Goal: Task Accomplishment & Management: Use online tool/utility

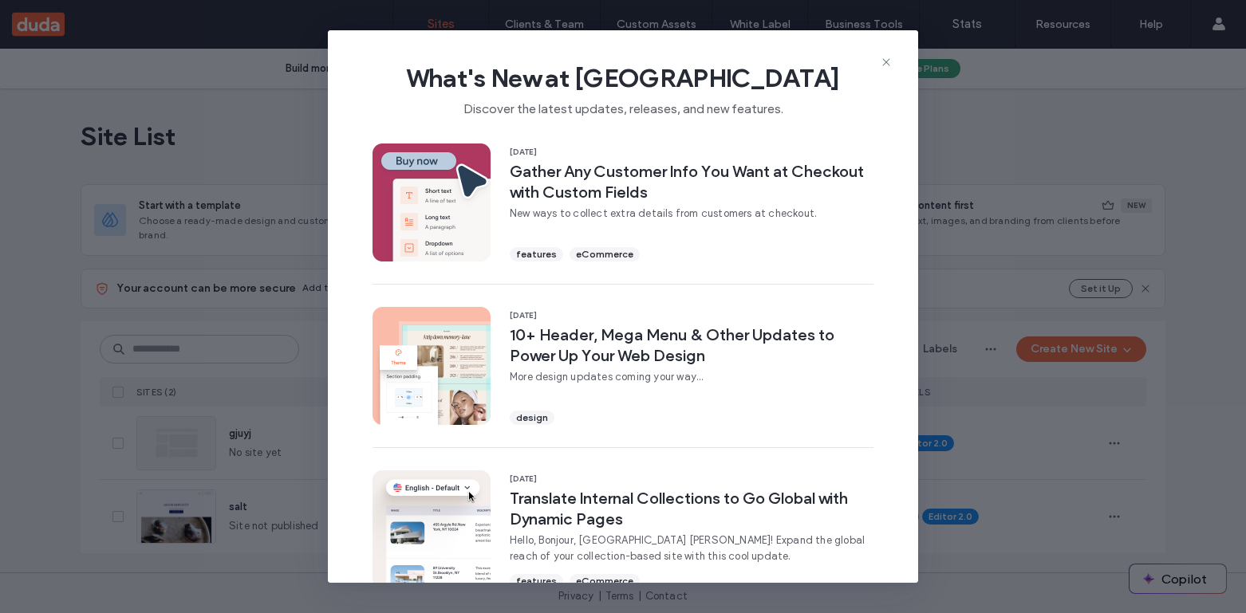
click at [1024, 132] on div "What's New at Duda Discover the latest updates, releases, and new features. 11 …" at bounding box center [623, 306] width 1246 height 613
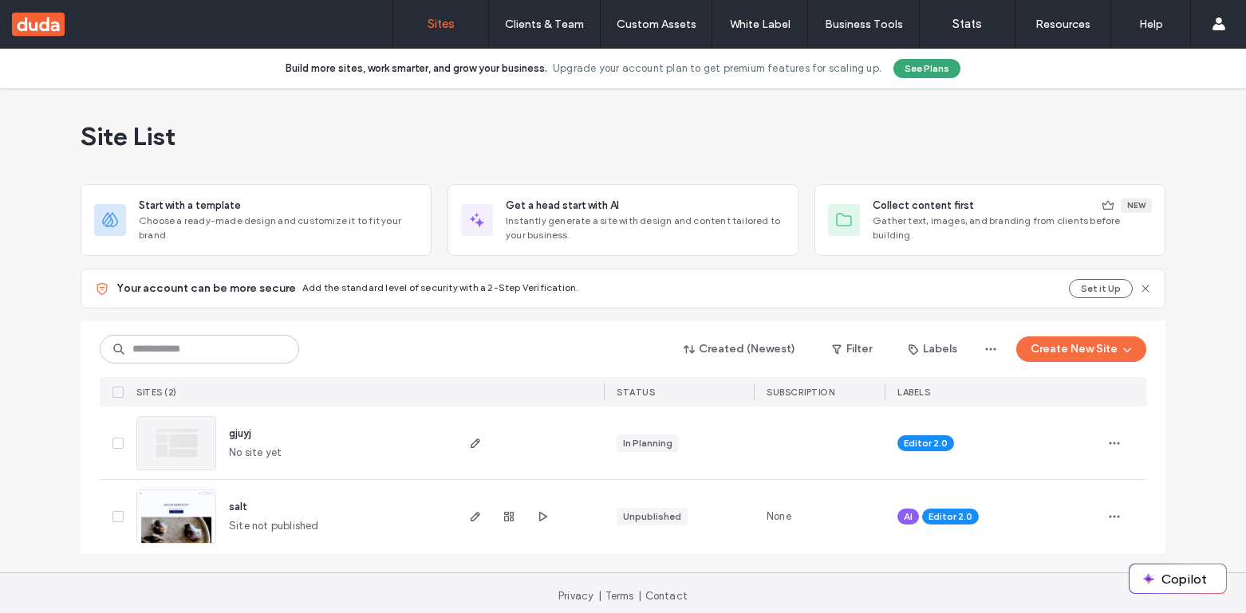
click at [231, 508] on span "salt" at bounding box center [238, 507] width 18 height 12
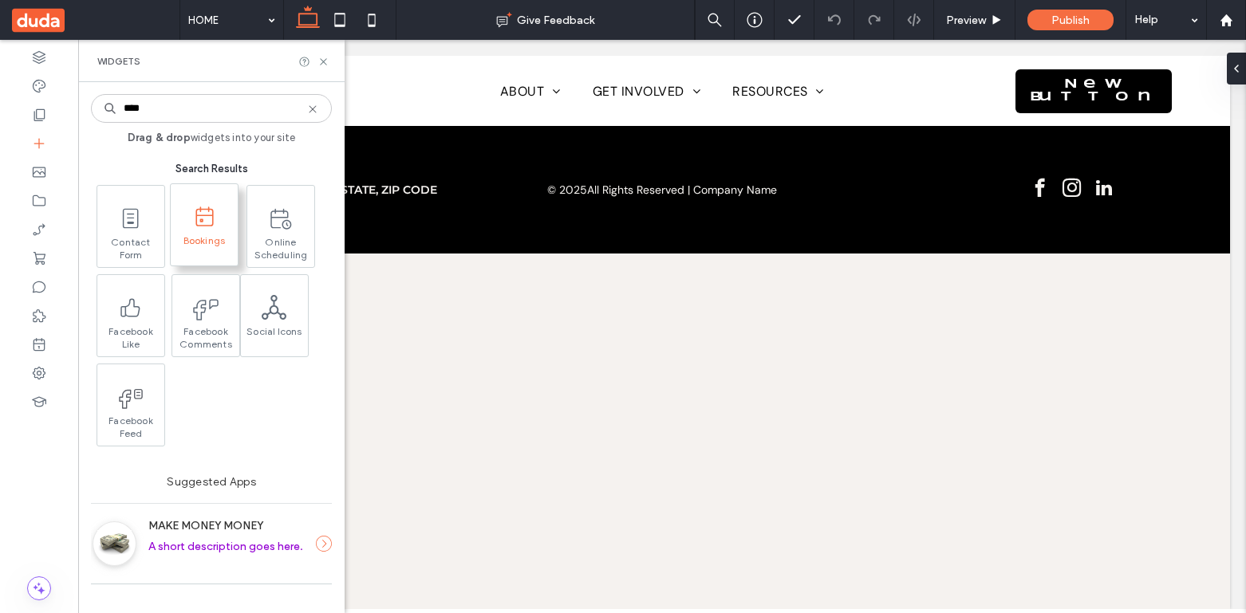
type input "****"
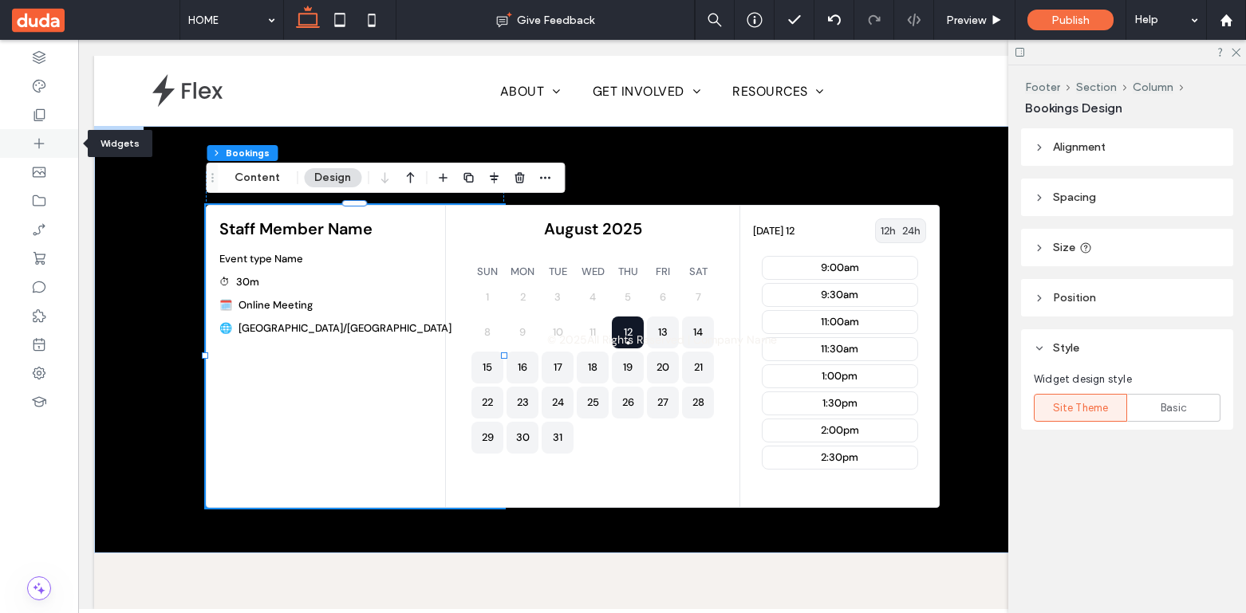
click at [27, 138] on div at bounding box center [39, 143] width 78 height 29
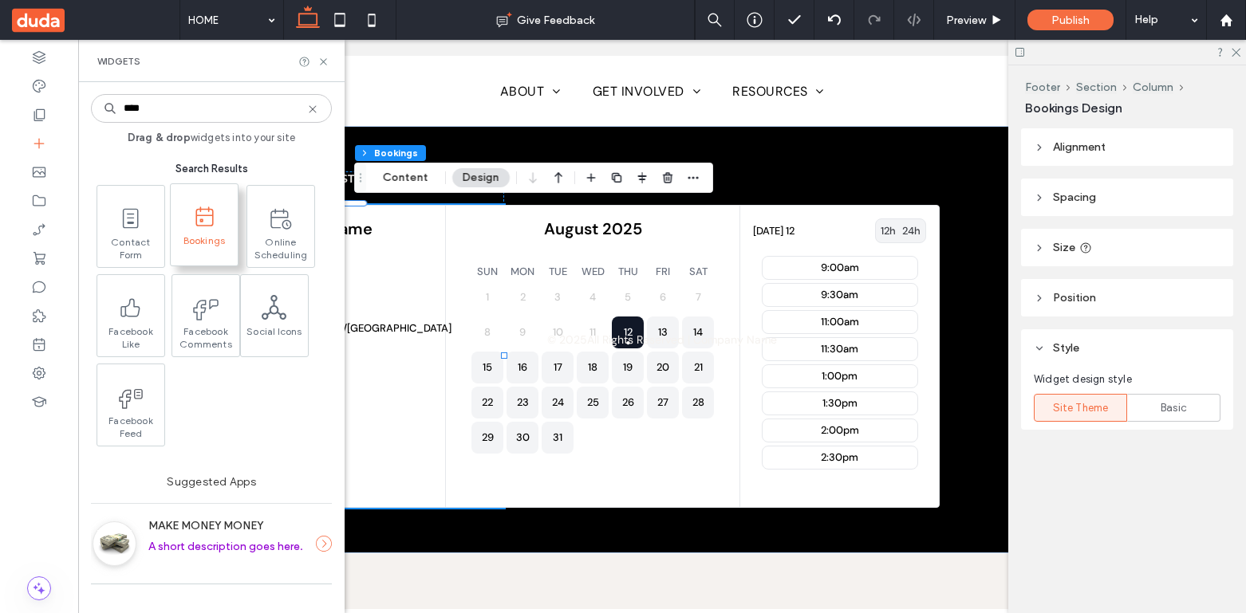
type input "****"
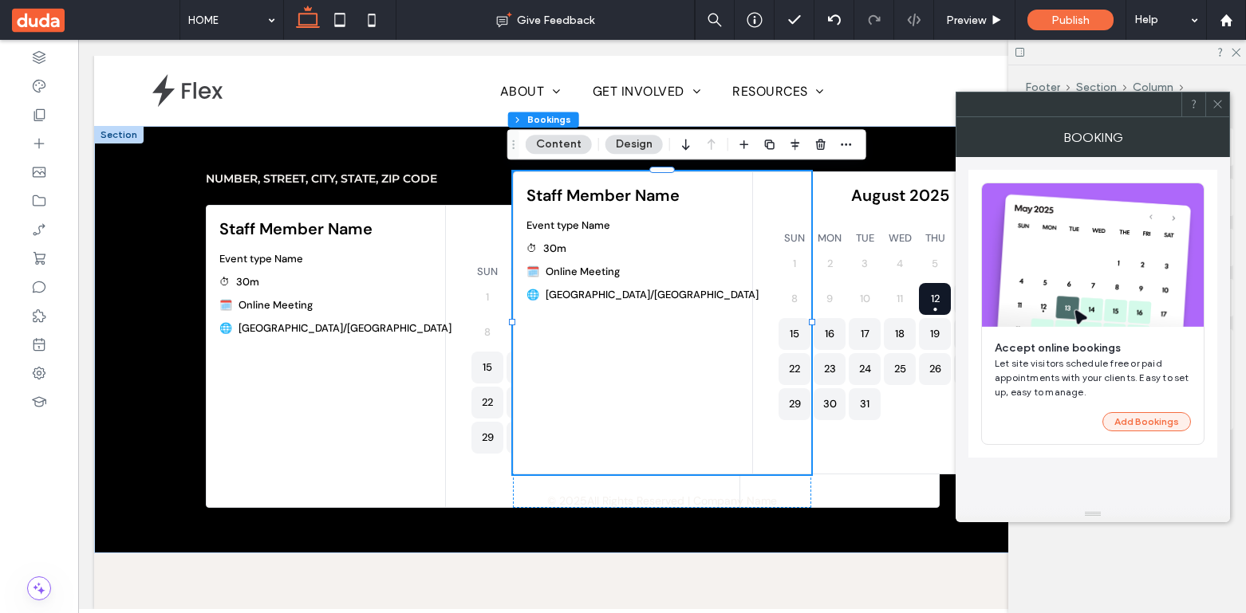
click at [1141, 427] on button "Add Bookings" at bounding box center [1146, 421] width 89 height 19
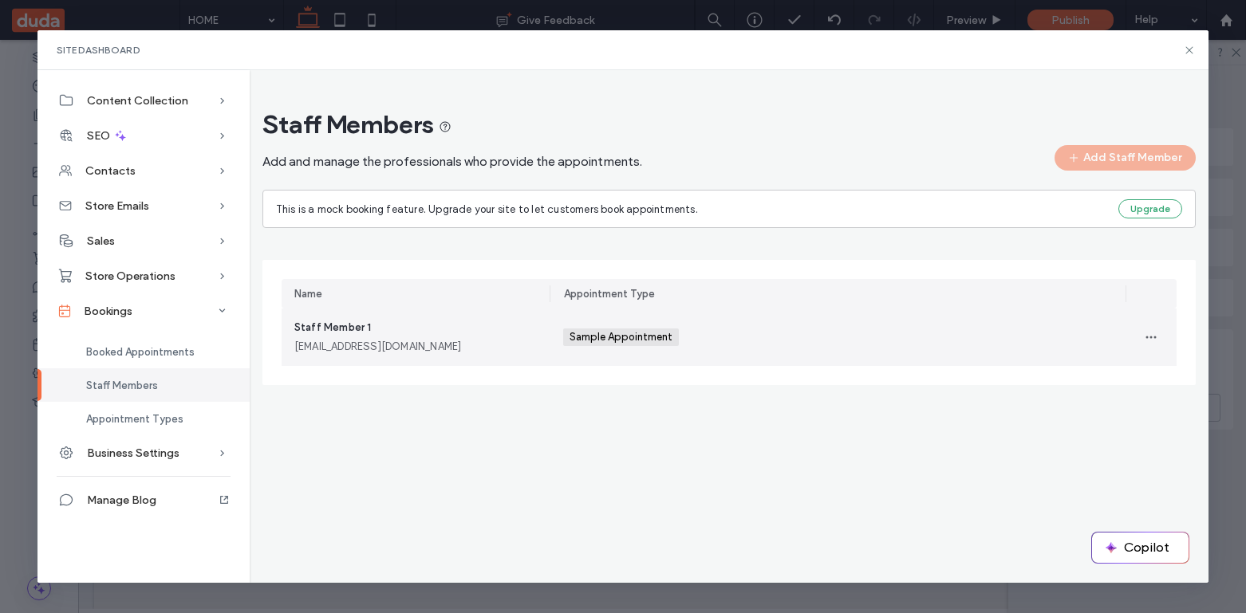
click at [451, 349] on div "staffmember1@example.com" at bounding box center [415, 347] width 243 height 16
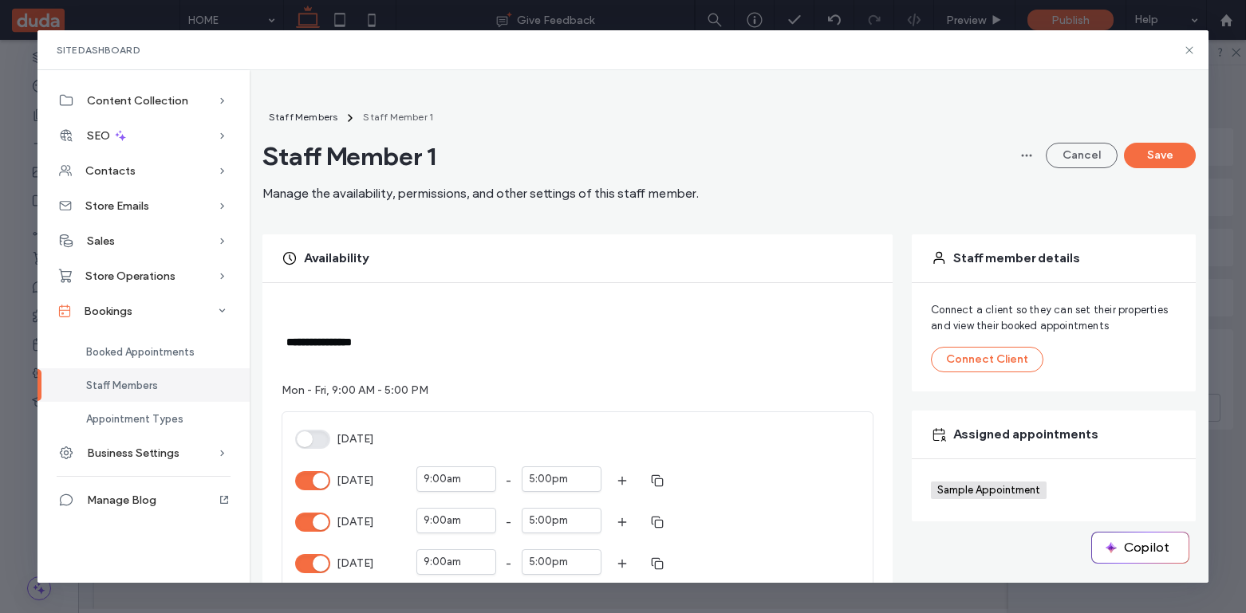
click at [143, 380] on span "Staff Members" at bounding box center [122, 386] width 72 height 12
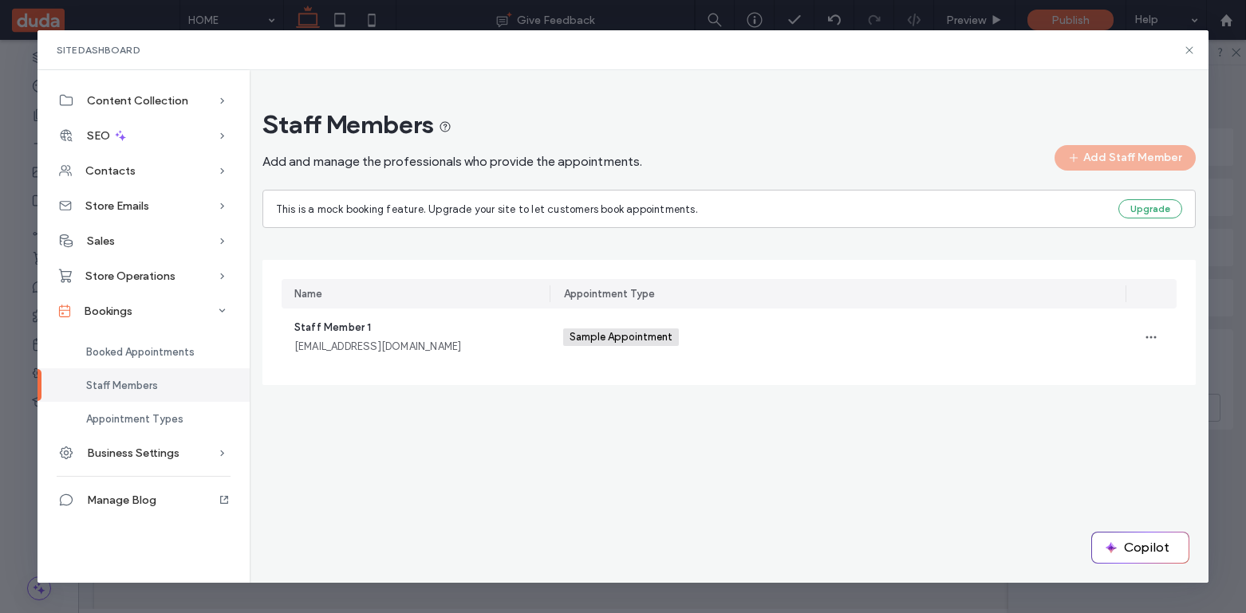
click at [1172, 159] on div "Add Staff Member" at bounding box center [1124, 158] width 141 height 26
click at [1126, 155] on div "Add Staff Member" at bounding box center [1124, 158] width 141 height 26
click at [1109, 160] on div "Add Staff Member" at bounding box center [1124, 158] width 141 height 26
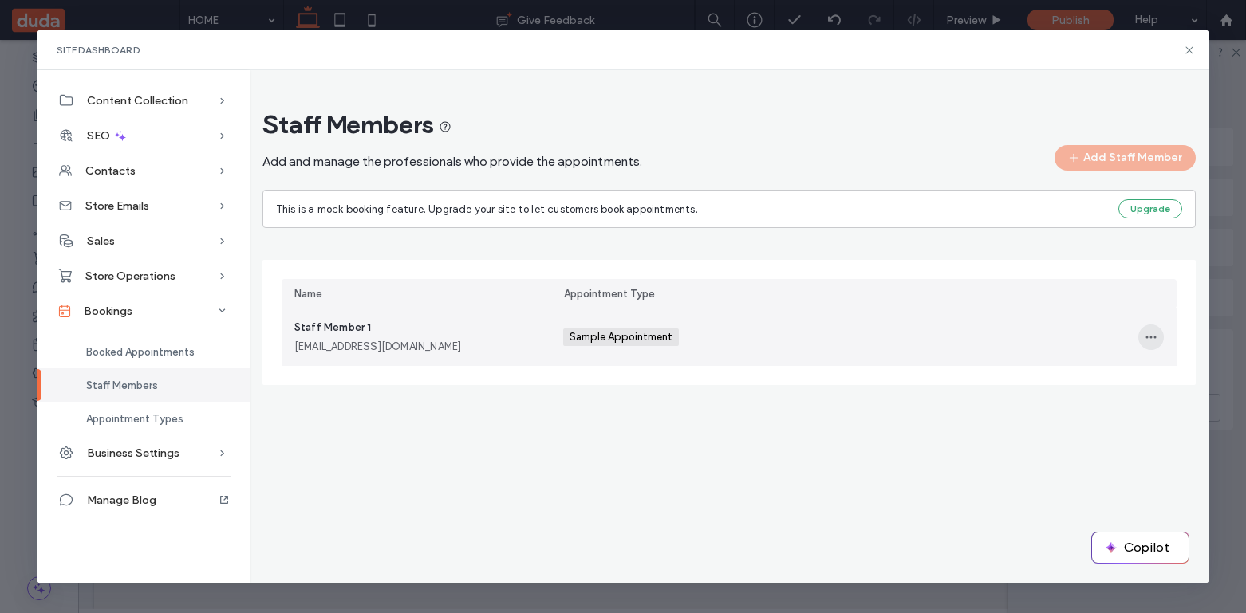
click at [1148, 337] on icon "button" at bounding box center [1150, 337] width 13 height 13
click at [836, 348] on div "Sample Appointment +0 Sample Appointment +0" at bounding box center [838, 337] width 550 height 57
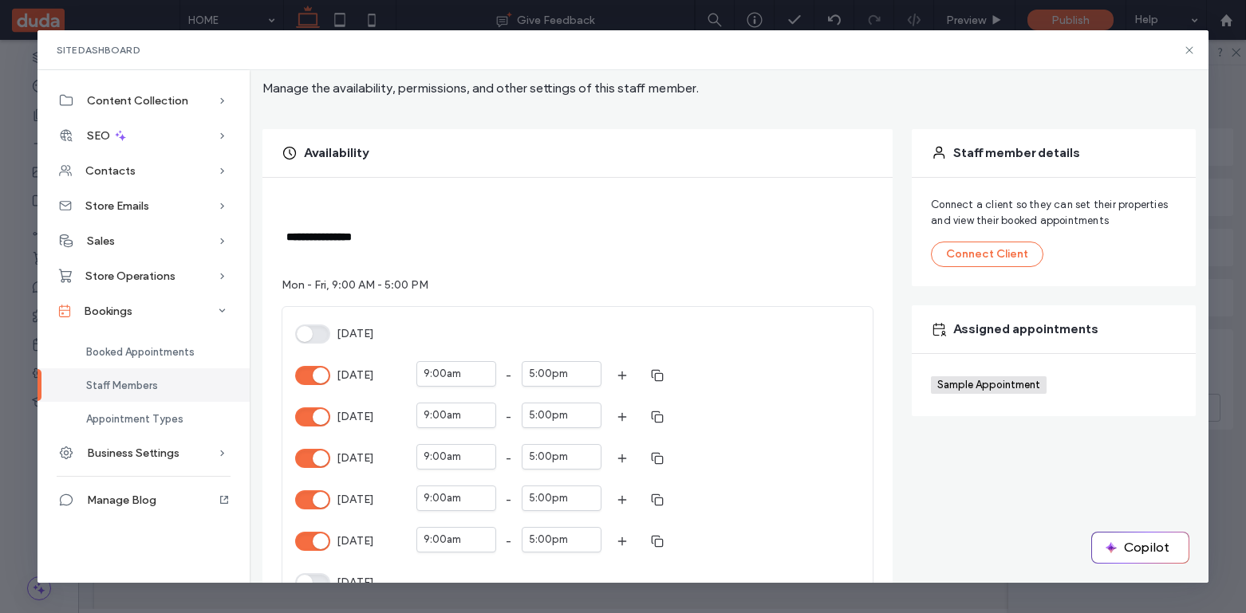
scroll to position [127, 0]
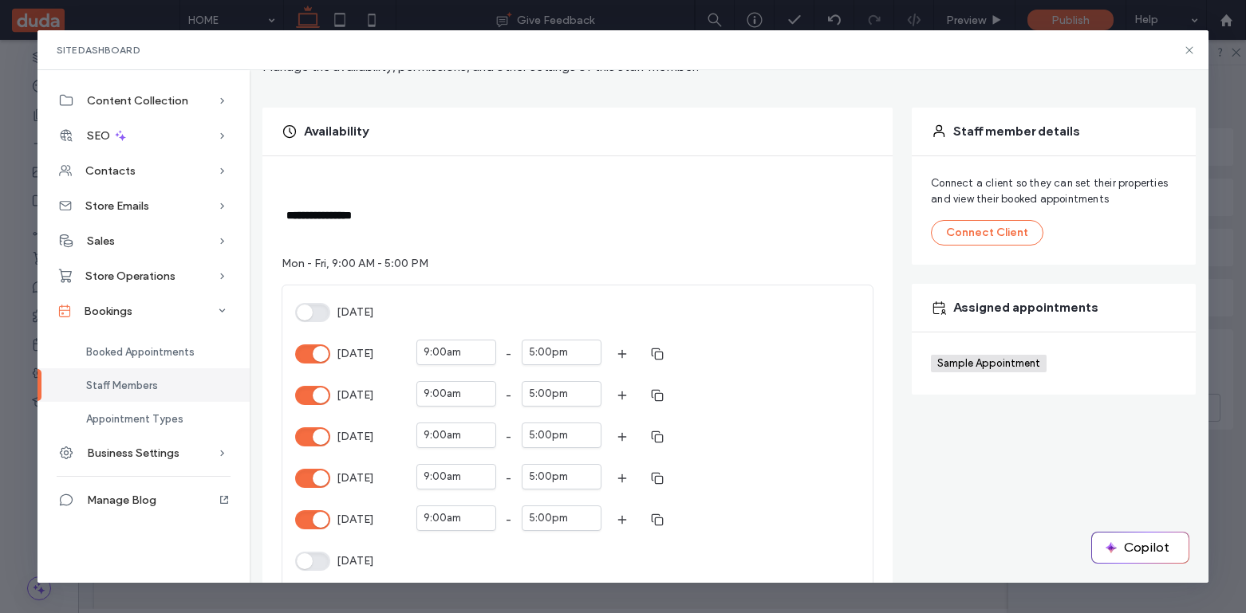
click at [315, 351] on button "Monday" at bounding box center [312, 354] width 35 height 19
click at [595, 391] on div "5:00pm" at bounding box center [562, 394] width 80 height 26
click at [557, 514] on span "3:45pm" at bounding box center [551, 519] width 39 height 13
click at [545, 438] on div "5:00pm" at bounding box center [548, 435] width 39 height 16
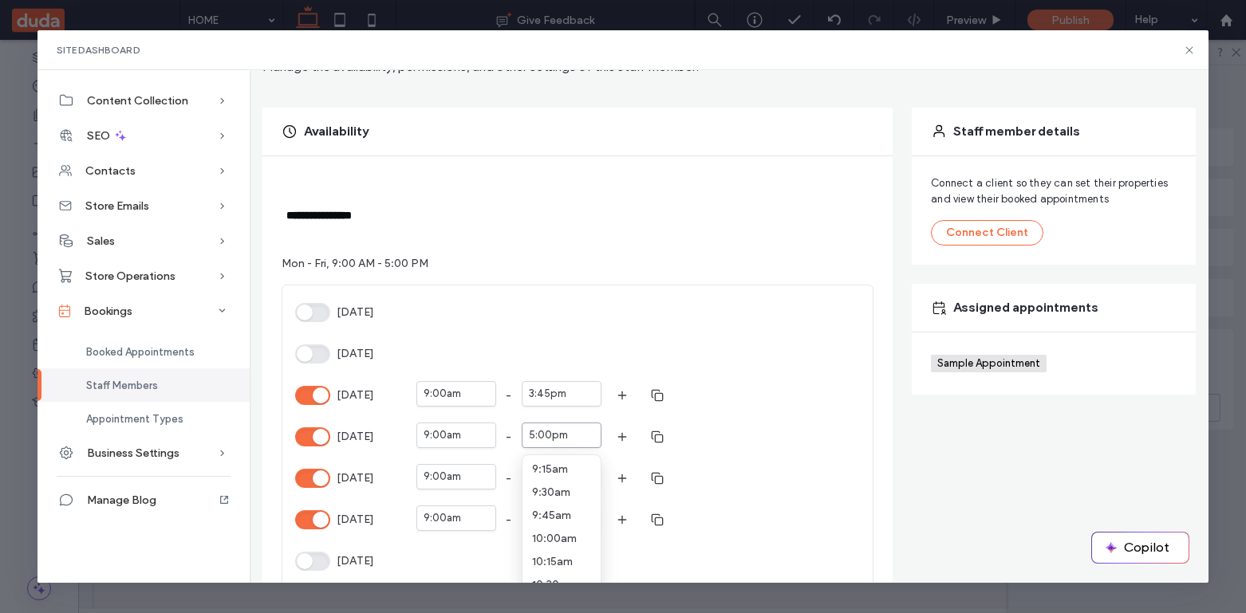
scroll to position [507, 0]
click at [548, 474] on span "2:45pm" at bounding box center [552, 471] width 40 height 13
click at [558, 481] on div "5:00pm" at bounding box center [548, 477] width 39 height 16
click at [555, 509] on span "2:00pm" at bounding box center [552, 504] width 41 height 13
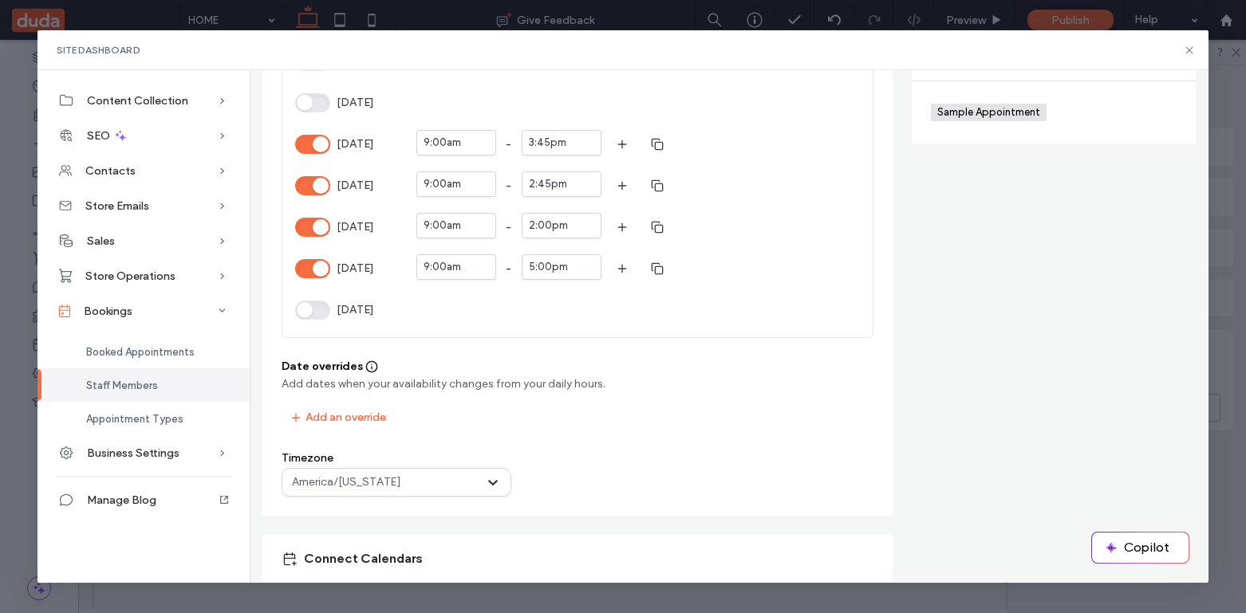
scroll to position [449, 0]
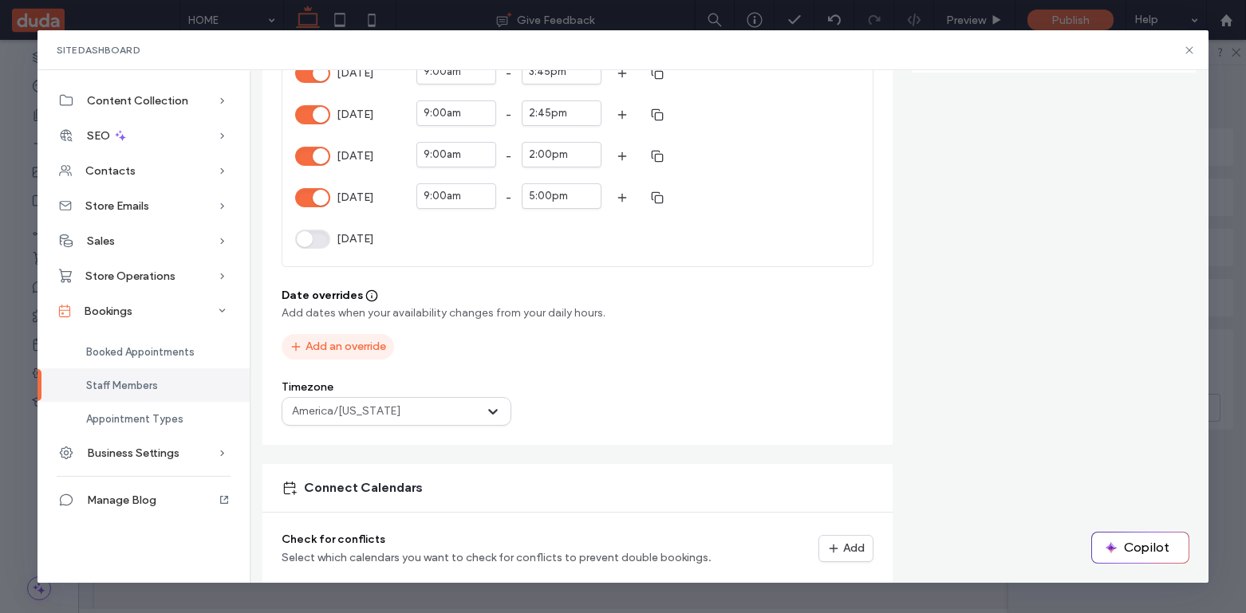
click at [342, 351] on button "Add an override" at bounding box center [338, 347] width 112 height 26
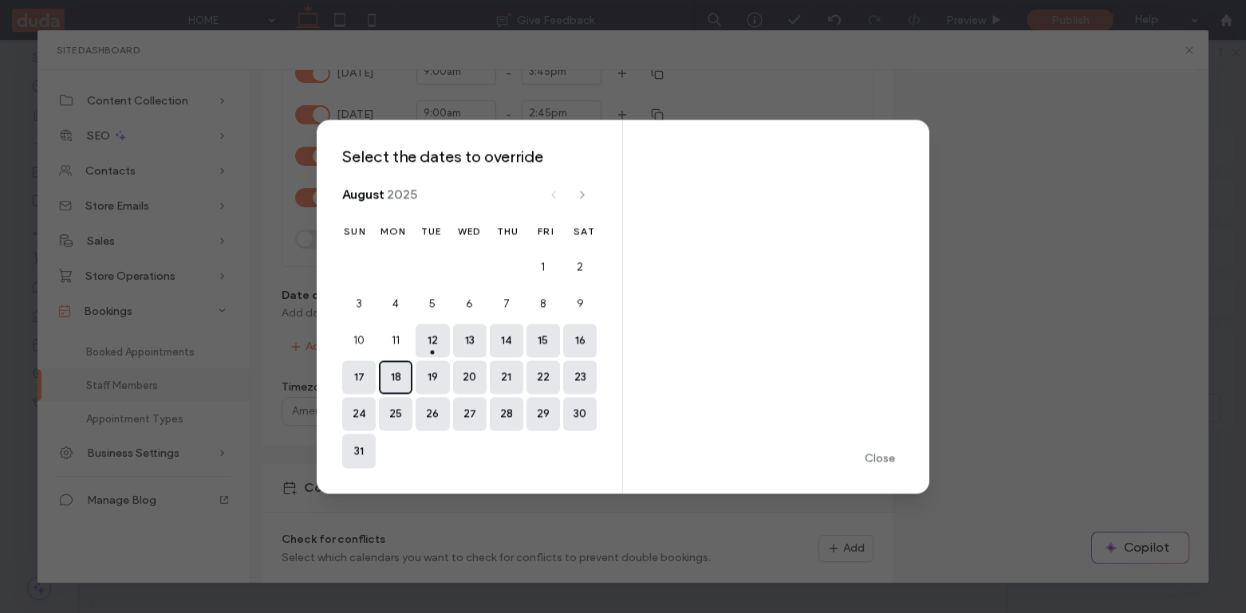
click at [390, 380] on button "18" at bounding box center [395, 377] width 33 height 33
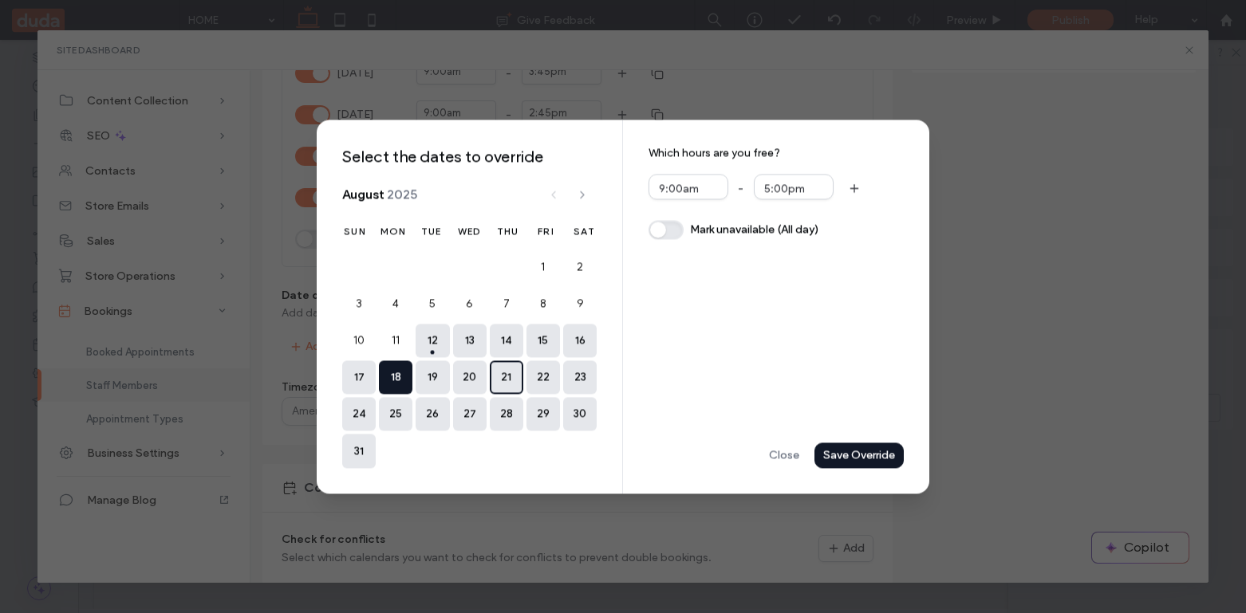
drag, startPoint x: 483, startPoint y: 385, endPoint x: 522, endPoint y: 386, distance: 39.1
click at [483, 385] on button "20" at bounding box center [469, 377] width 33 height 33
click at [664, 229] on button "button" at bounding box center [665, 229] width 35 height 19
click at [657, 230] on button "button" at bounding box center [665, 231] width 35 height 19
click at [0, 0] on div "Save Override" at bounding box center [0, 0] width 0 height 0
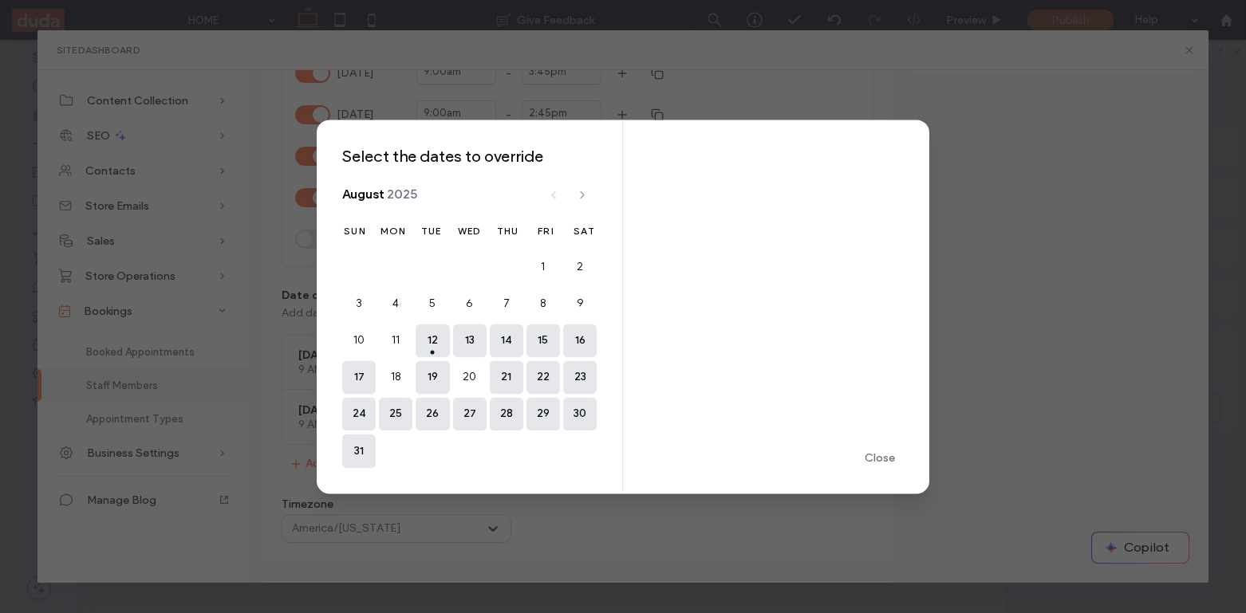
scroll to position [497, 0]
click at [435, 416] on button "26" at bounding box center [432, 414] width 33 height 33
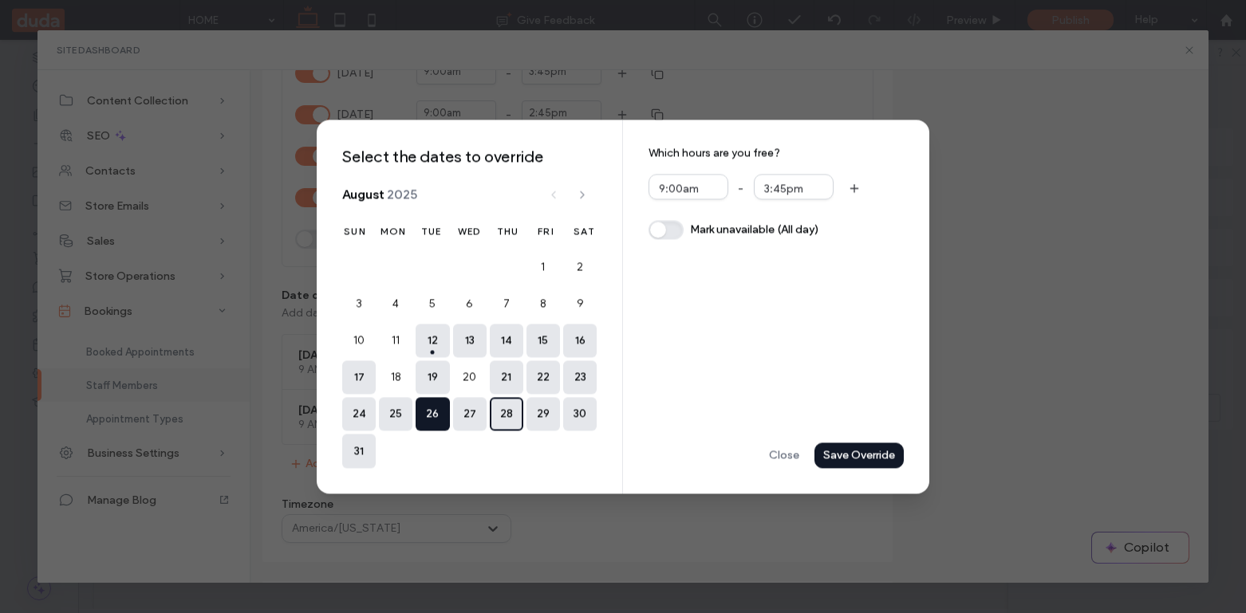
click at [501, 416] on button "28" at bounding box center [506, 414] width 33 height 33
click at [674, 233] on button "button" at bounding box center [665, 229] width 35 height 19
click at [0, 0] on div "Save Override" at bounding box center [0, 0] width 0 height 0
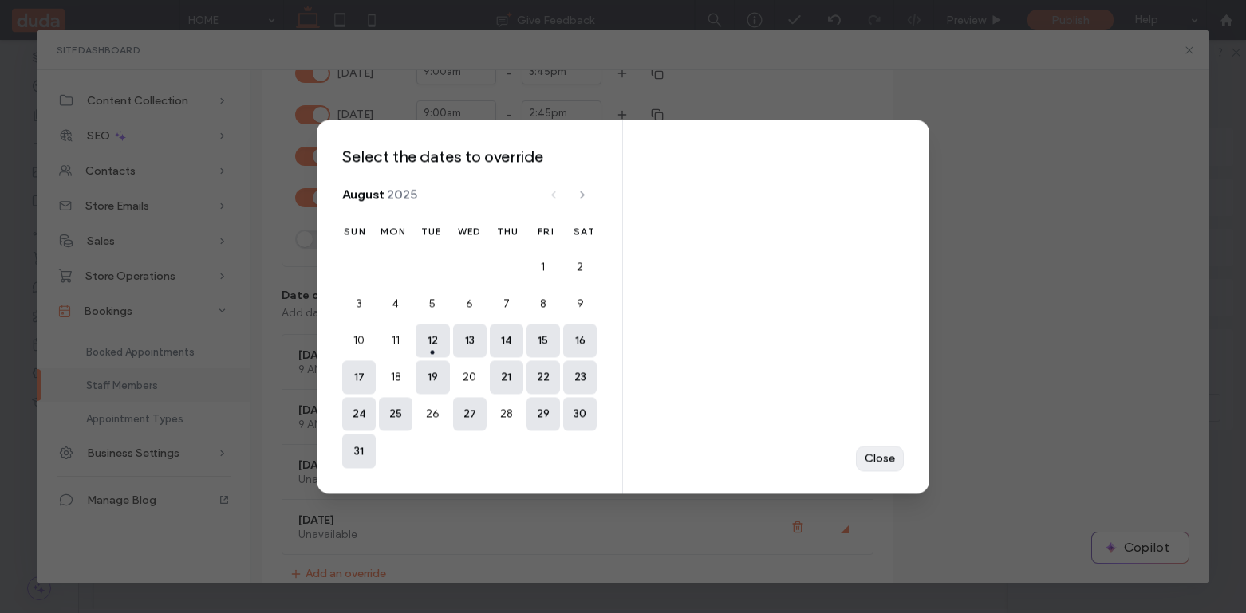
click at [0, 0] on div "Close" at bounding box center [0, 0] width 0 height 0
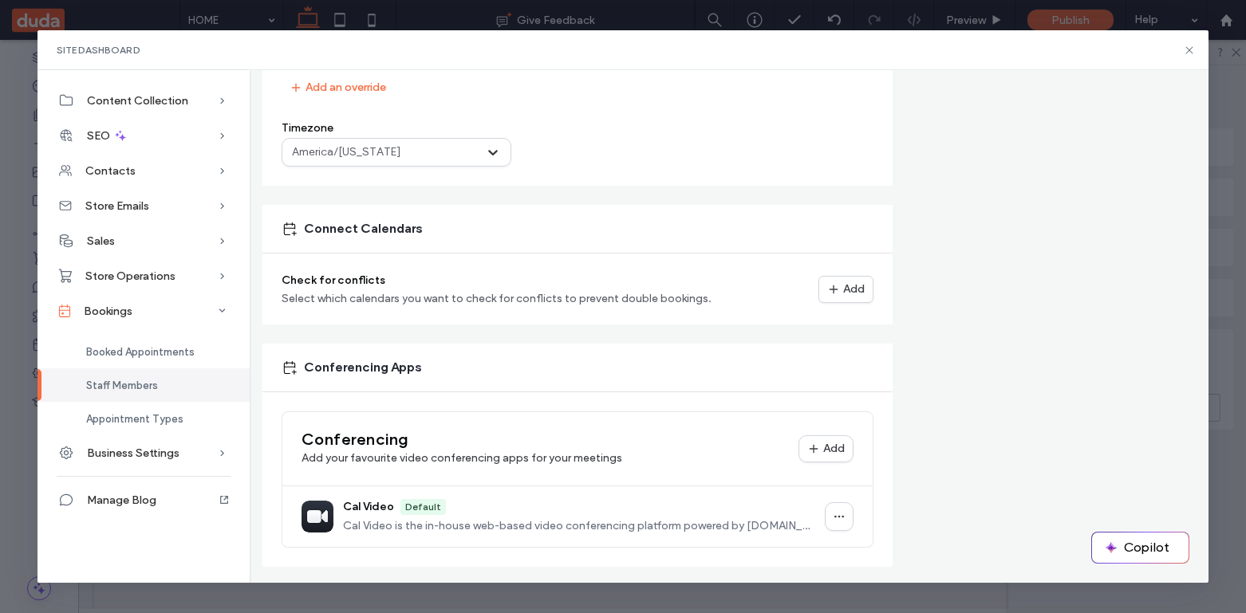
scroll to position [986, 0]
click at [399, 396] on div "Conferencing Add your favourite video conferencing apps for your meetings Add C…" at bounding box center [577, 477] width 630 height 175
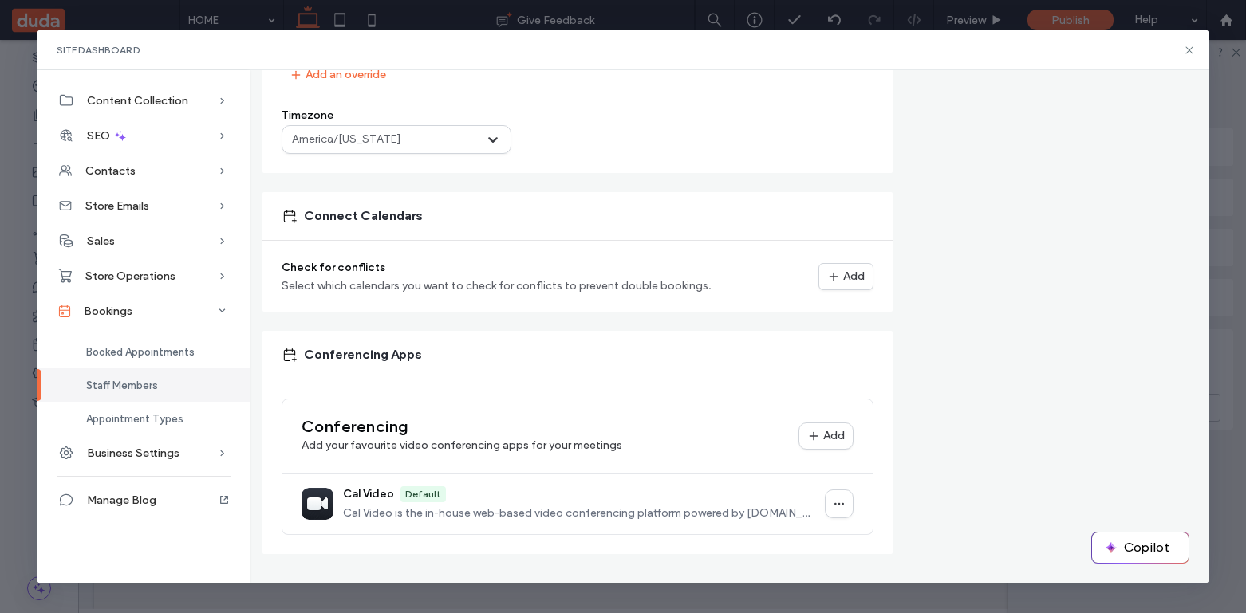
scroll to position [997, 0]
click at [156, 416] on span "Appointment Types" at bounding box center [134, 419] width 97 height 12
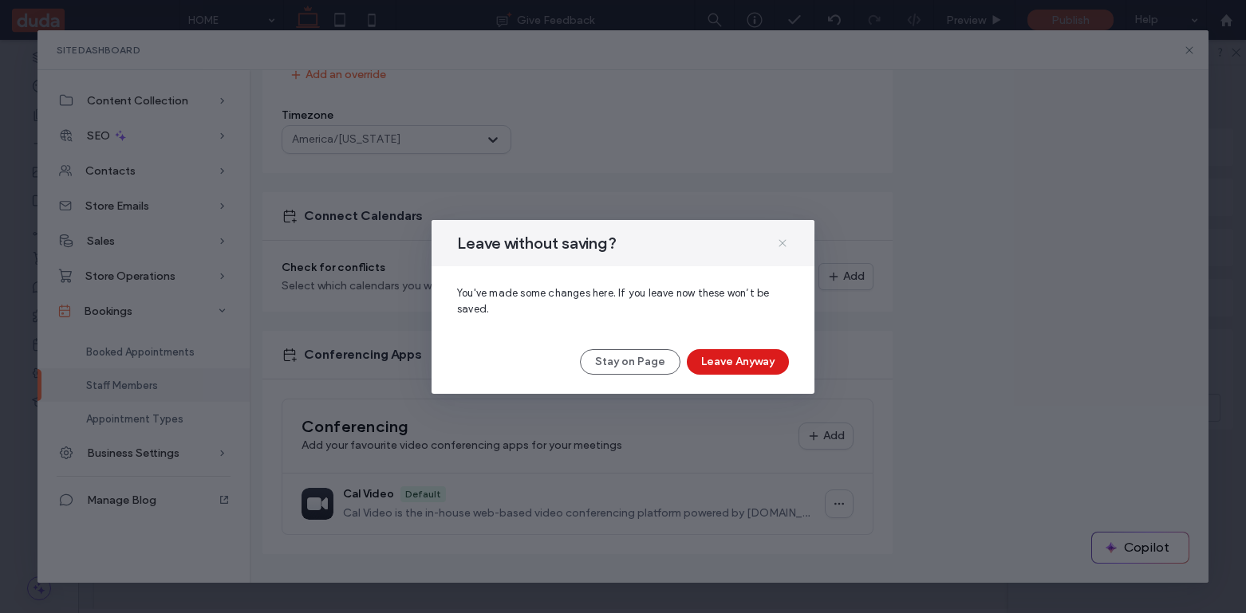
click at [776, 242] on icon at bounding box center [782, 243] width 13 height 13
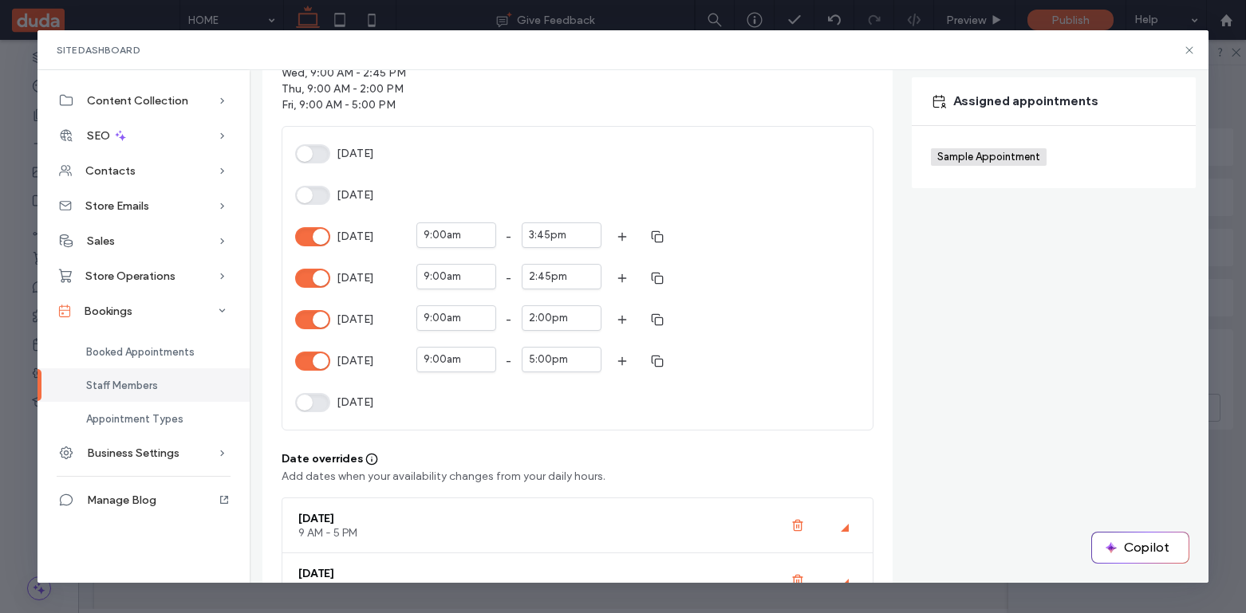
scroll to position [0, 0]
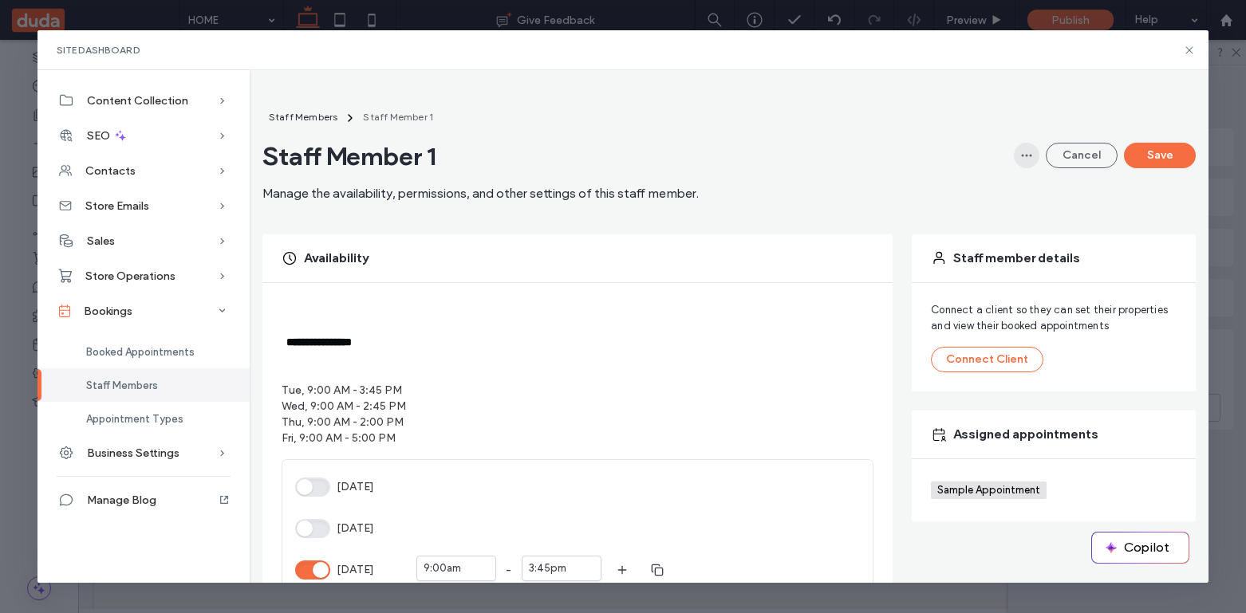
click at [1020, 157] on icon "button" at bounding box center [1026, 155] width 13 height 13
click at [1159, 152] on button "Save" at bounding box center [1160, 156] width 72 height 26
click at [1150, 160] on button "Save" at bounding box center [1160, 156] width 72 height 26
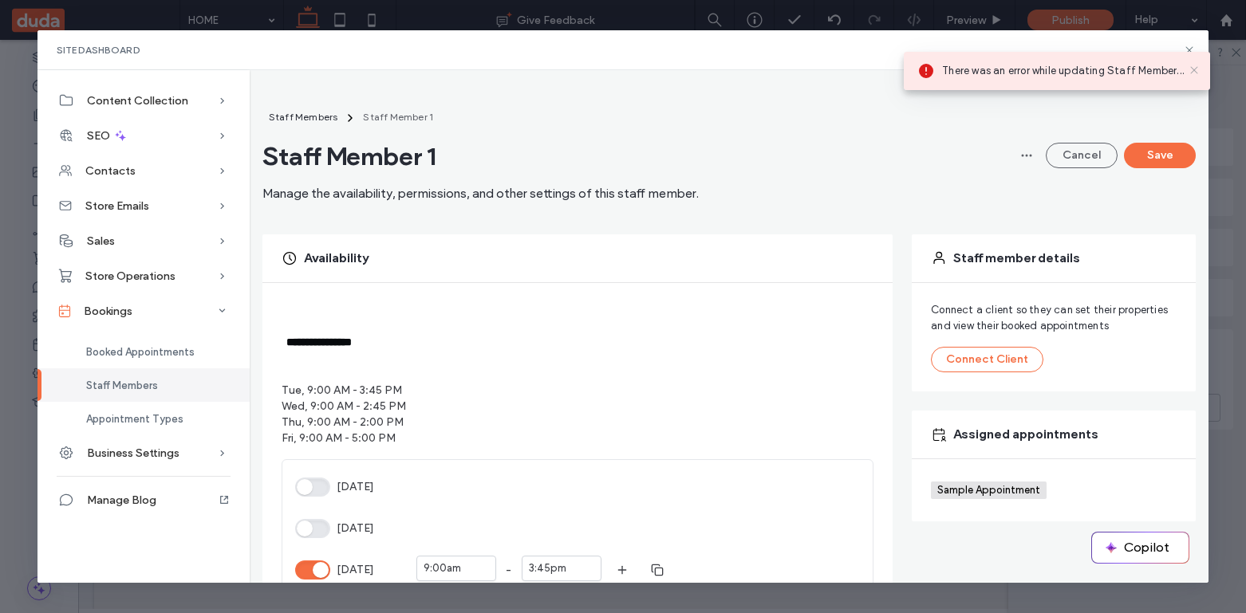
click at [1199, 67] on icon at bounding box center [1194, 70] width 13 height 13
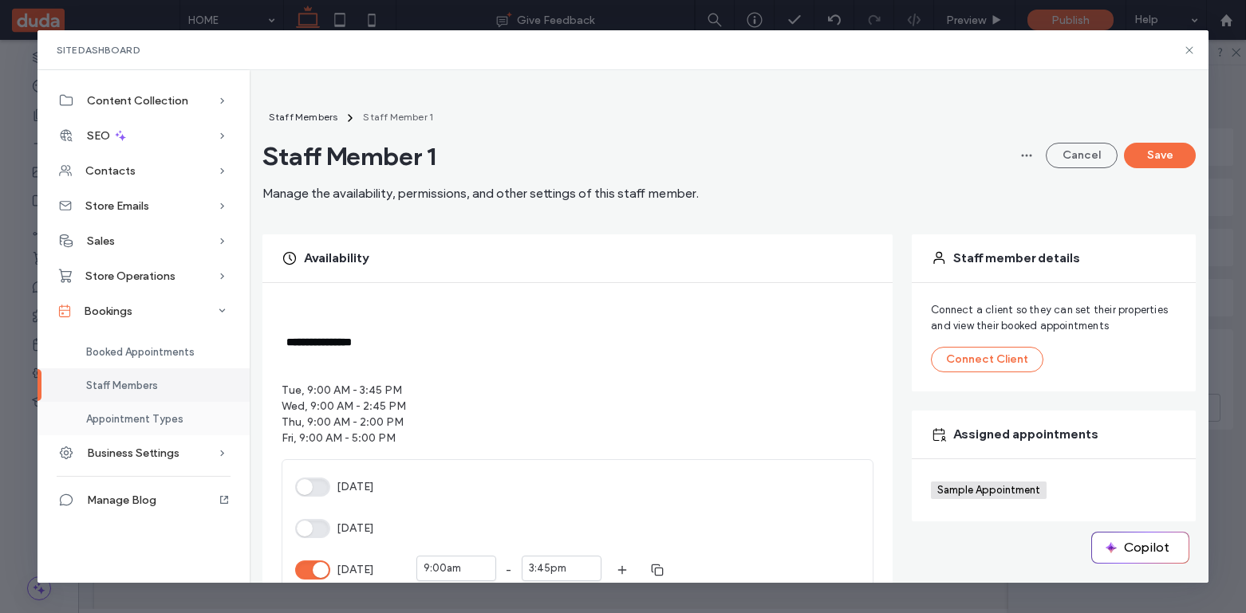
click at [158, 415] on span "Appointment Types" at bounding box center [134, 419] width 97 height 12
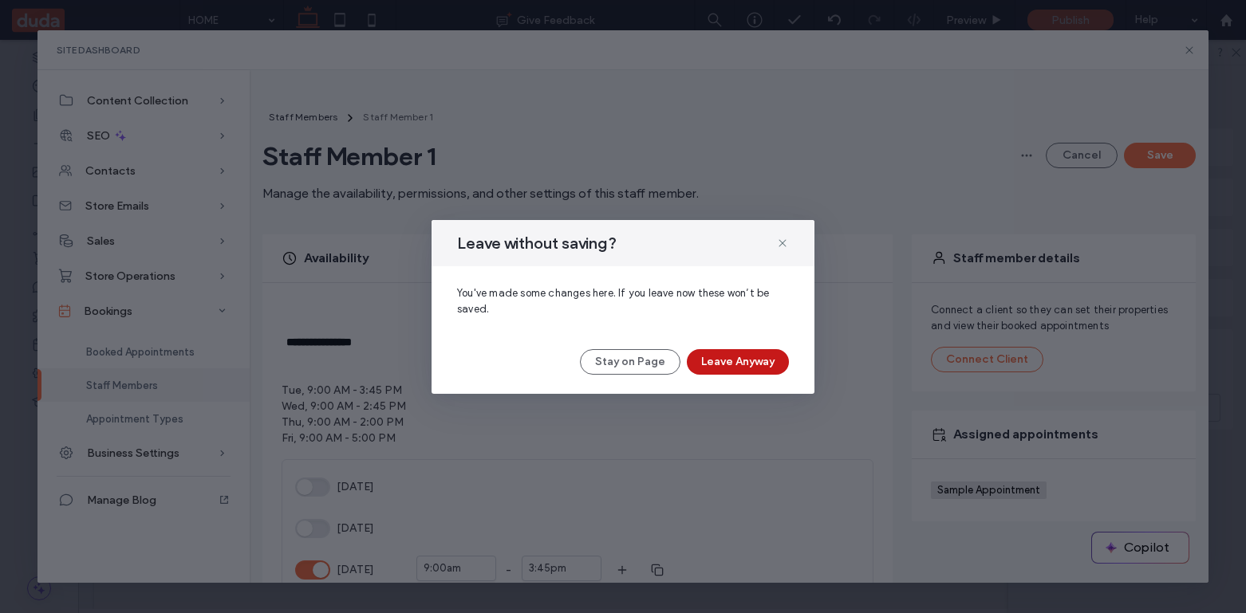
click at [743, 358] on button "Leave Anyway" at bounding box center [738, 362] width 102 height 26
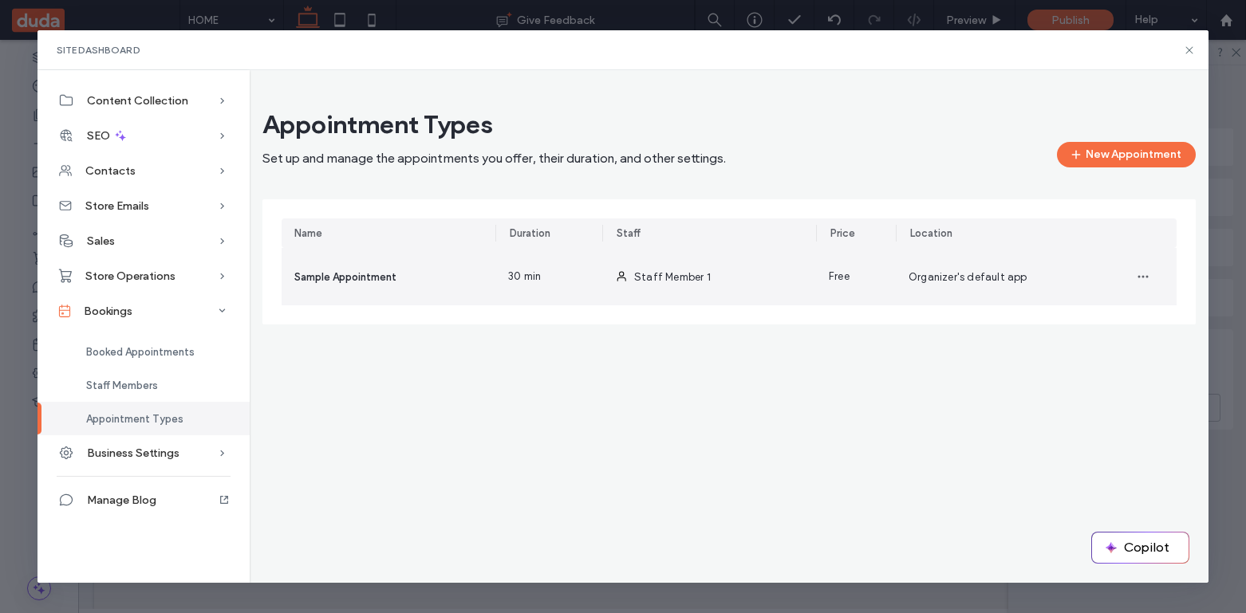
click at [409, 262] on div "Sample Appointment" at bounding box center [389, 276] width 214 height 57
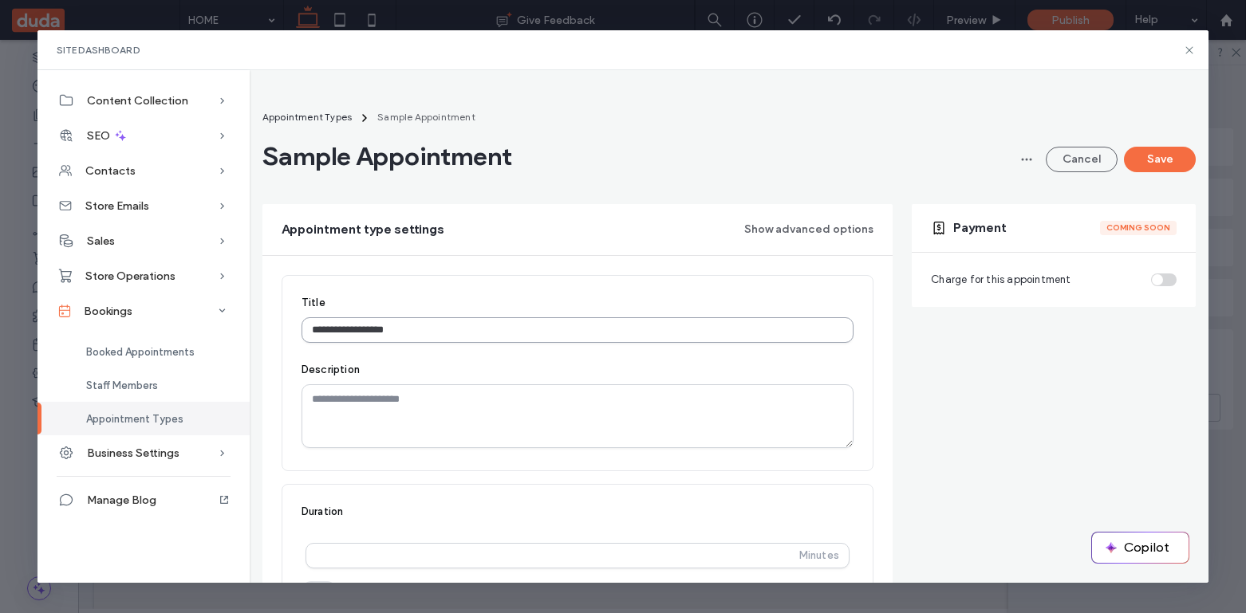
click at [441, 334] on input "**********" at bounding box center [577, 330] width 552 height 26
click at [338, 339] on input "**********" at bounding box center [577, 330] width 552 height 26
click at [304, 311] on div "**********" at bounding box center [577, 319] width 552 height 48
click at [325, 328] on input "**********" at bounding box center [577, 330] width 552 height 26
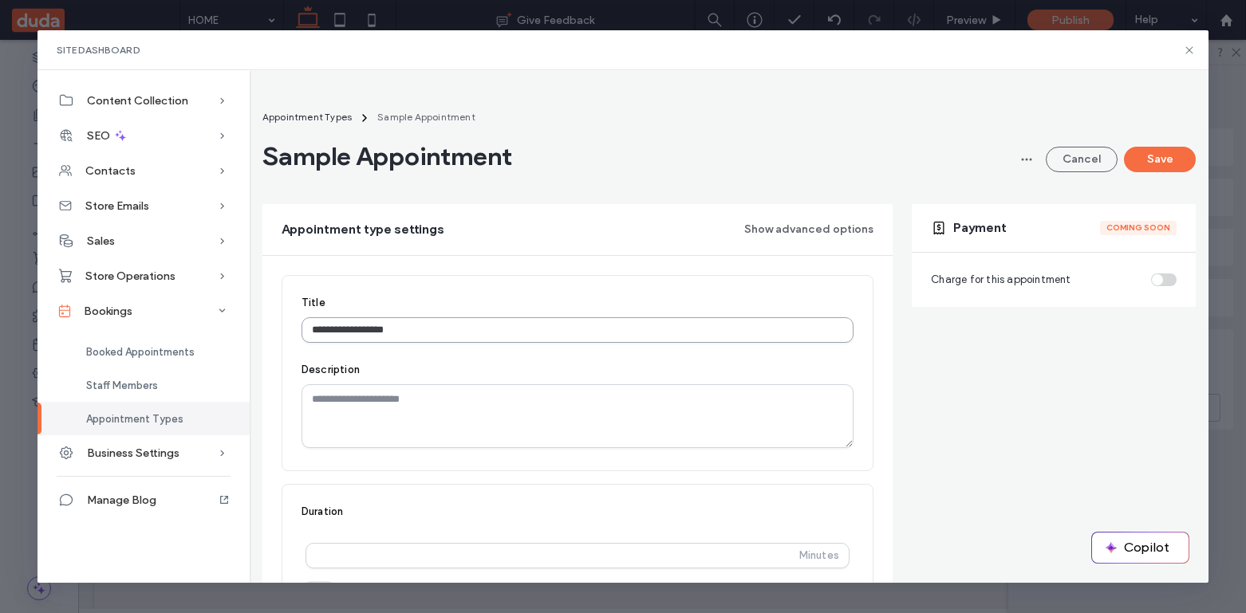
click at [325, 328] on input "**********" at bounding box center [577, 330] width 552 height 26
click at [506, 321] on input "**********" at bounding box center [577, 330] width 552 height 26
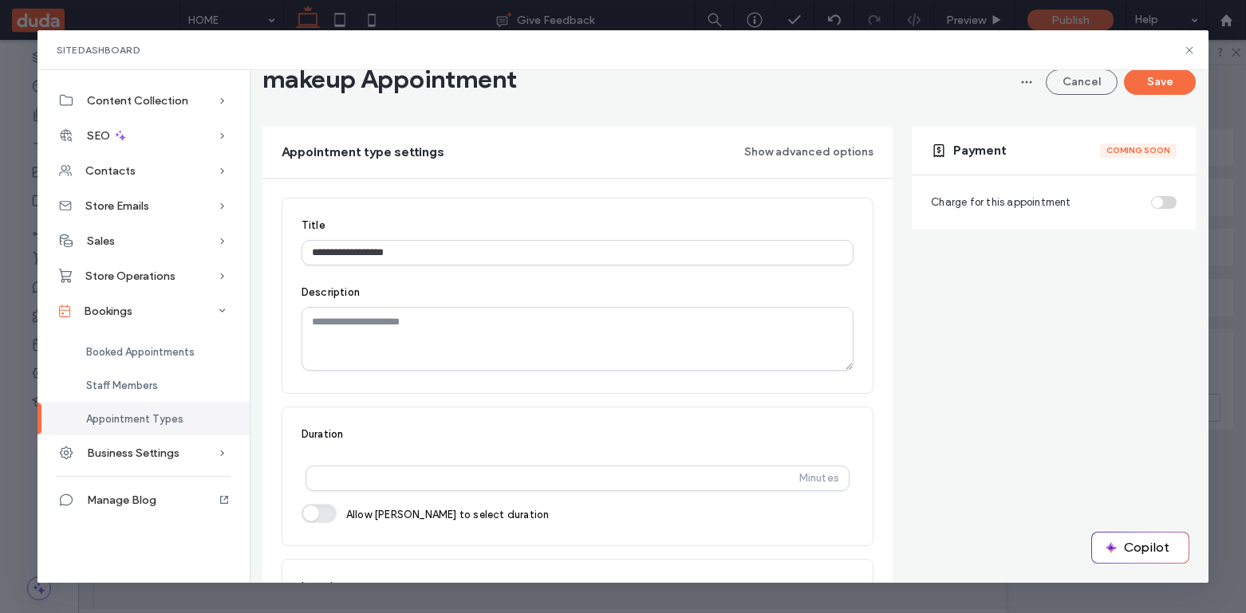
scroll to position [128, 0]
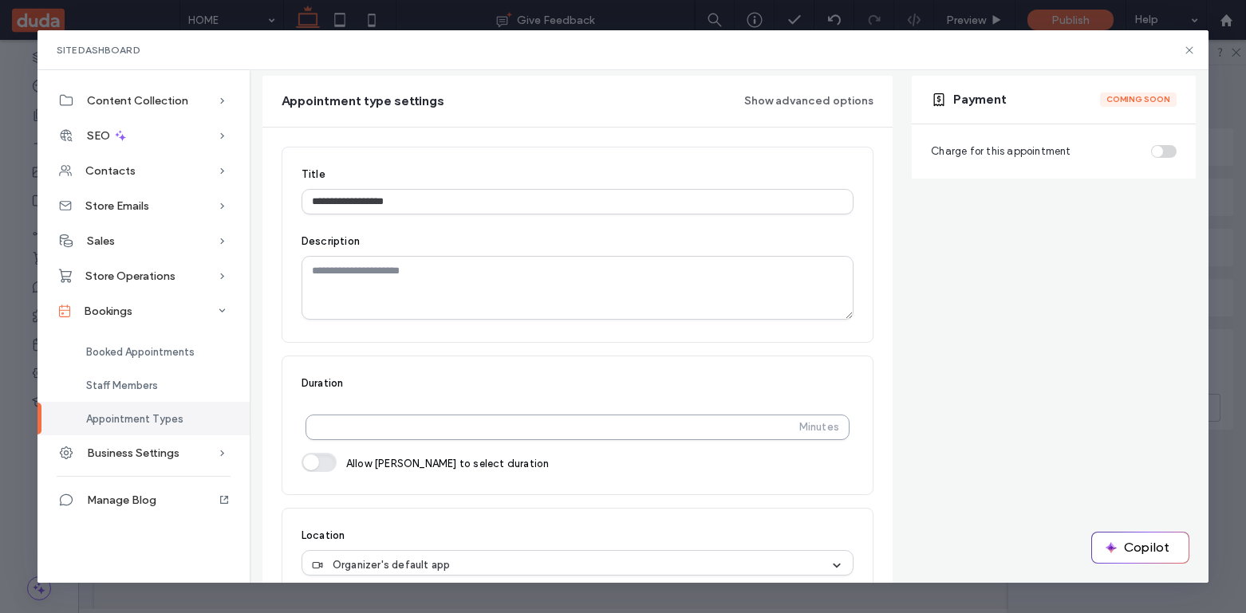
type input "**********"
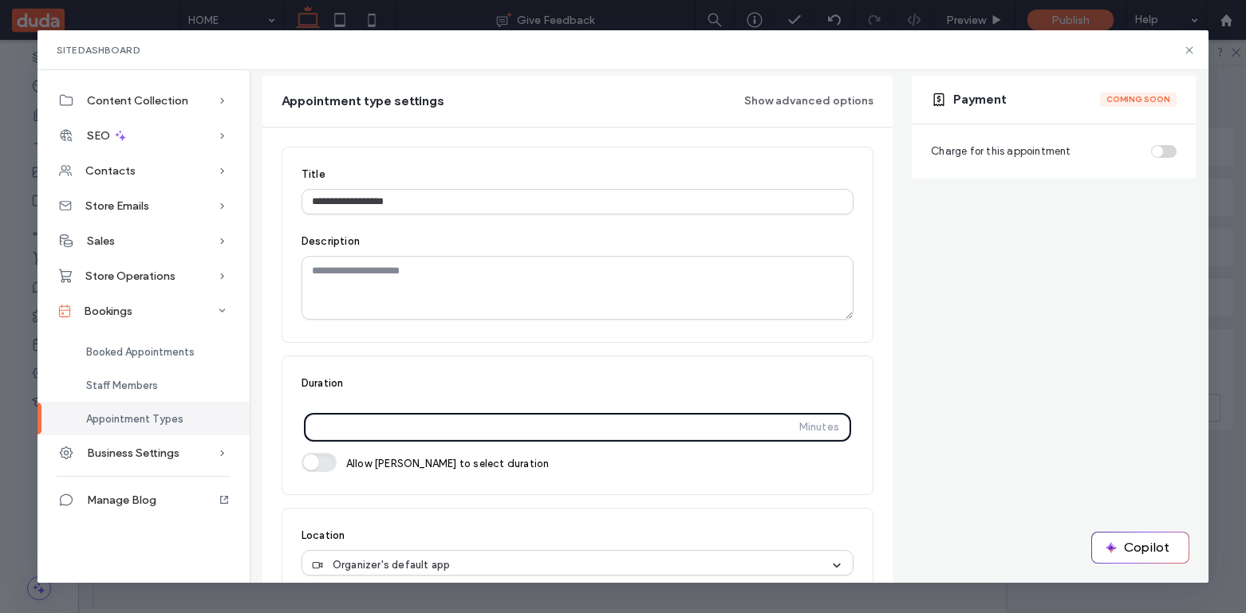
click at [475, 435] on input "**" at bounding box center [555, 427] width 479 height 29
click at [326, 424] on input "**" at bounding box center [555, 427] width 479 height 29
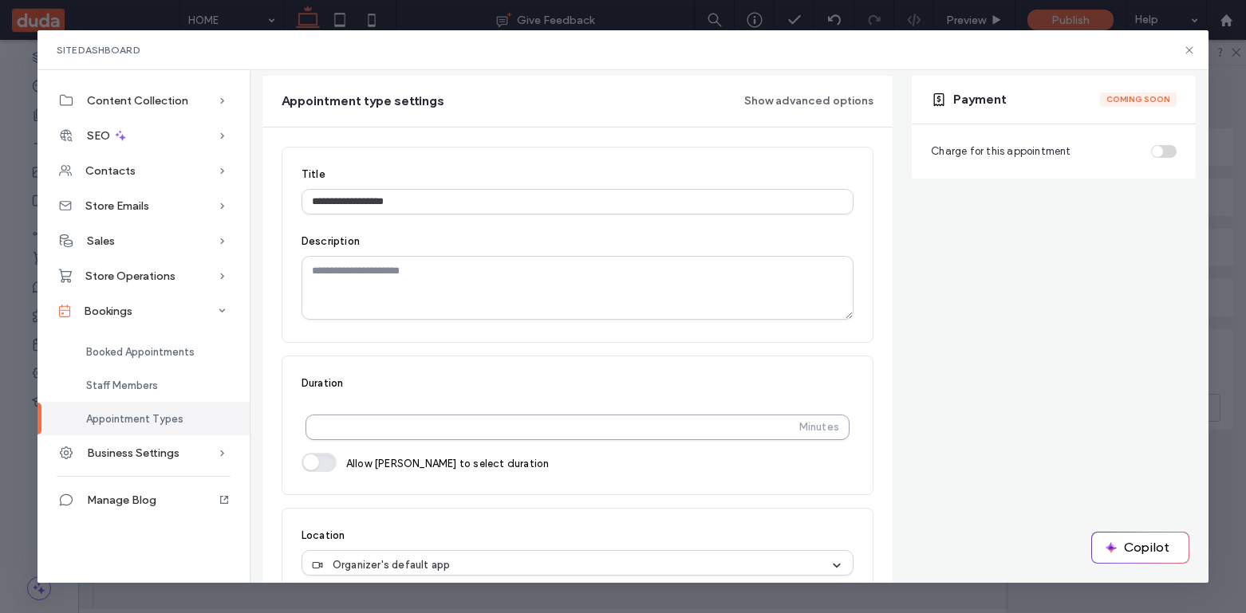
click at [313, 431] on div "** Minutes" at bounding box center [577, 428] width 544 height 26
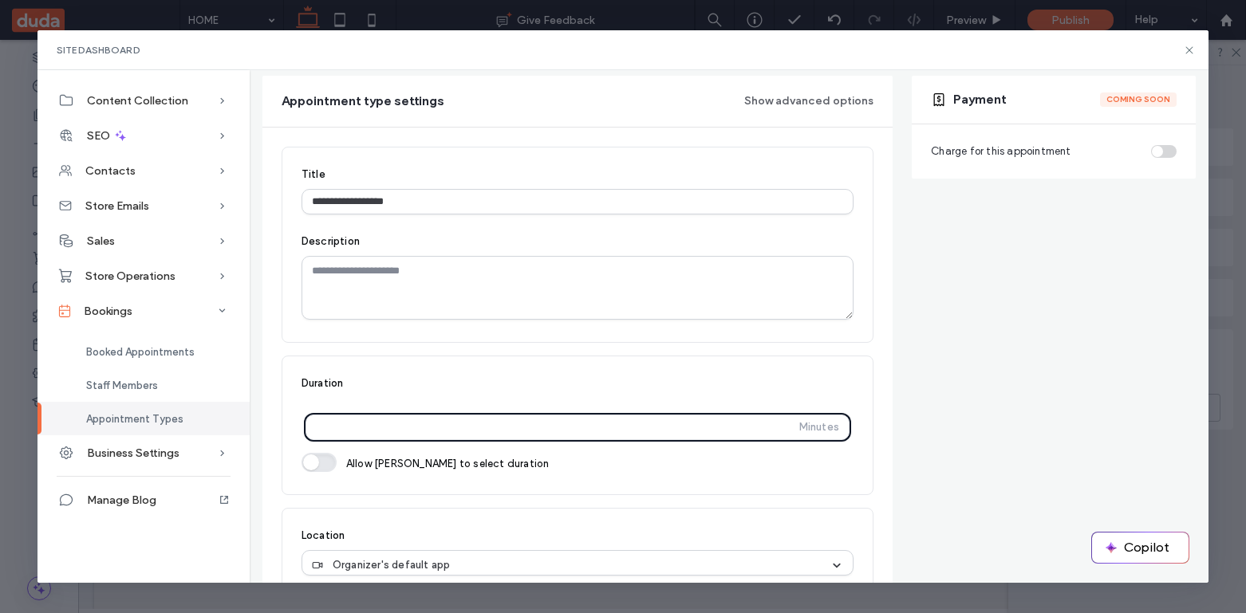
click at [316, 429] on input "**" at bounding box center [555, 427] width 479 height 29
type input "**"
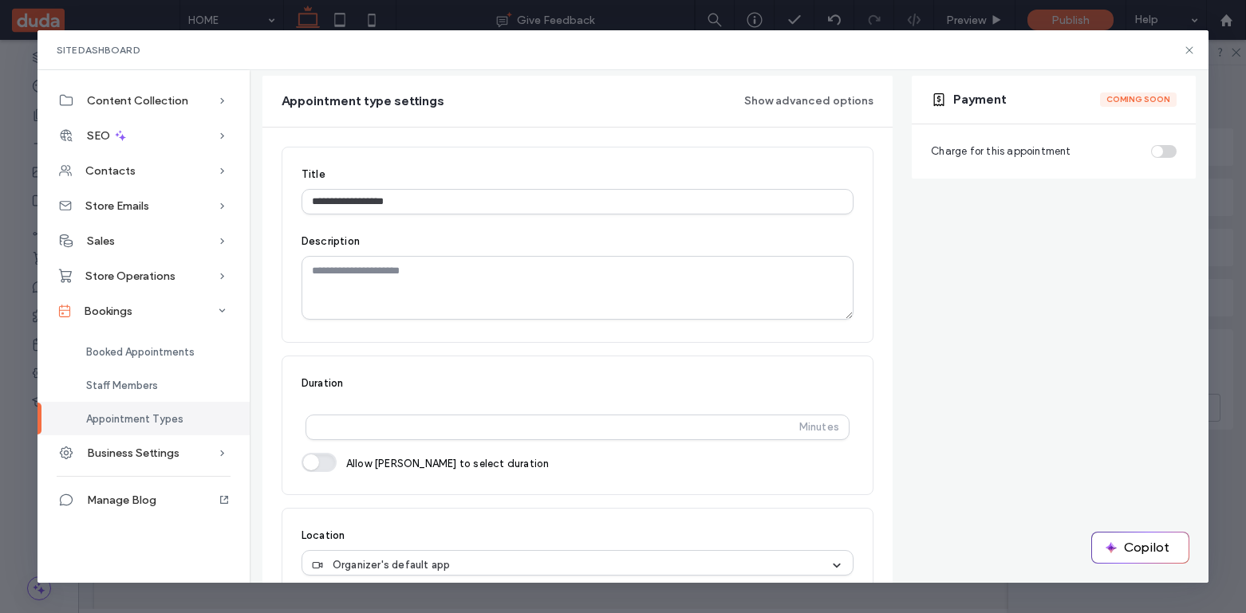
click at [459, 488] on div "Duration ** Minutes Allow booker to select duration" at bounding box center [578, 426] width 592 height 140
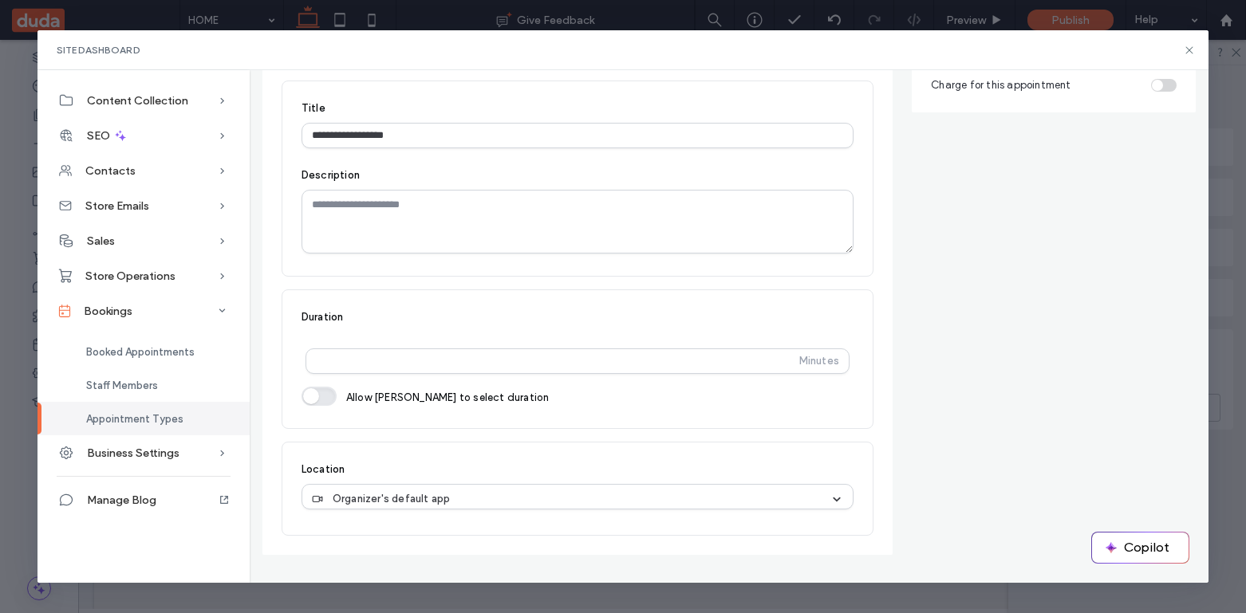
scroll to position [195, 0]
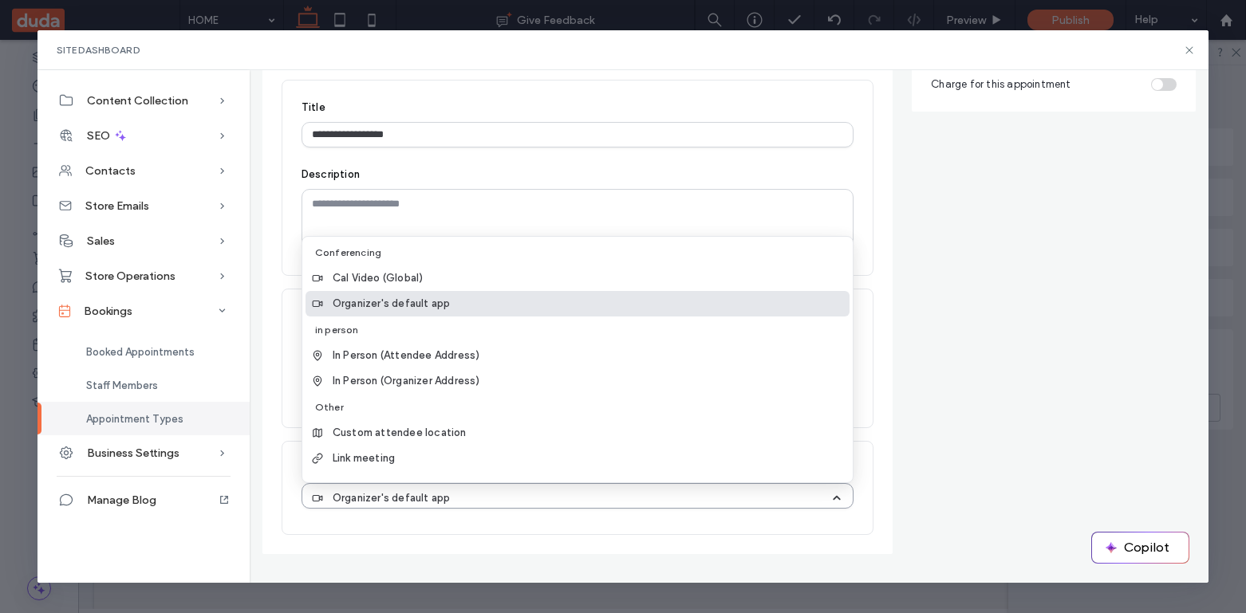
click at [417, 493] on span "Organizer's default app" at bounding box center [392, 498] width 118 height 16
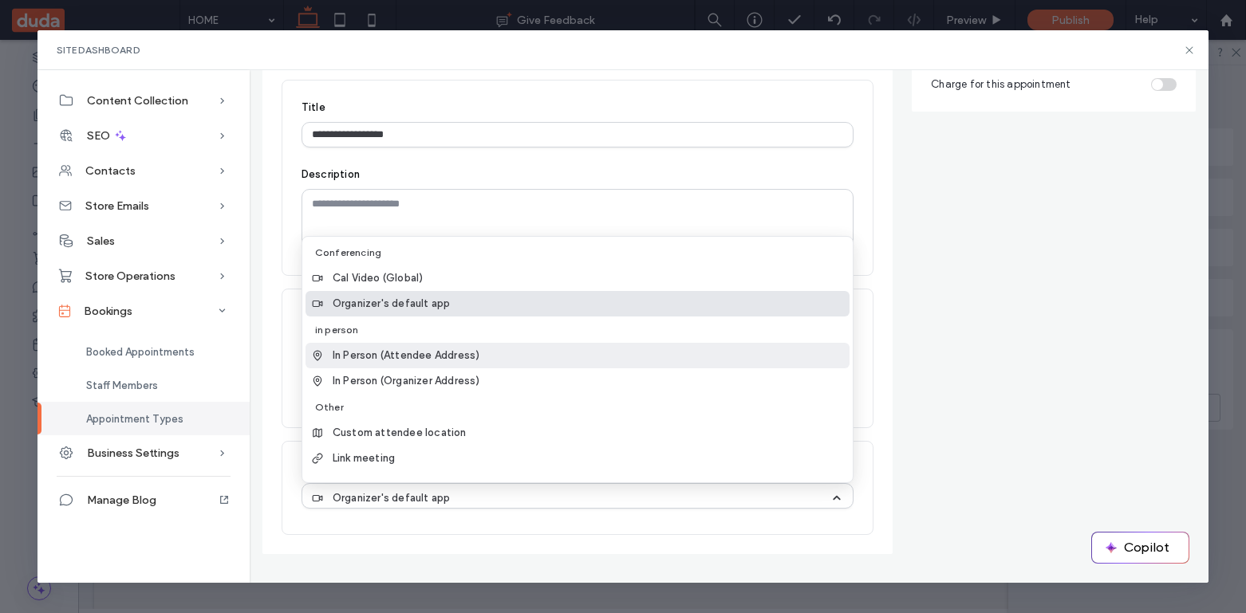
click at [434, 351] on span "In Person (Attendee Address)" at bounding box center [407, 356] width 148 height 16
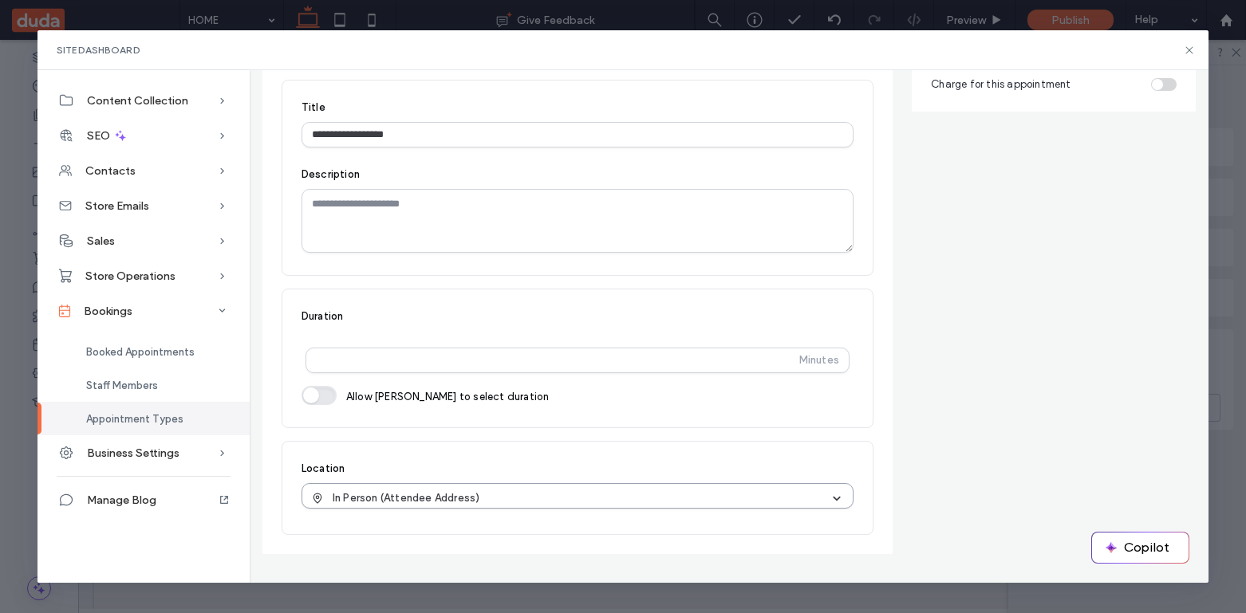
click at [483, 502] on div "In Person (Attendee Address)" at bounding box center [571, 498] width 518 height 16
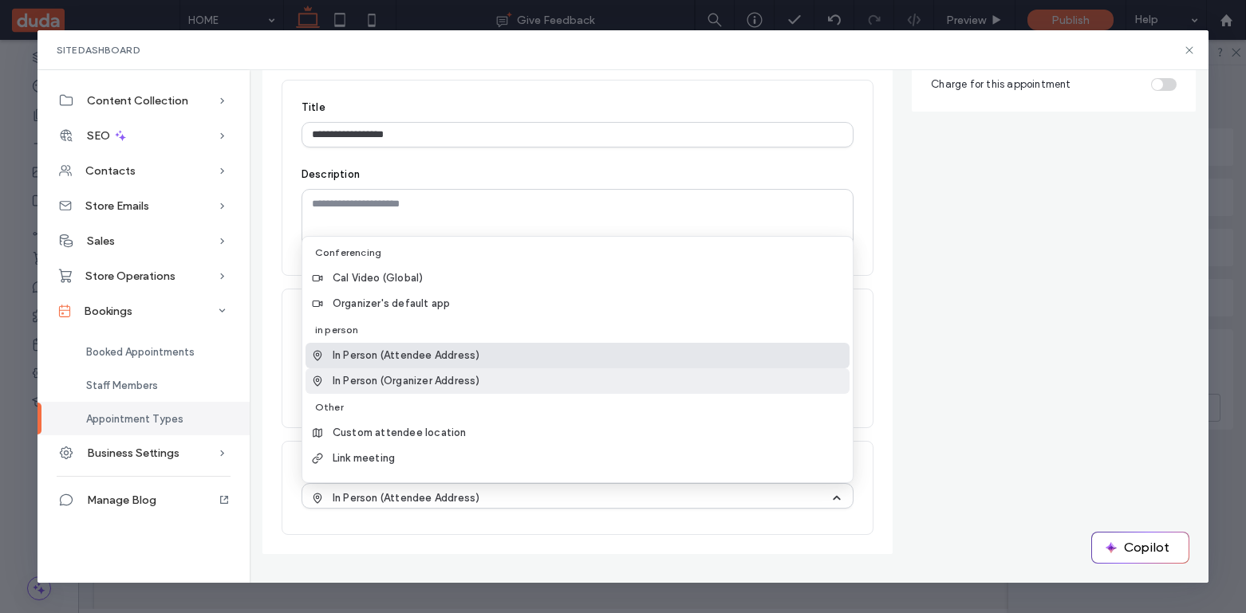
click at [450, 382] on span "In Person (Organizer Address)" at bounding box center [407, 381] width 148 height 16
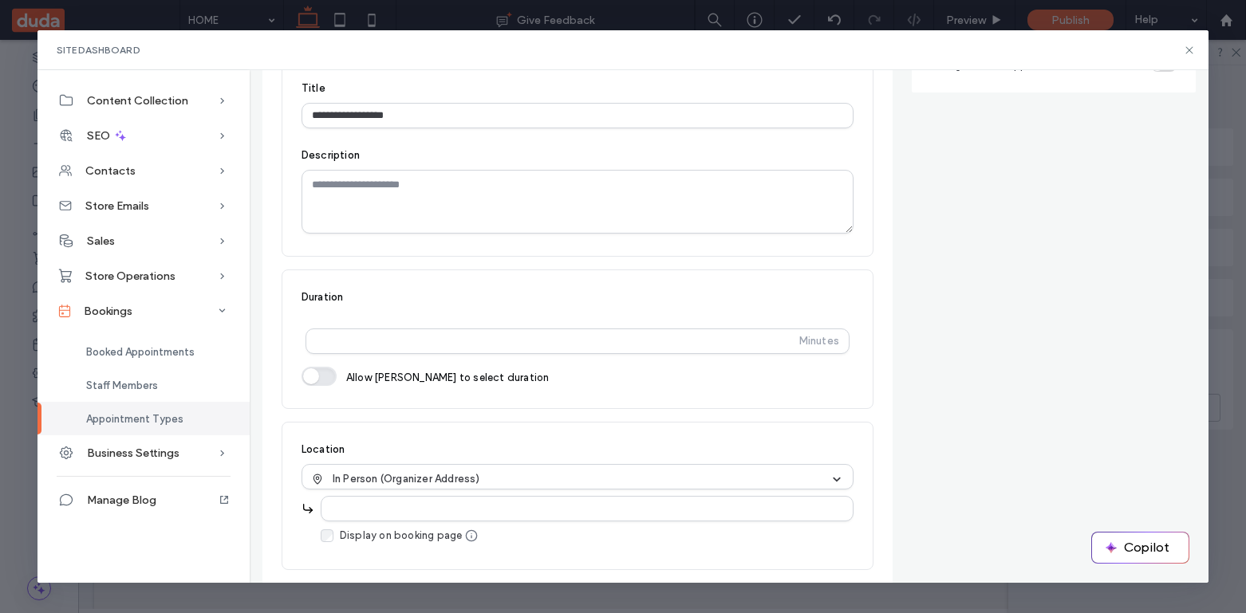
scroll to position [250, 0]
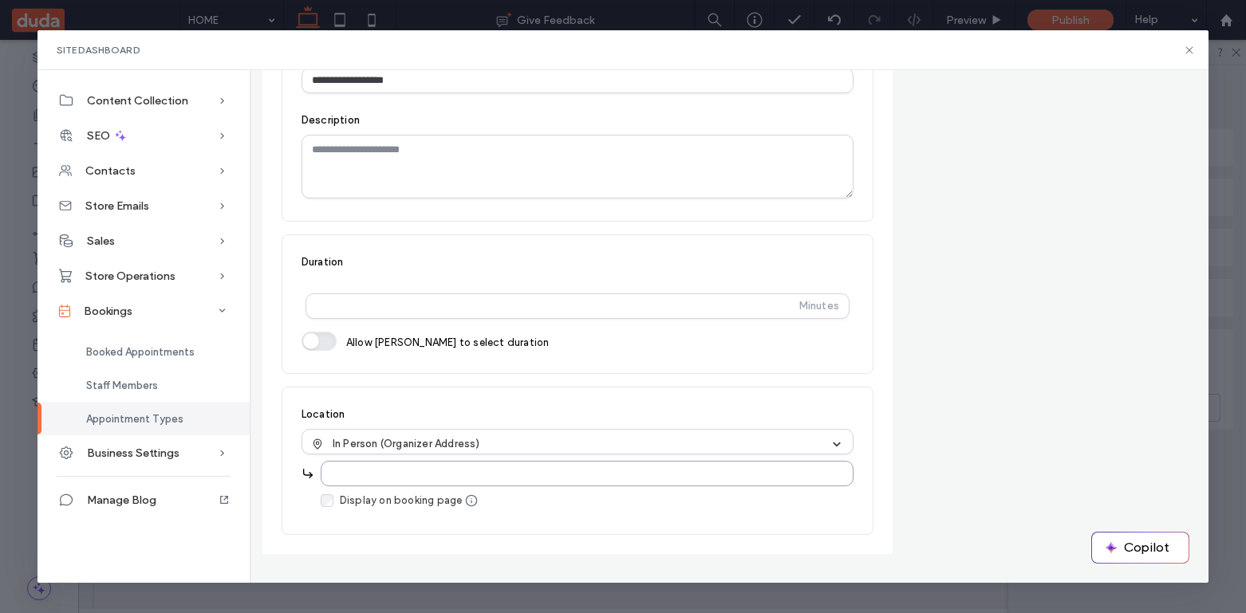
click at [382, 473] on input "text" at bounding box center [587, 474] width 533 height 26
click at [367, 507] on span "Display on booking page" at bounding box center [401, 501] width 123 height 16
click at [373, 477] on input "text" at bounding box center [587, 474] width 533 height 26
type input "*"
type input "**********"
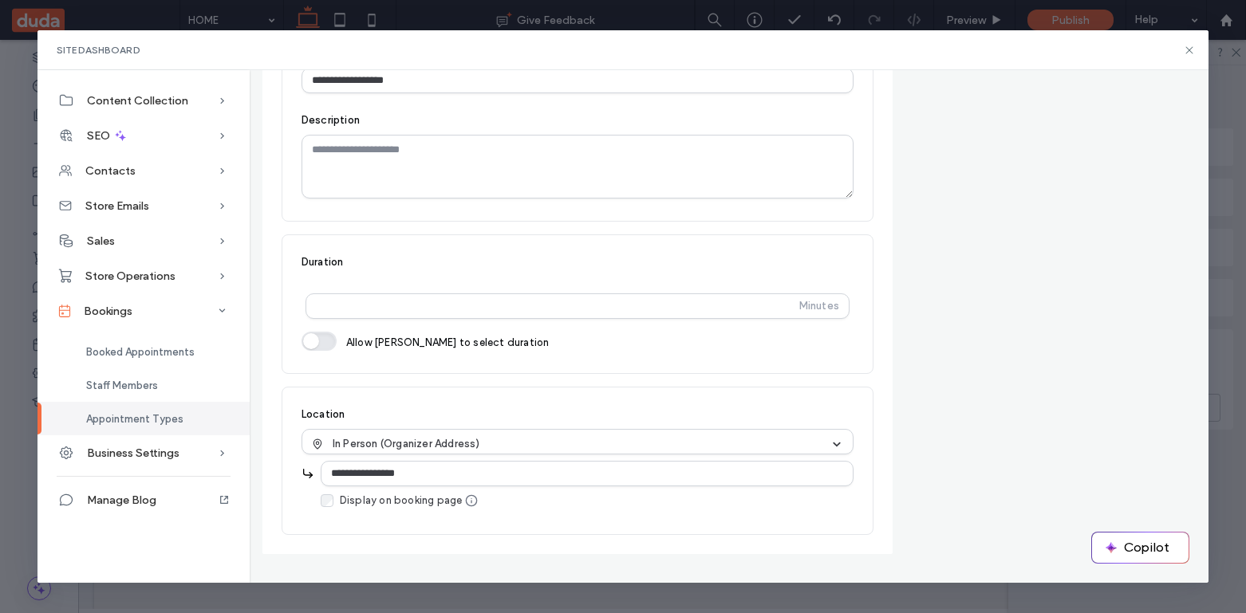
click at [873, 319] on div "**********" at bounding box center [577, 280] width 630 height 548
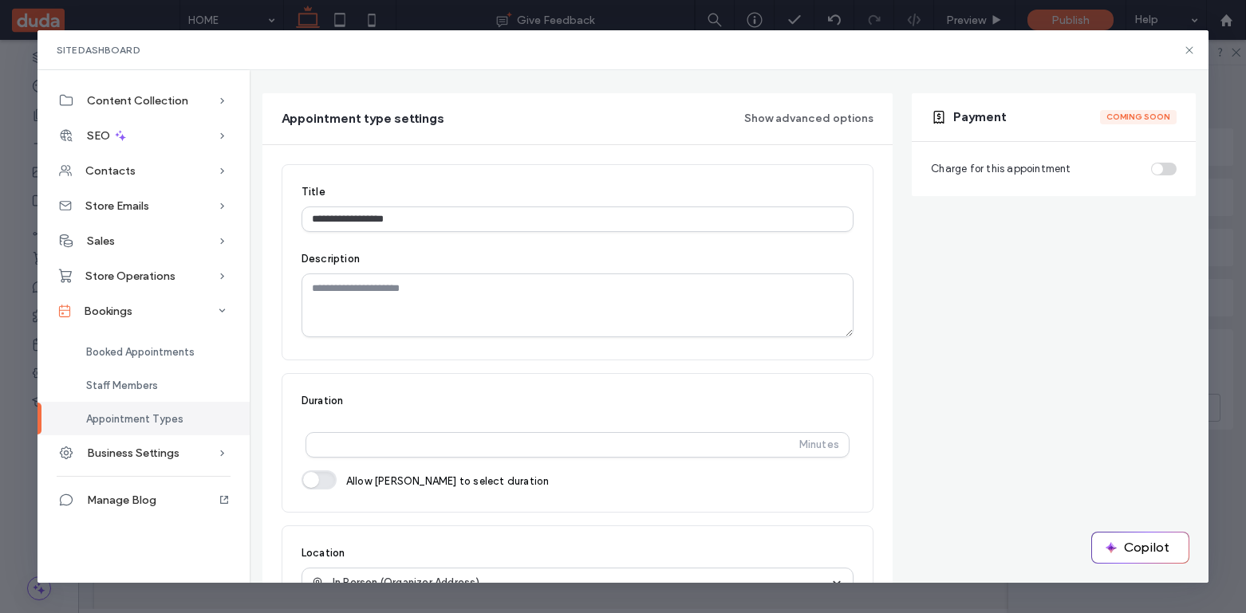
scroll to position [110, 0]
click at [1116, 125] on div "Coming soon" at bounding box center [1138, 118] width 77 height 14
click at [1119, 118] on div "Coming soon" at bounding box center [1138, 118] width 77 height 14
click at [1162, 175] on div "Charge for this appointment" at bounding box center [1054, 170] width 246 height 16
click at [1157, 168] on div "Charge for this appointment" at bounding box center [1054, 170] width 246 height 16
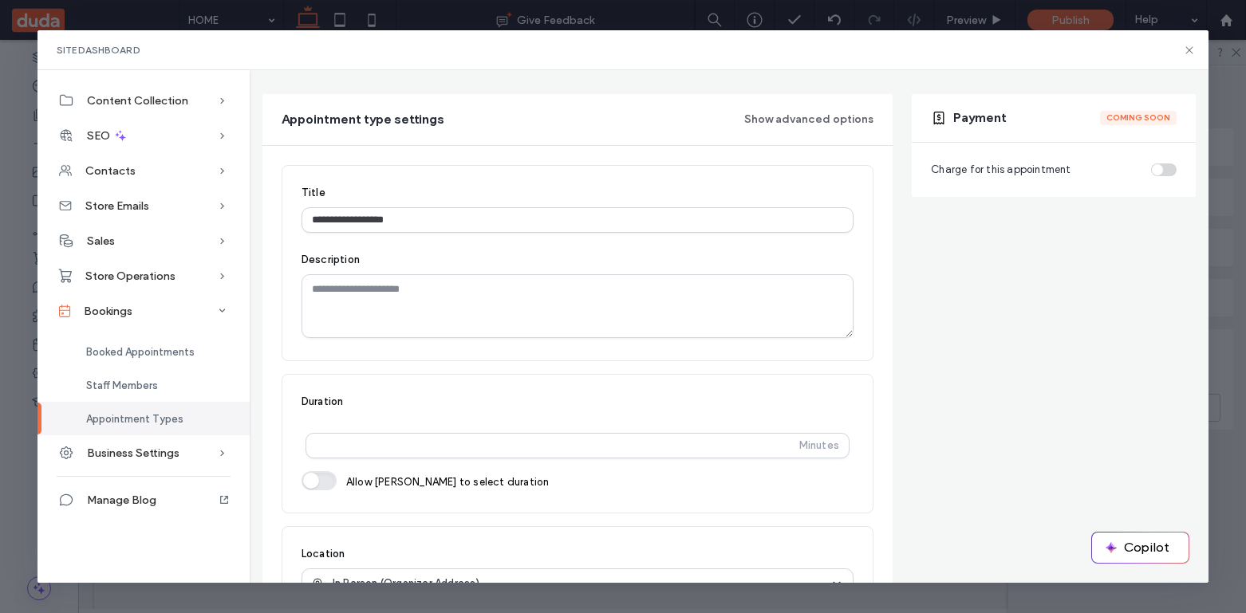
click at [1157, 168] on div "Charge for this appointment" at bounding box center [1054, 170] width 246 height 16
click at [1150, 174] on div "Charge for this appointment" at bounding box center [1054, 170] width 246 height 16
click at [1153, 170] on div "Charge for this appointment" at bounding box center [1054, 170] width 246 height 16
click at [1157, 171] on div "Charge for this appointment" at bounding box center [1054, 170] width 246 height 16
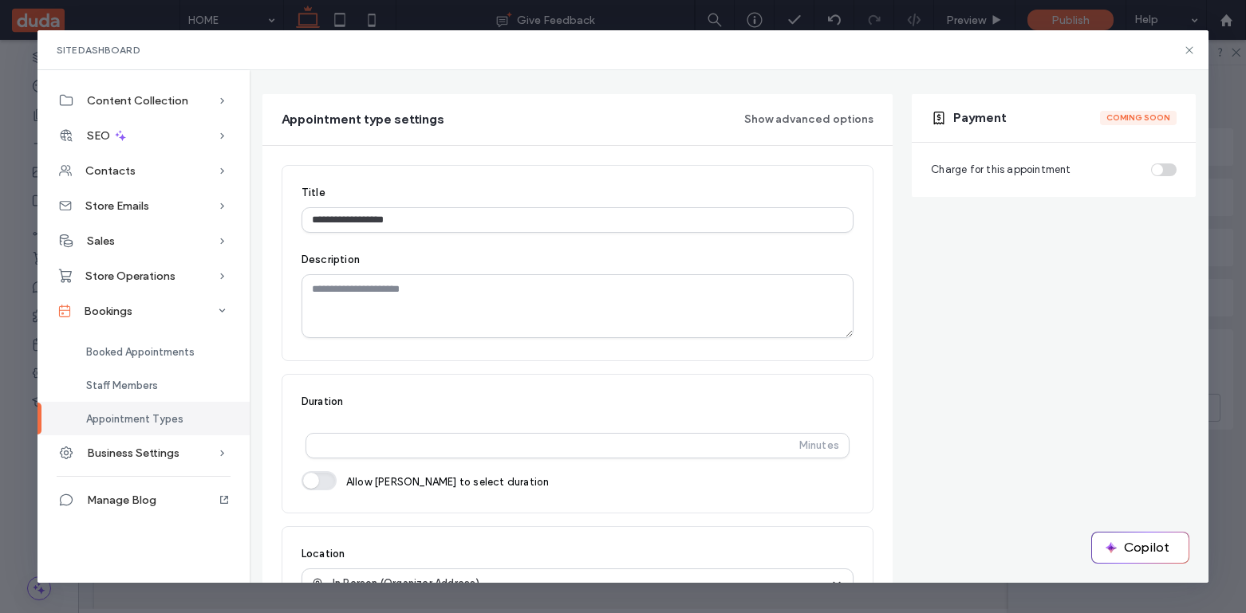
click at [1157, 171] on div "Charge for this appointment" at bounding box center [1054, 170] width 246 height 16
click at [156, 350] on span "Booked Appointments" at bounding box center [140, 352] width 108 height 12
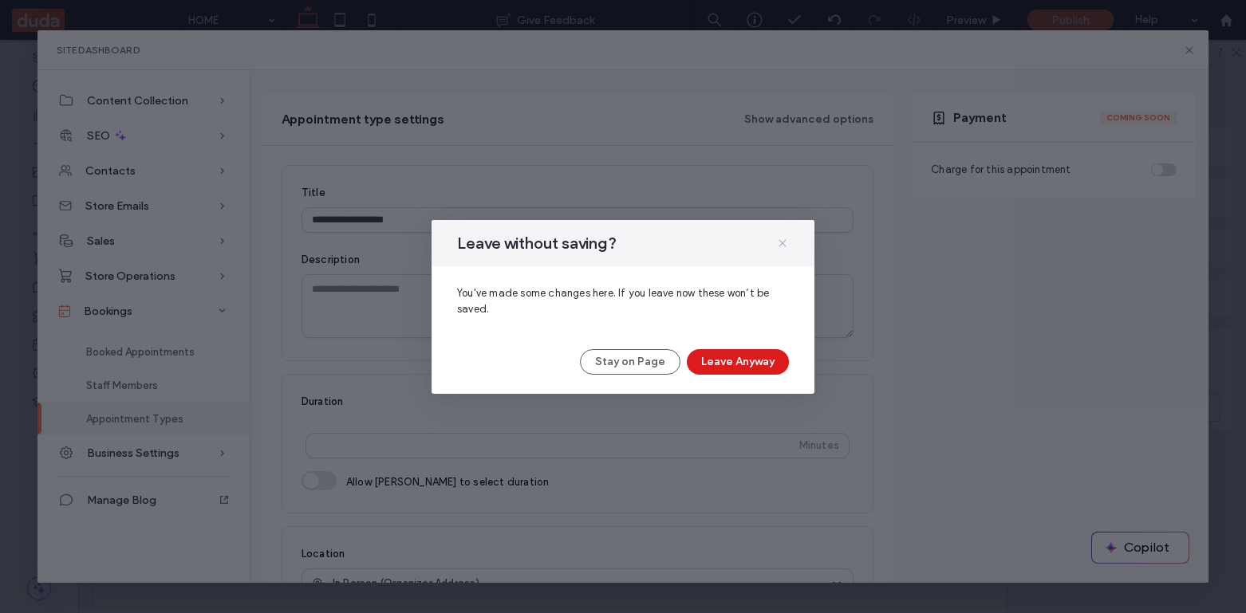
click at [778, 241] on icon at bounding box center [782, 243] width 13 height 13
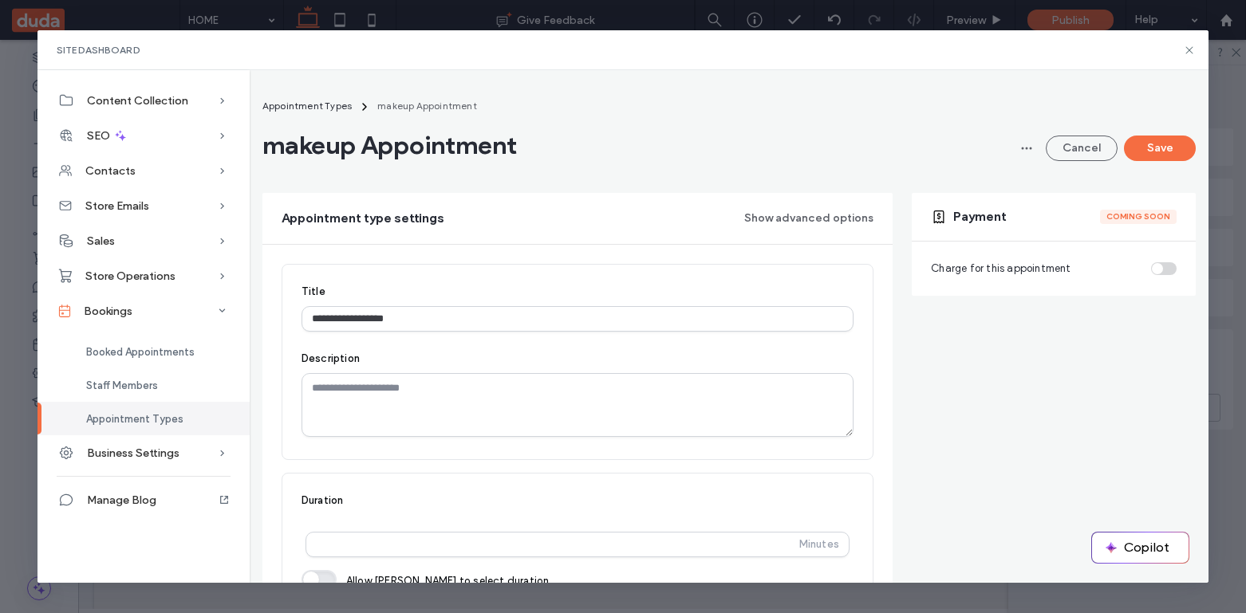
scroll to position [0, 0]
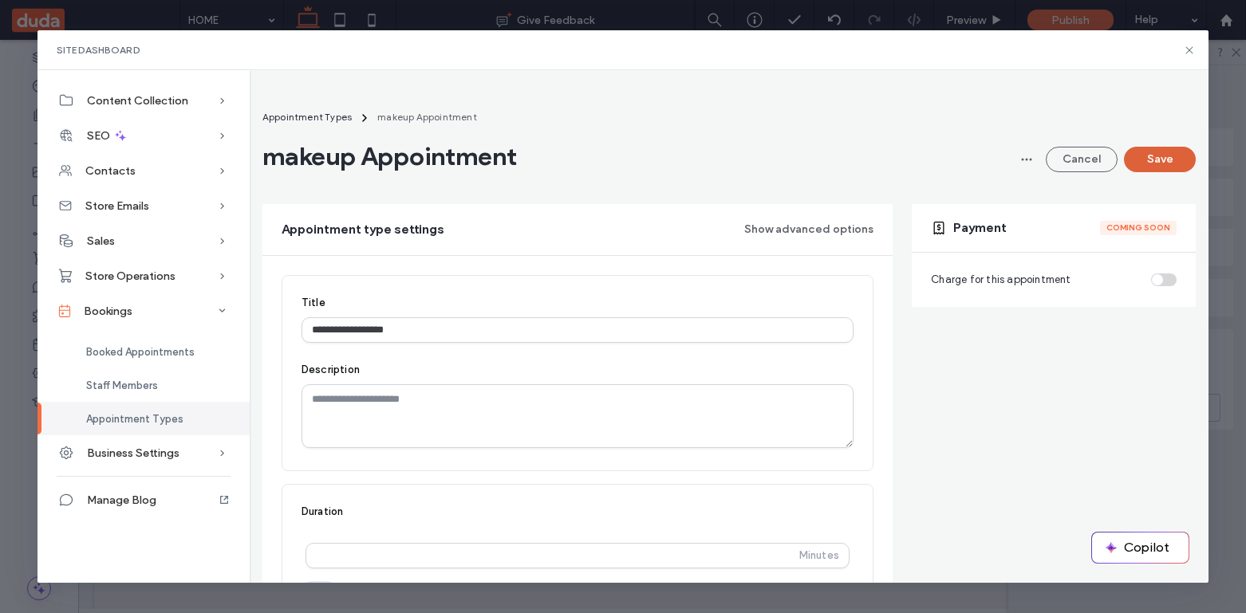
click at [1137, 164] on button "Save" at bounding box center [1160, 160] width 72 height 26
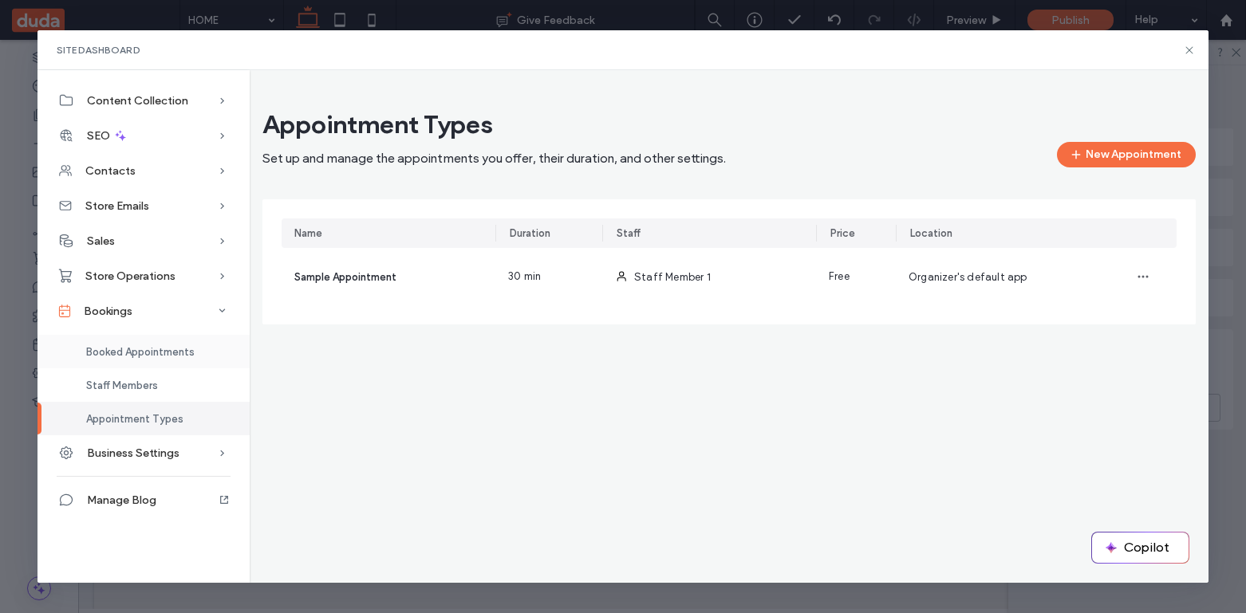
click at [150, 360] on div "Booked Appointments" at bounding box center [143, 351] width 212 height 33
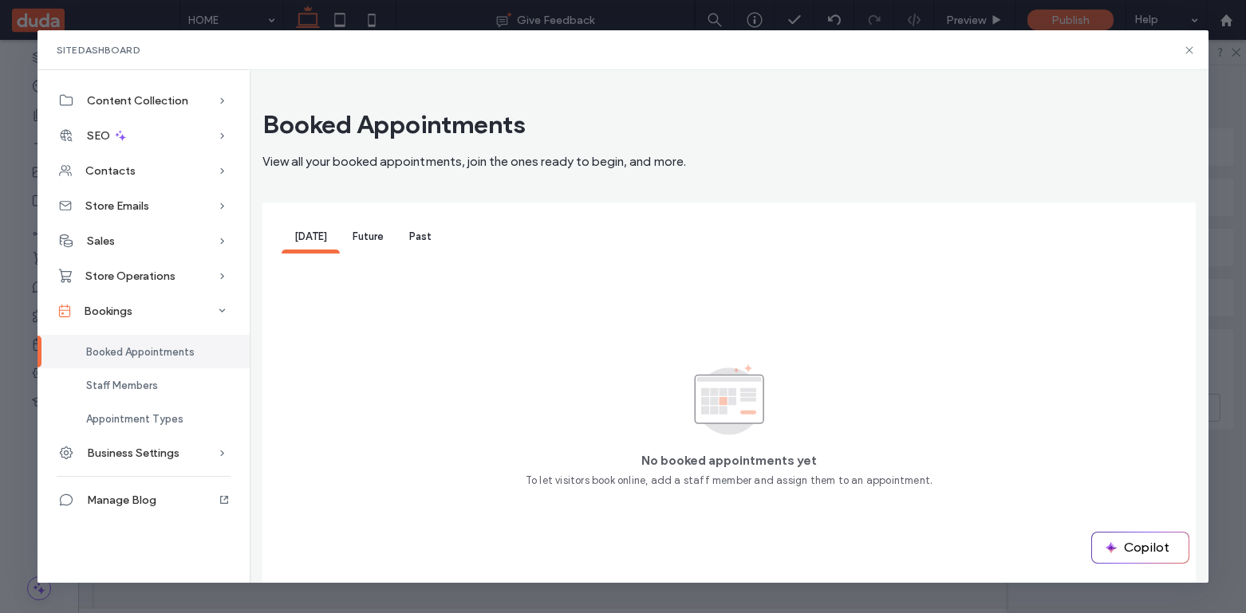
click at [353, 230] on span "Future" at bounding box center [368, 236] width 31 height 12
click at [432, 240] on div "Past" at bounding box center [420, 238] width 48 height 32
click at [1184, 49] on icon at bounding box center [1189, 50] width 13 height 13
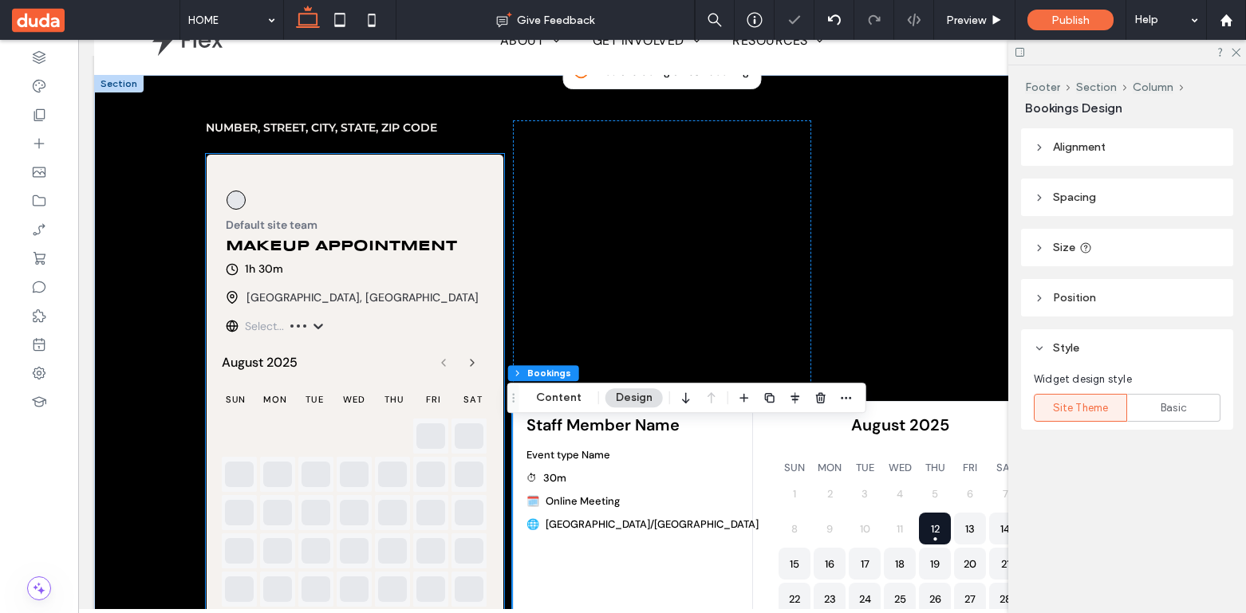
scroll to position [105, 0]
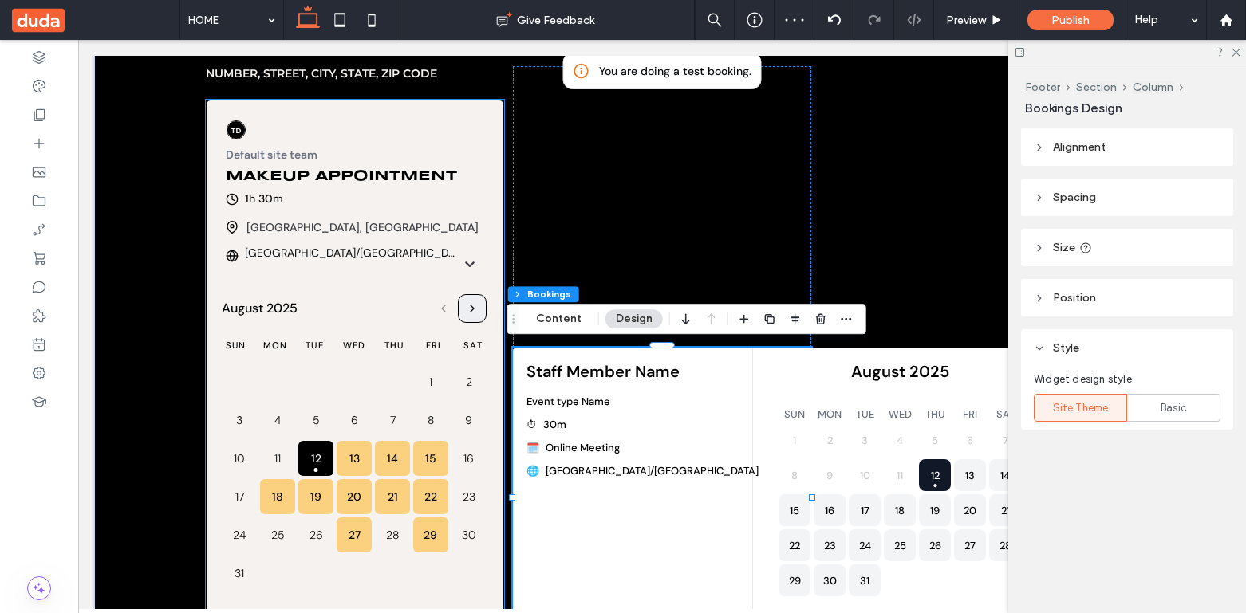
click at [479, 300] on button "View next month" at bounding box center [472, 308] width 29 height 29
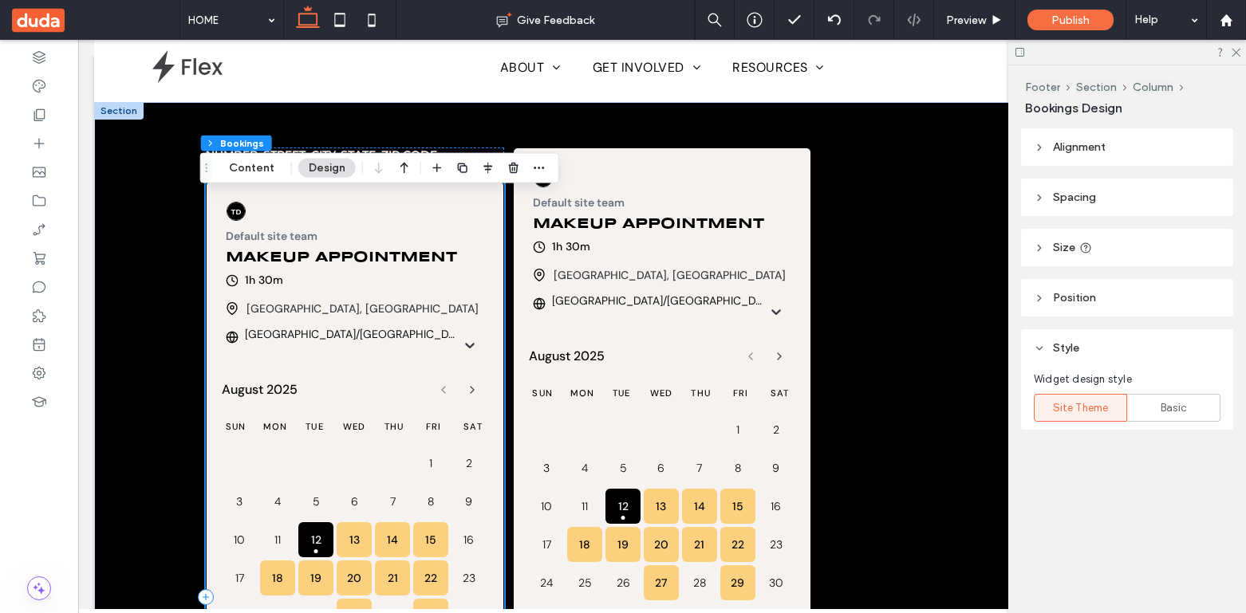
scroll to position [1, 0]
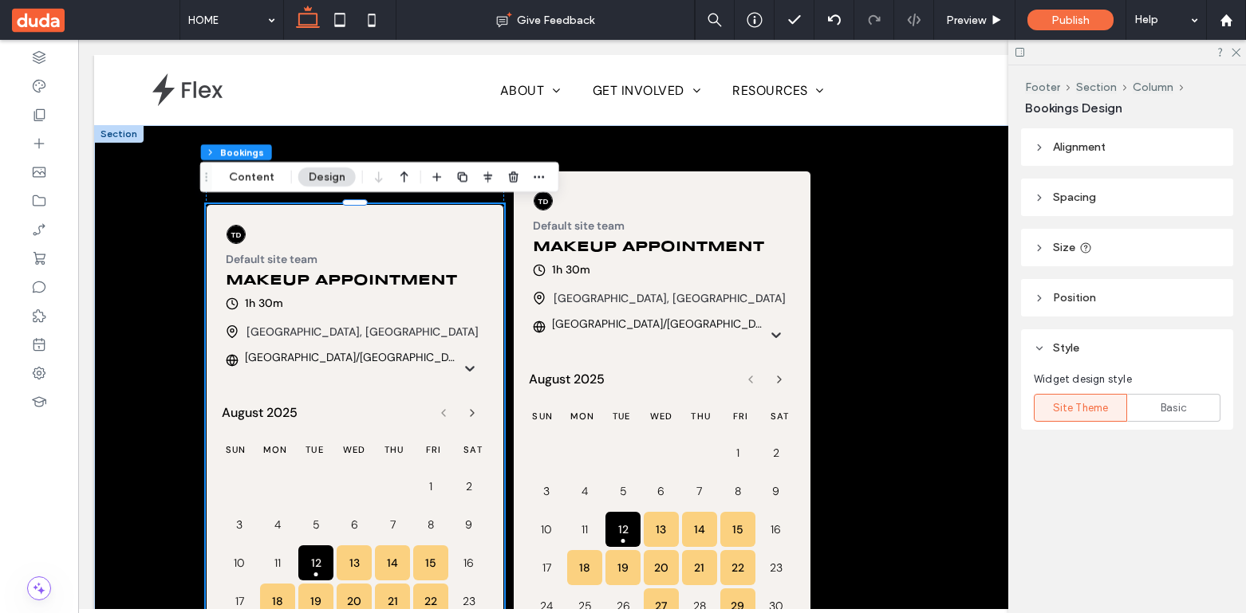
click at [275, 332] on p "tel aviv, israel" at bounding box center [362, 332] width 232 height 16
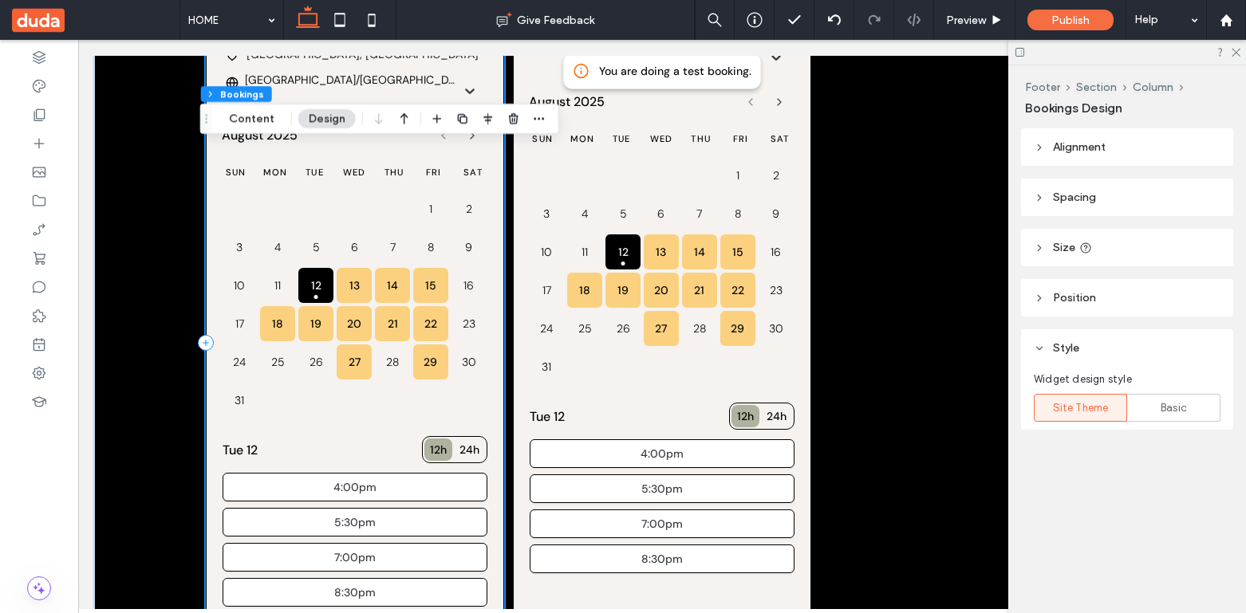
scroll to position [426, 0]
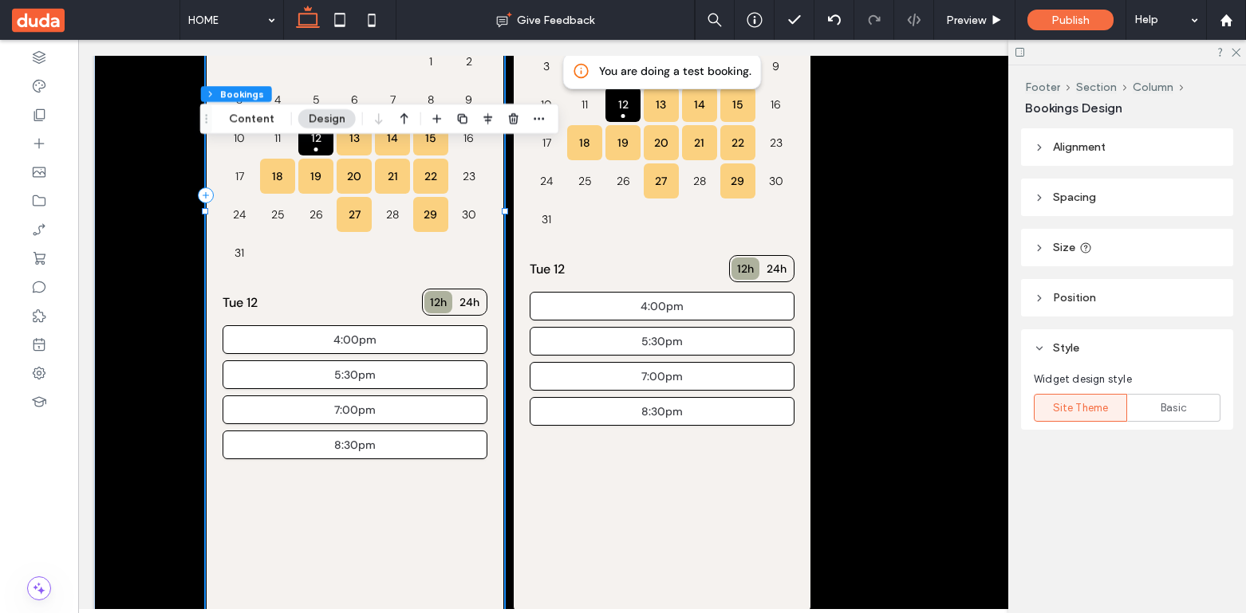
click at [340, 295] on header "Tue 12 12h 24h" at bounding box center [355, 302] width 264 height 27
click at [1156, 393] on div "Widget design style Site Theme Basic" at bounding box center [1127, 390] width 187 height 63
click at [1157, 396] on div "Basic" at bounding box center [1173, 408] width 73 height 26
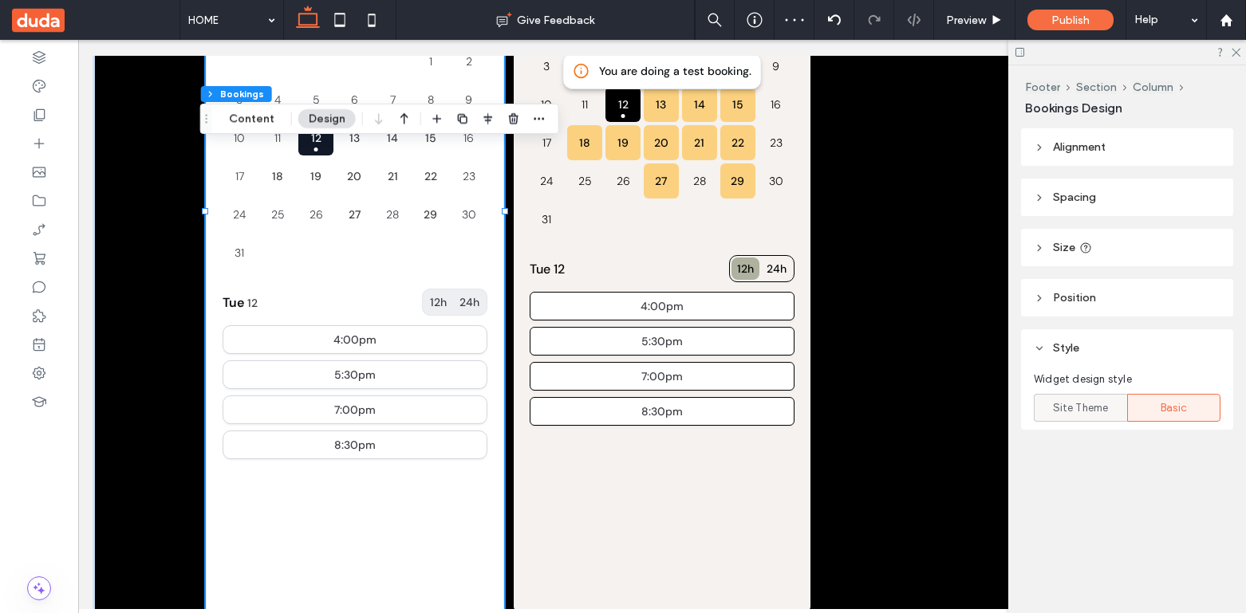
click at [1119, 405] on label "Site Theme" at bounding box center [1080, 408] width 93 height 28
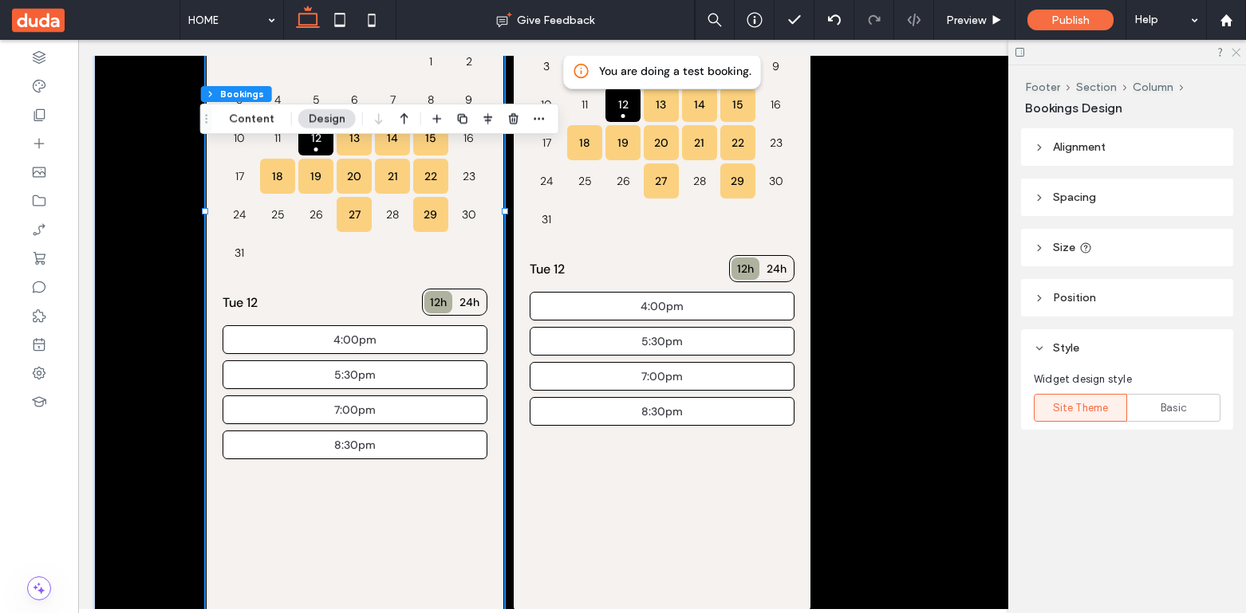
click at [1231, 53] on icon at bounding box center [1235, 51] width 10 height 10
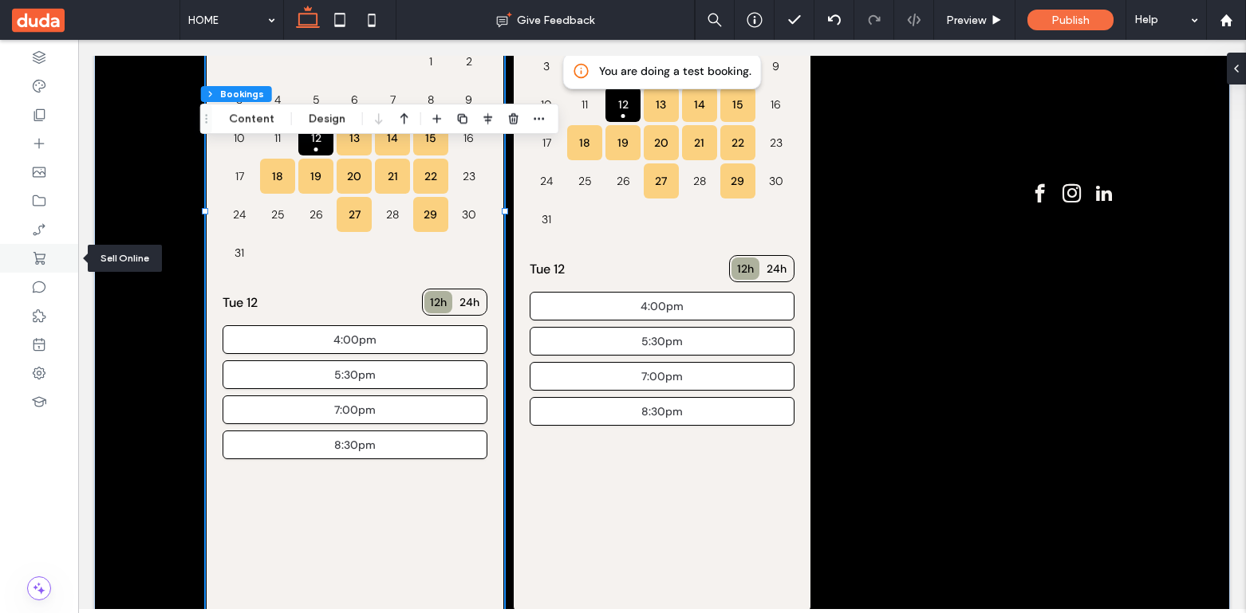
click at [38, 270] on div at bounding box center [39, 258] width 78 height 29
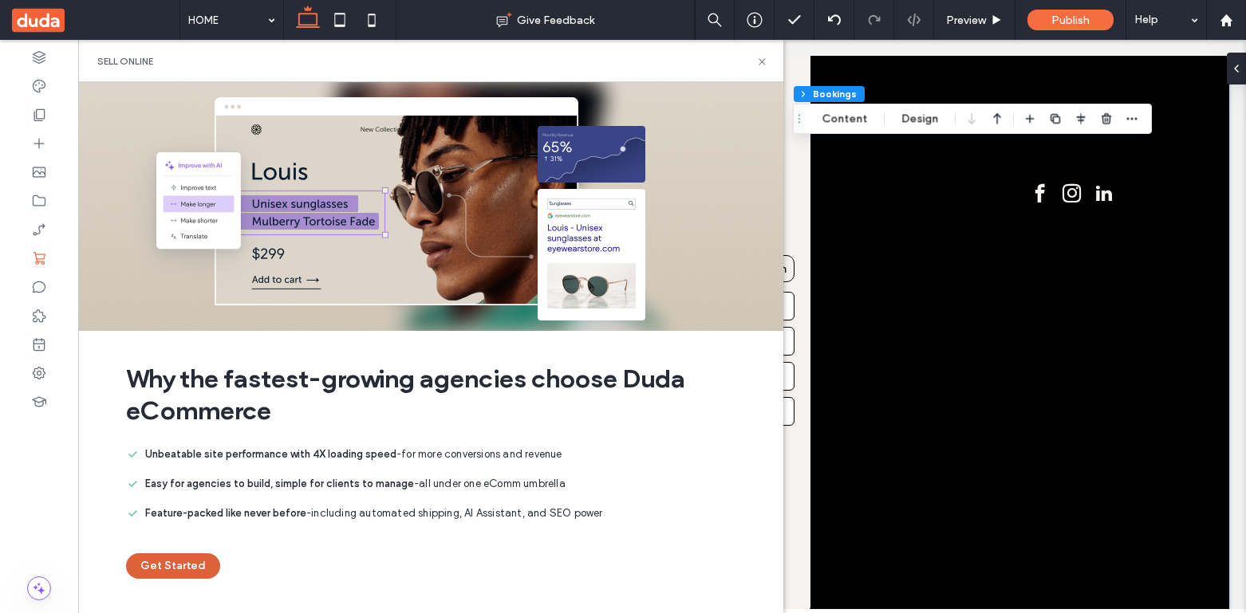
click at [170, 568] on button "Get Started" at bounding box center [173, 566] width 94 height 26
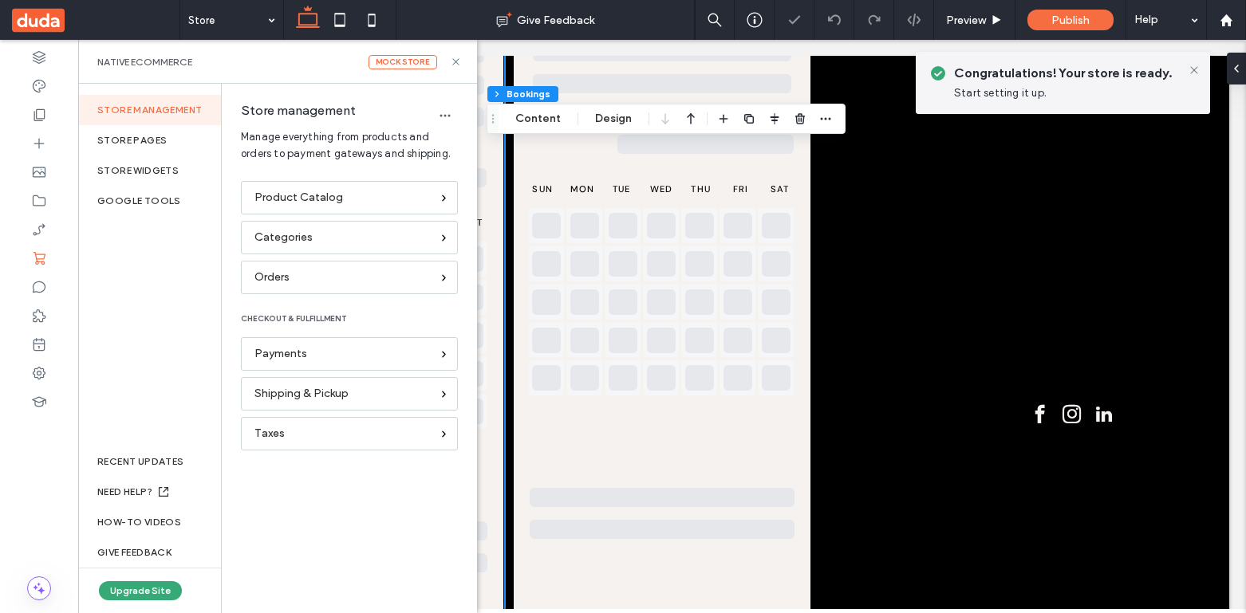
scroll to position [5426, 0]
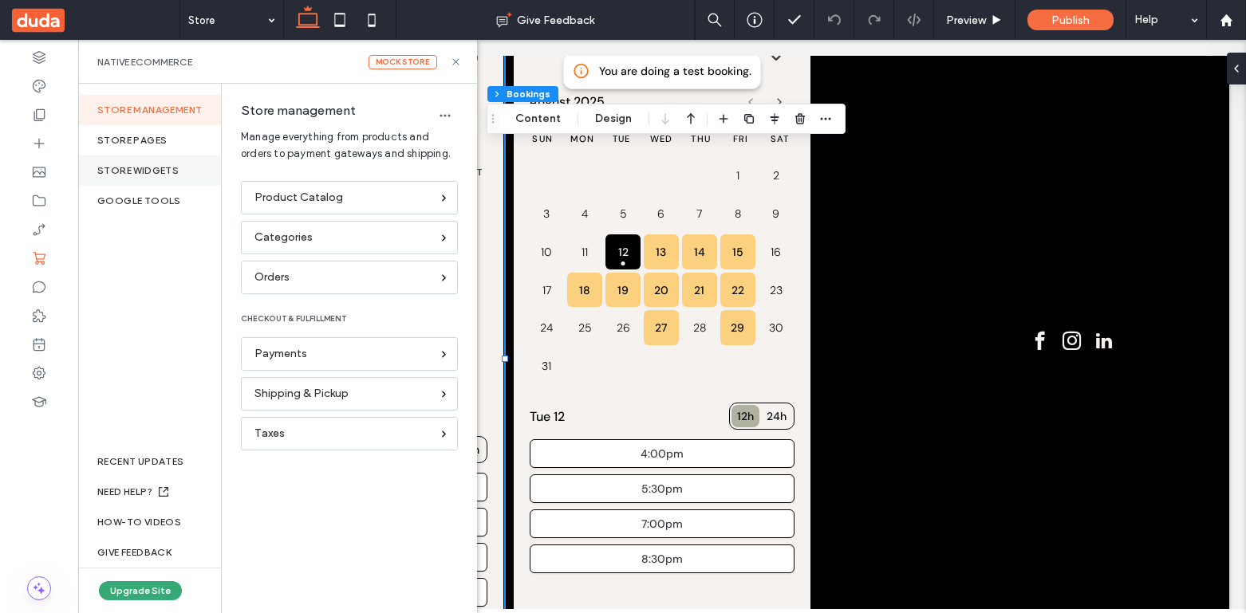
click at [157, 169] on div "store widgets" at bounding box center [149, 171] width 143 height 30
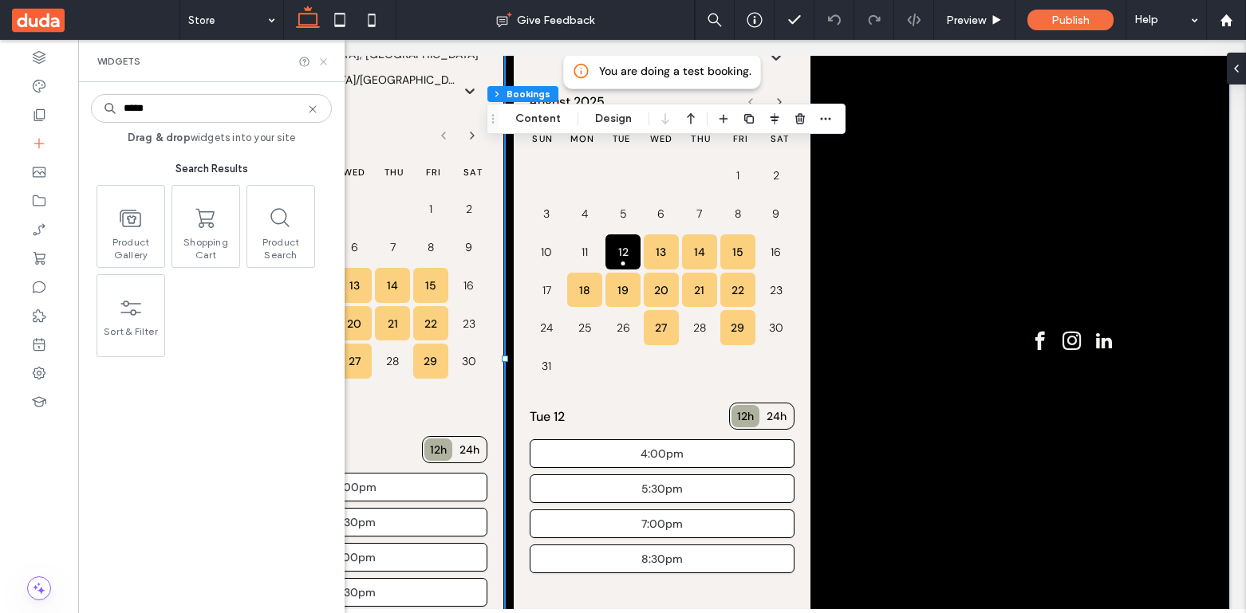
click at [325, 57] on icon at bounding box center [323, 62] width 12 height 12
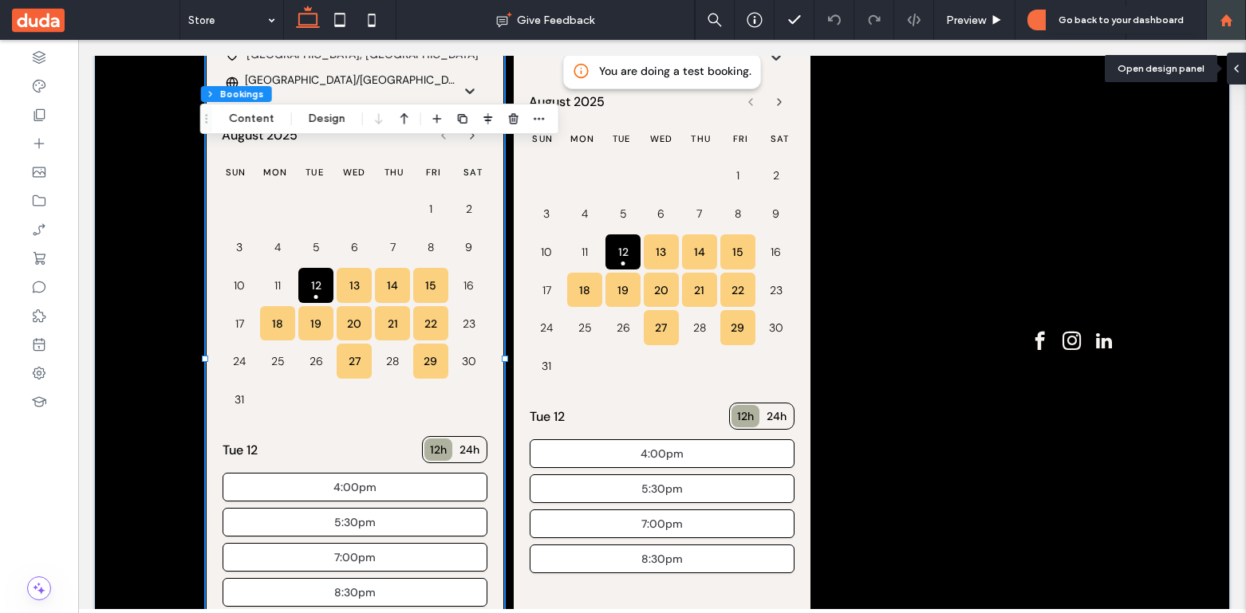
click at [1228, 18] on use at bounding box center [1225, 20] width 12 height 12
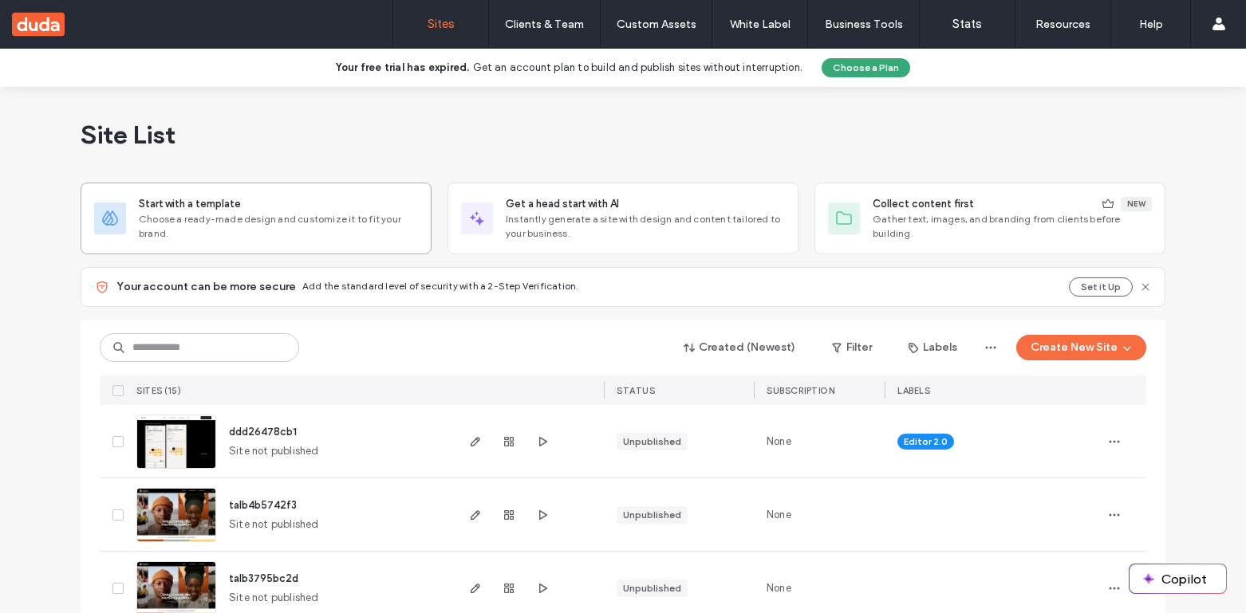
click at [297, 253] on div "Start with a template Choose a ready-made design and customize it to fit your b…" at bounding box center [256, 219] width 351 height 72
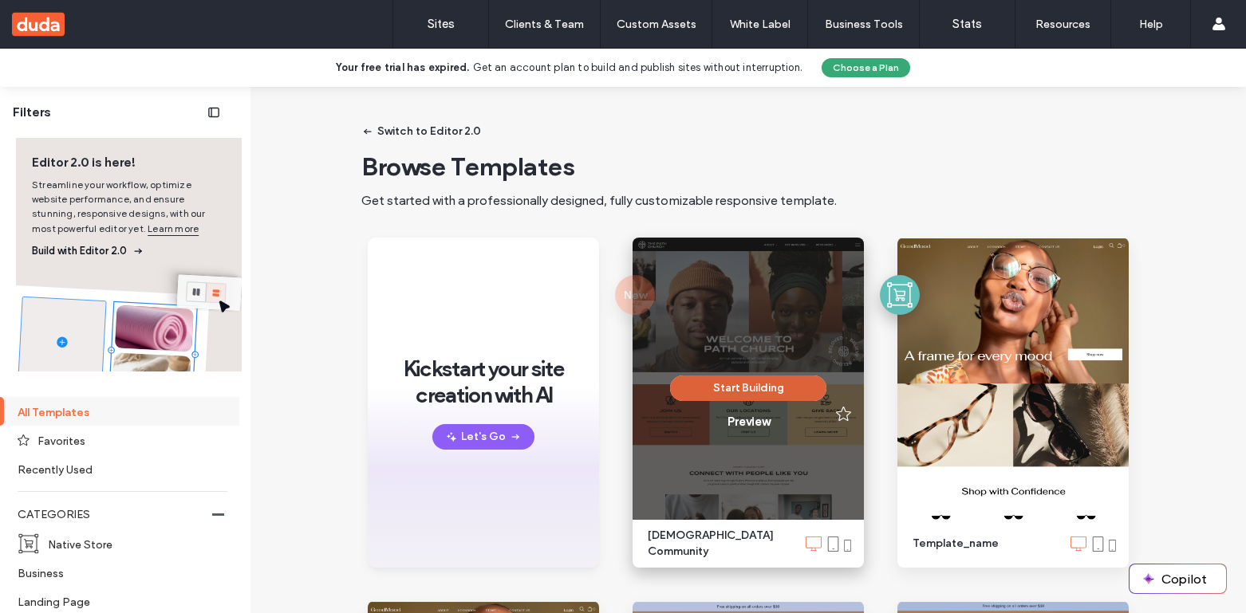
click at [756, 393] on button "Start Building" at bounding box center [748, 389] width 156 height 26
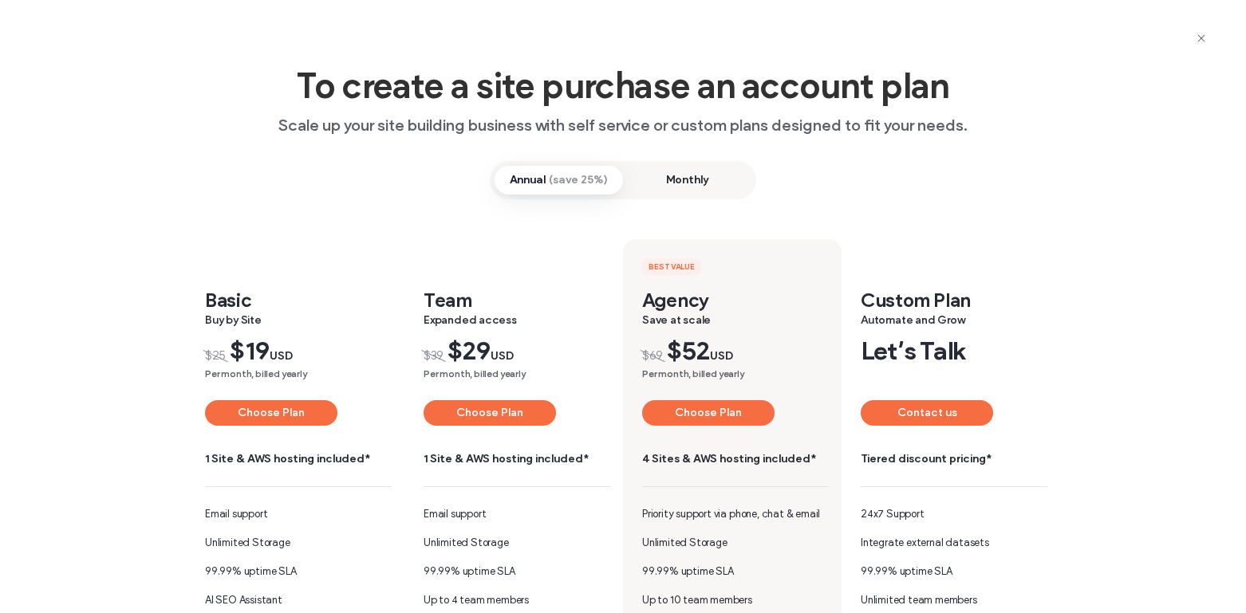
click at [1200, 41] on icon "button" at bounding box center [1201, 38] width 13 height 13
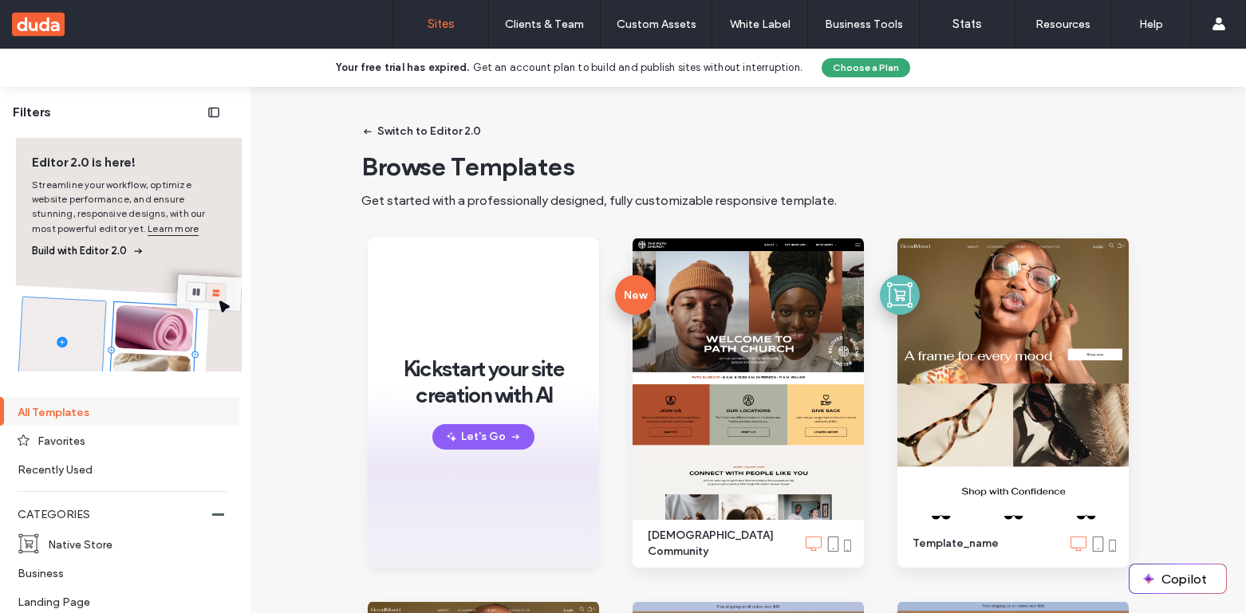
click at [461, 29] on link "Sites" at bounding box center [440, 24] width 95 height 48
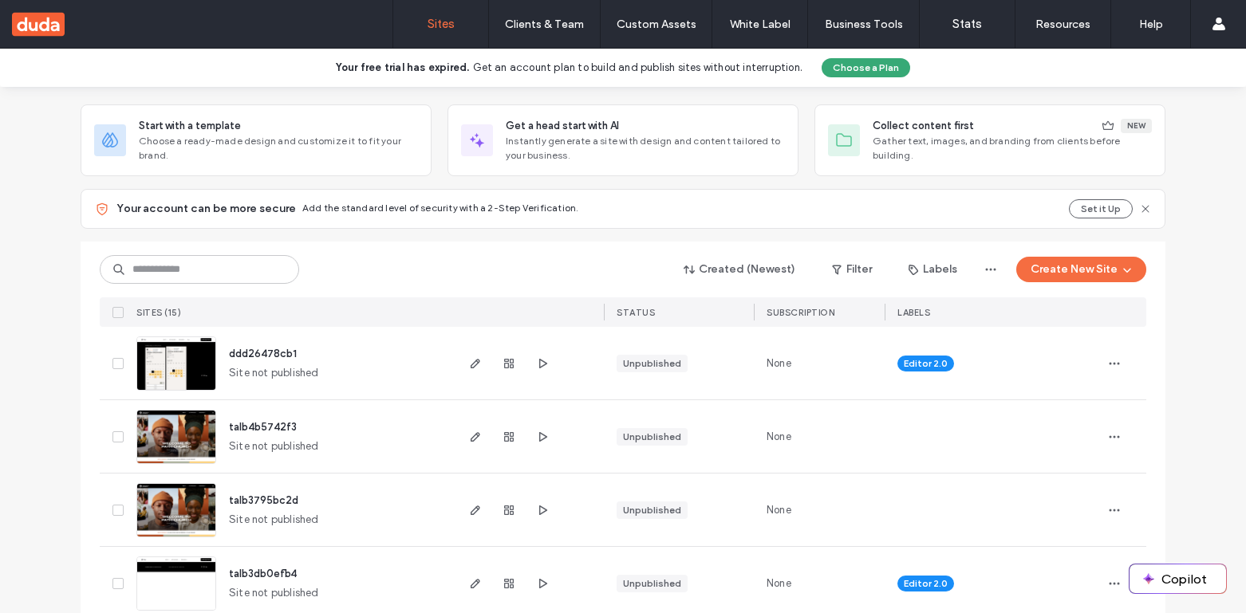
scroll to position [284, 0]
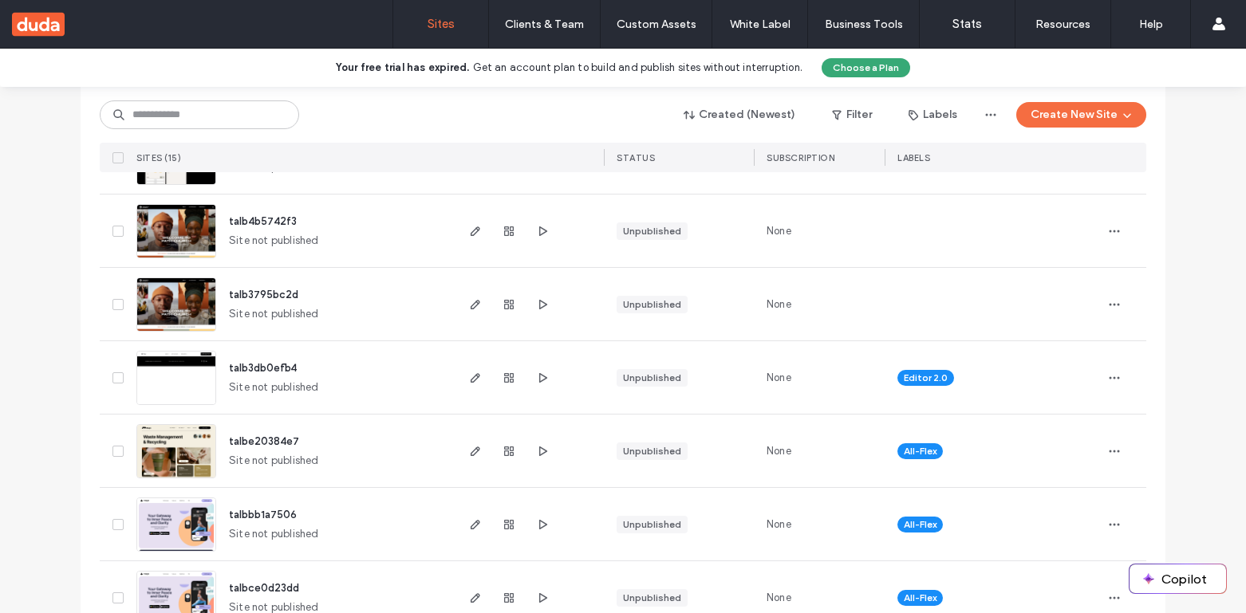
click at [272, 291] on span "talb3795bc2d" at bounding box center [263, 295] width 69 height 12
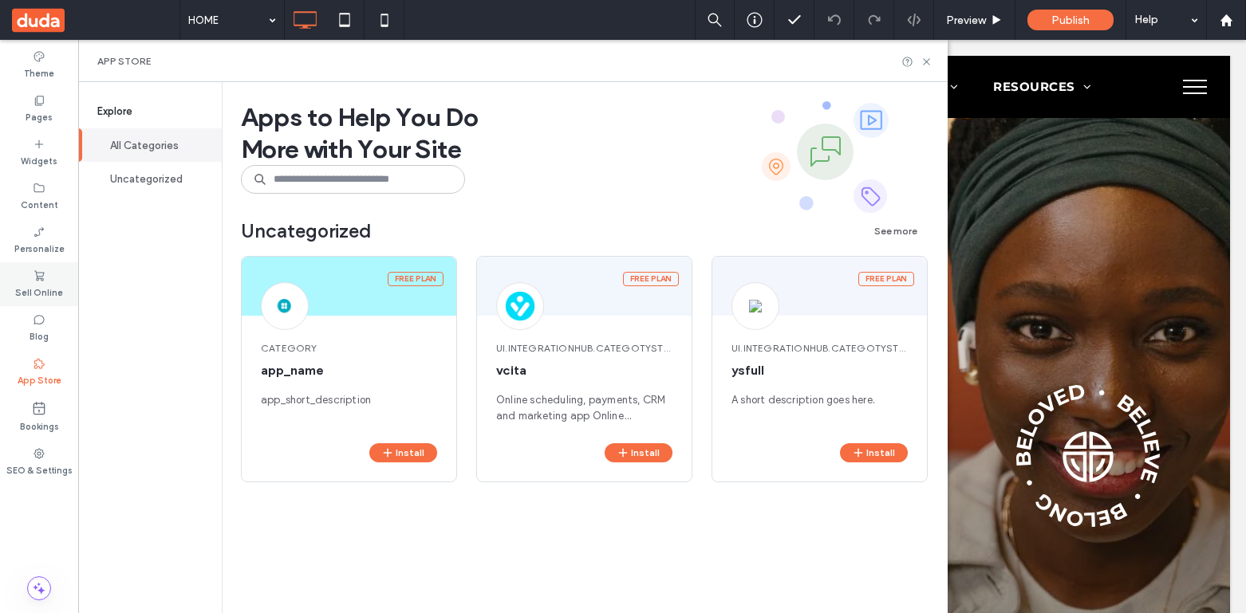
click at [52, 279] on div "Sell Online" at bounding box center [39, 284] width 78 height 44
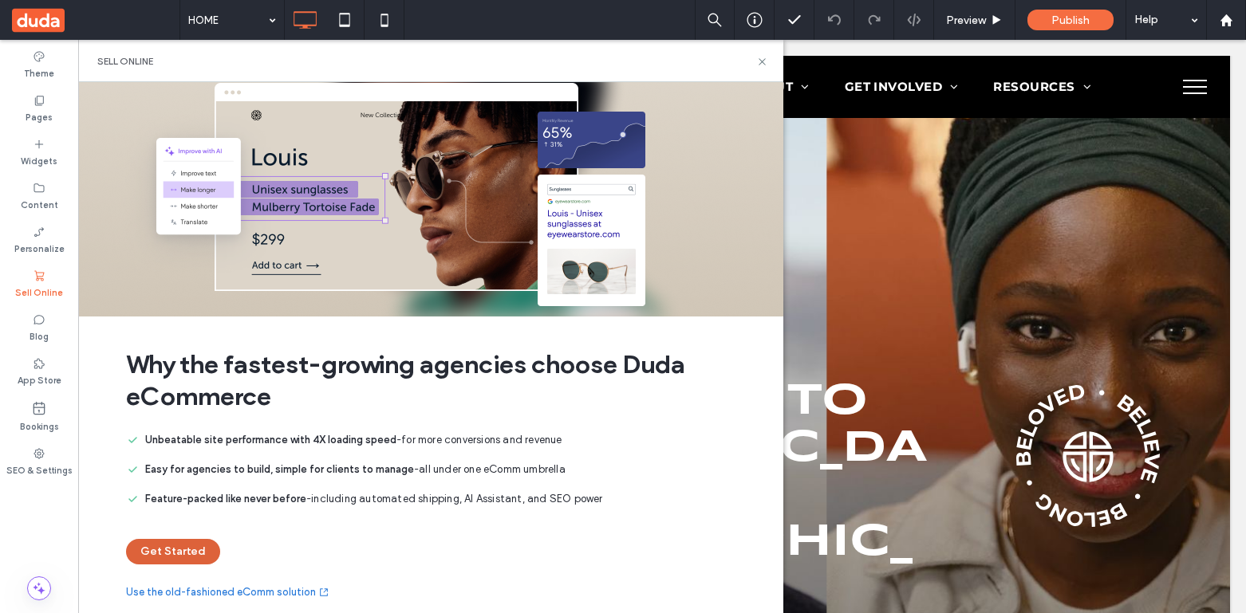
scroll to position [26, 0]
click at [180, 546] on button "Get Started" at bounding box center [173, 552] width 94 height 26
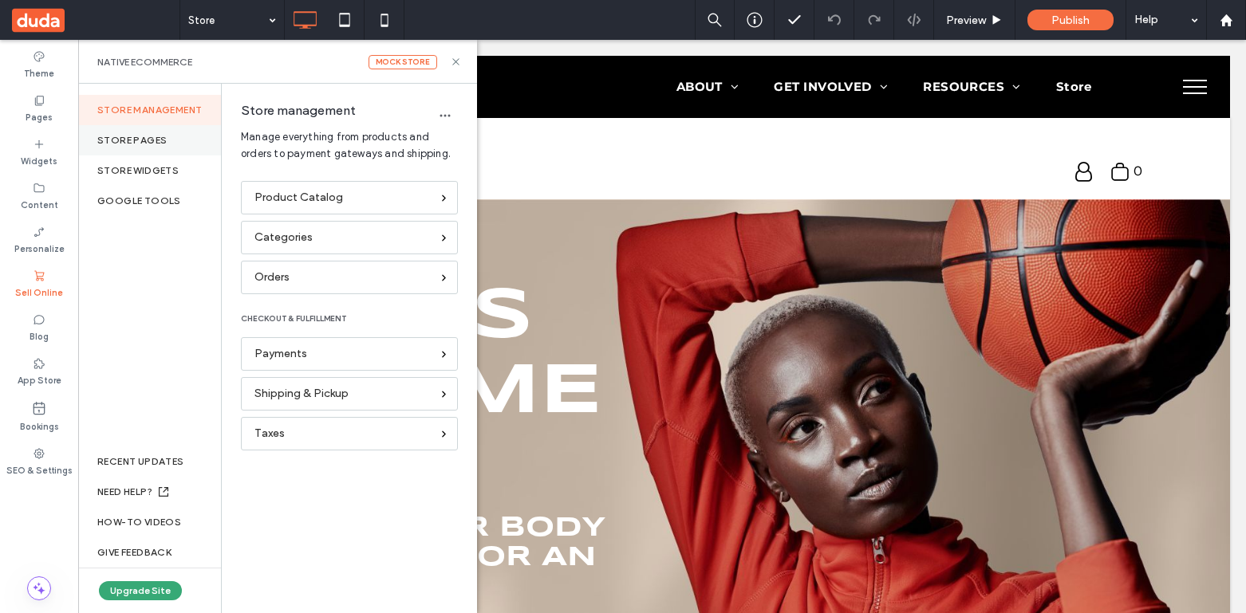
click at [163, 139] on div "Store pages" at bounding box center [149, 140] width 143 height 30
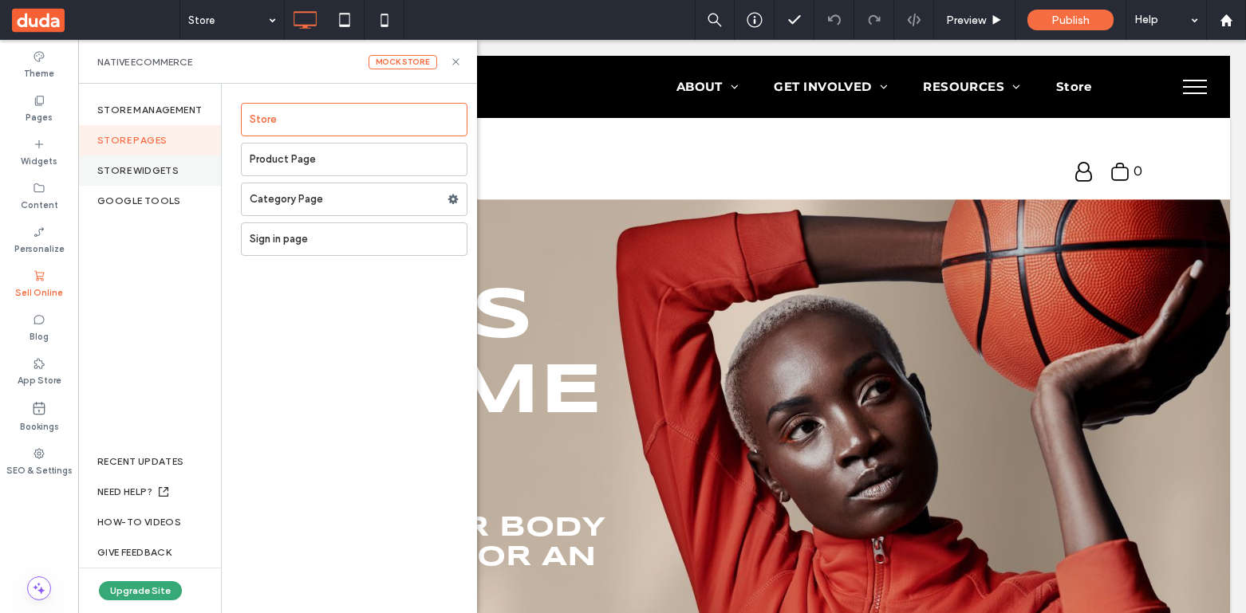
click at [167, 163] on div "store widgets" at bounding box center [149, 171] width 143 height 30
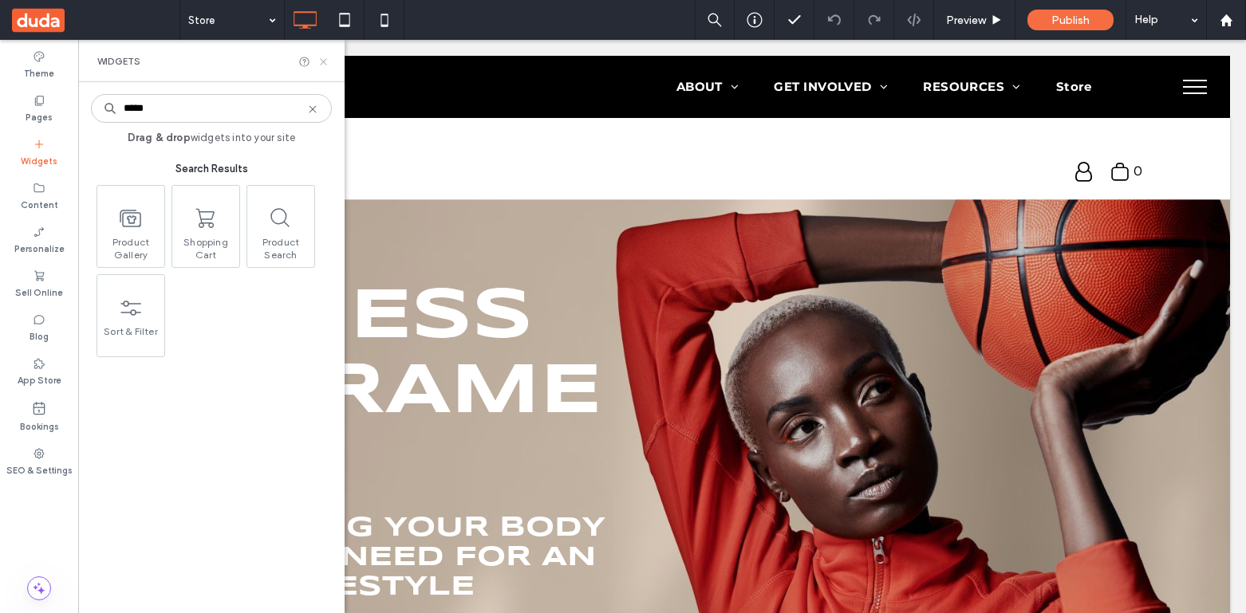
click at [325, 62] on icon at bounding box center [323, 62] width 12 height 12
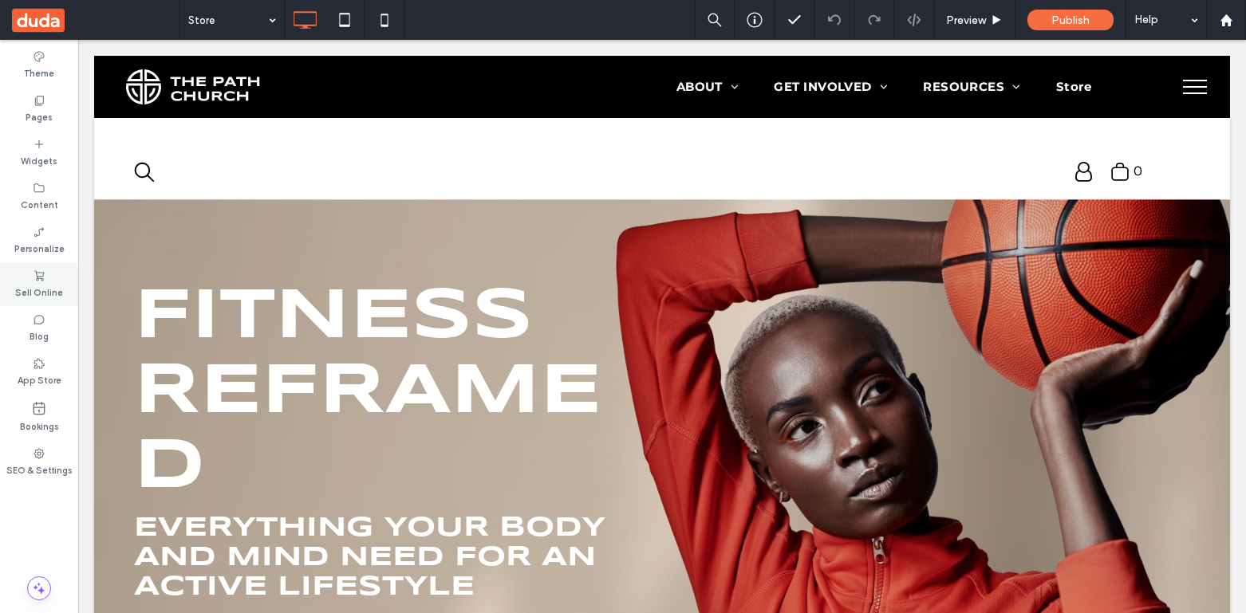
click at [42, 289] on label "Sell Online" at bounding box center [39, 291] width 48 height 18
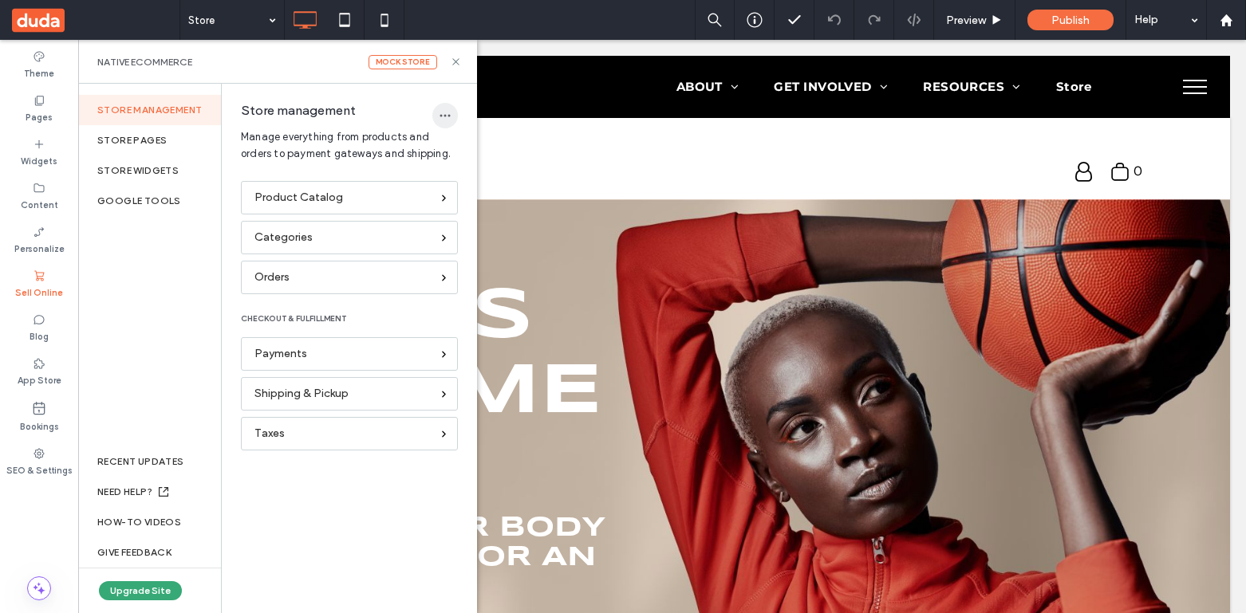
click at [456, 115] on span "button" at bounding box center [445, 116] width 26 height 26
click at [52, 160] on label "Widgets" at bounding box center [39, 160] width 37 height 18
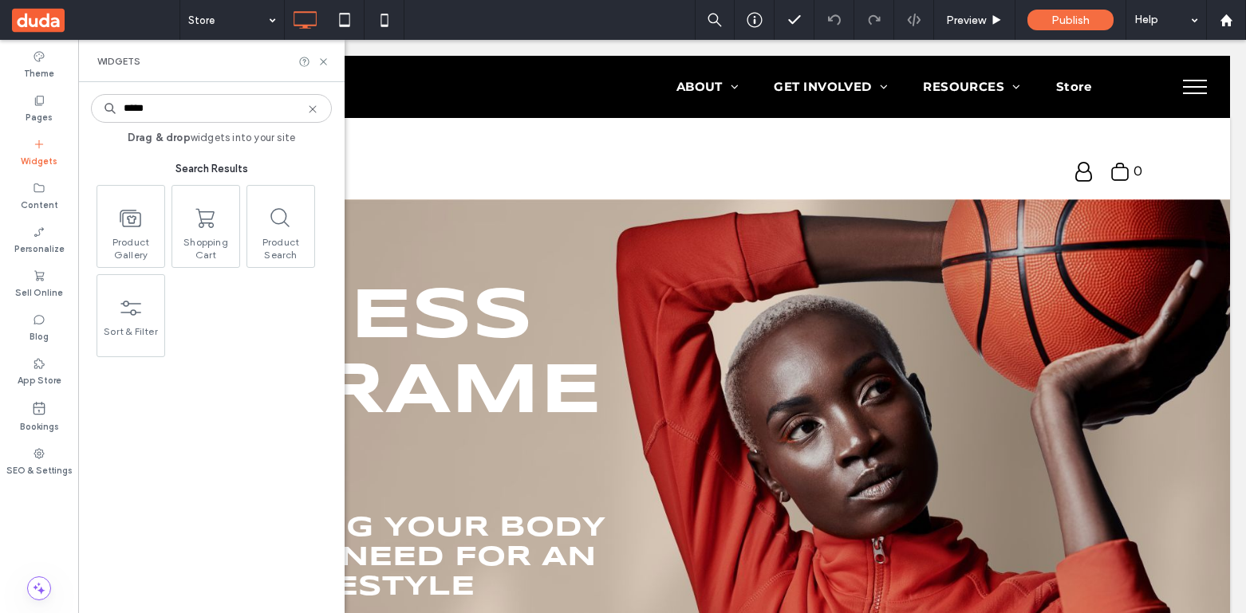
click at [146, 113] on input "*****" at bounding box center [211, 108] width 241 height 29
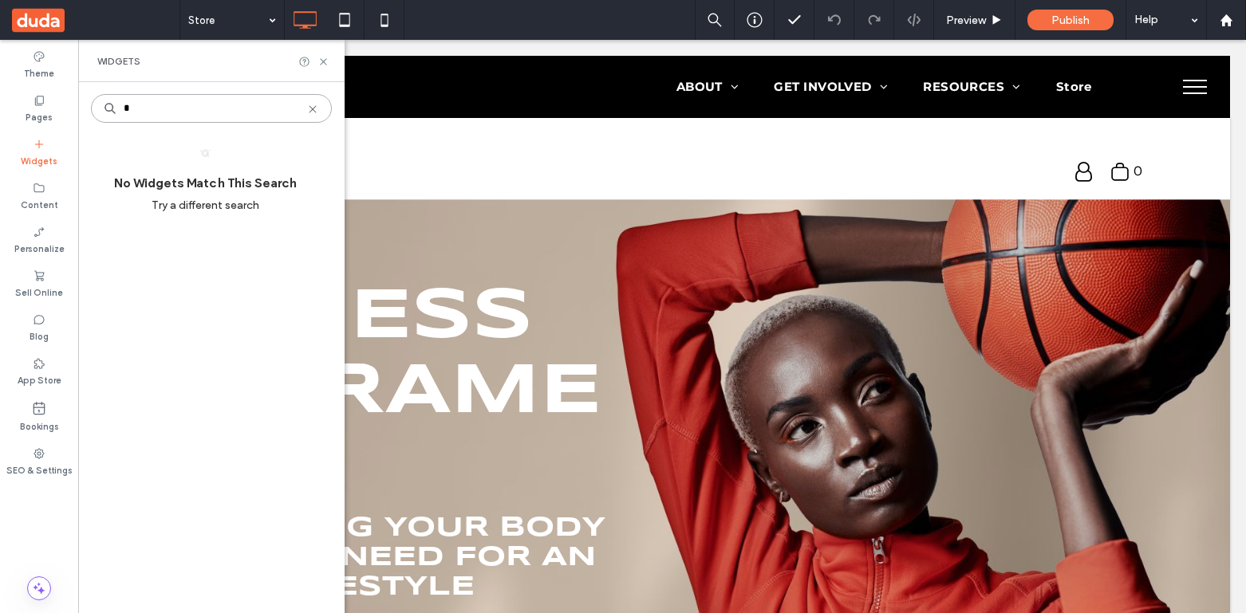
click at [129, 112] on input "*" at bounding box center [211, 108] width 241 height 29
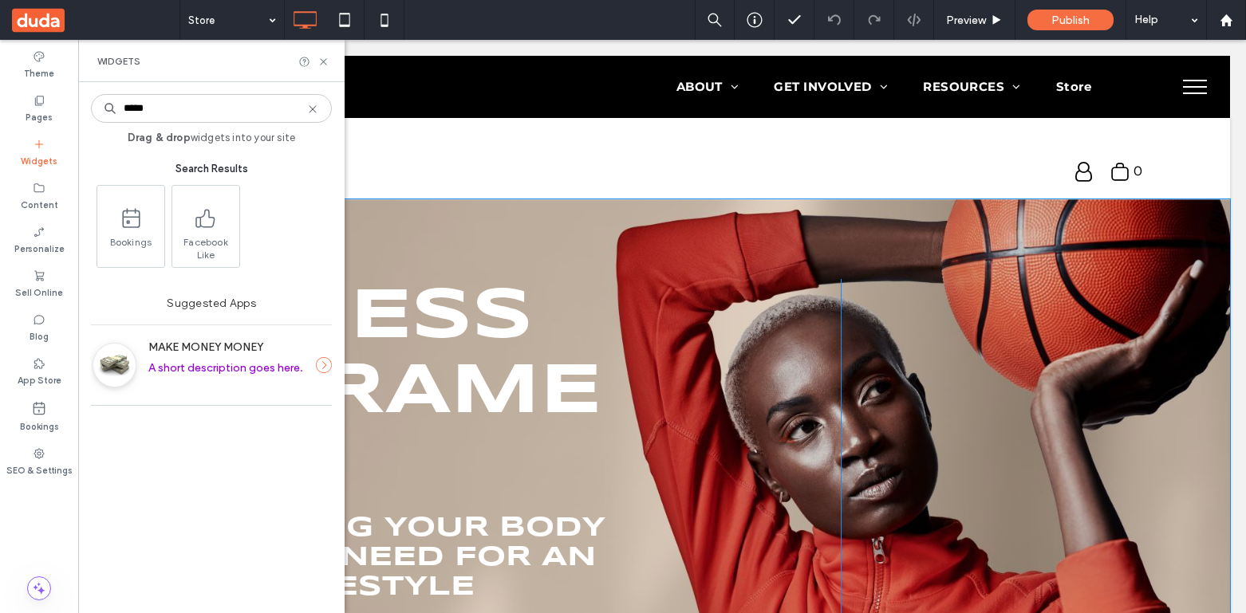
type input "*****"
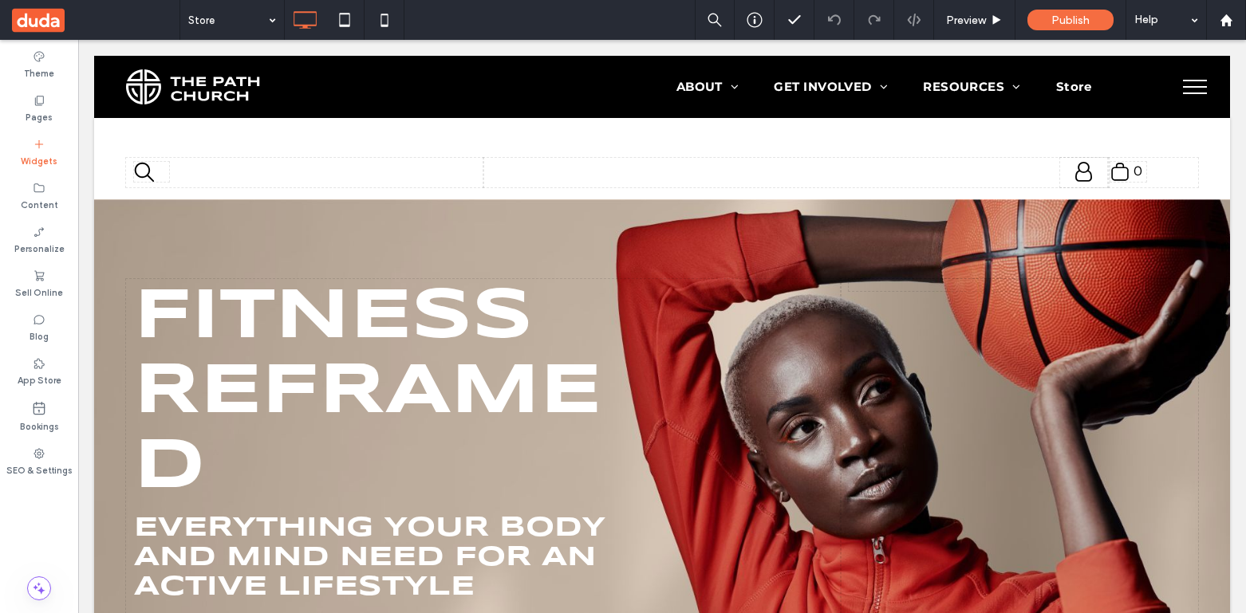
drag, startPoint x: 207, startPoint y: 254, endPoint x: 498, endPoint y: 240, distance: 292.3
click at [47, 154] on label "Widgets" at bounding box center [39, 160] width 37 height 18
click at [6, 152] on div "Widgets" at bounding box center [39, 153] width 78 height 44
click at [46, 143] on div "Widgets" at bounding box center [39, 153] width 78 height 44
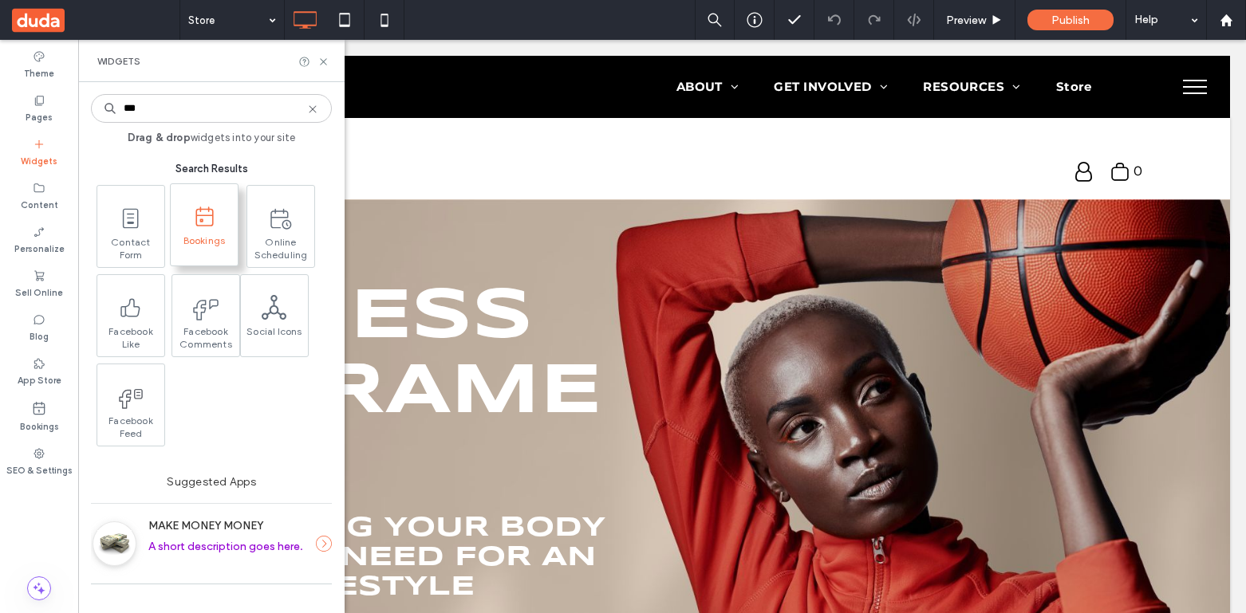
type input "***"
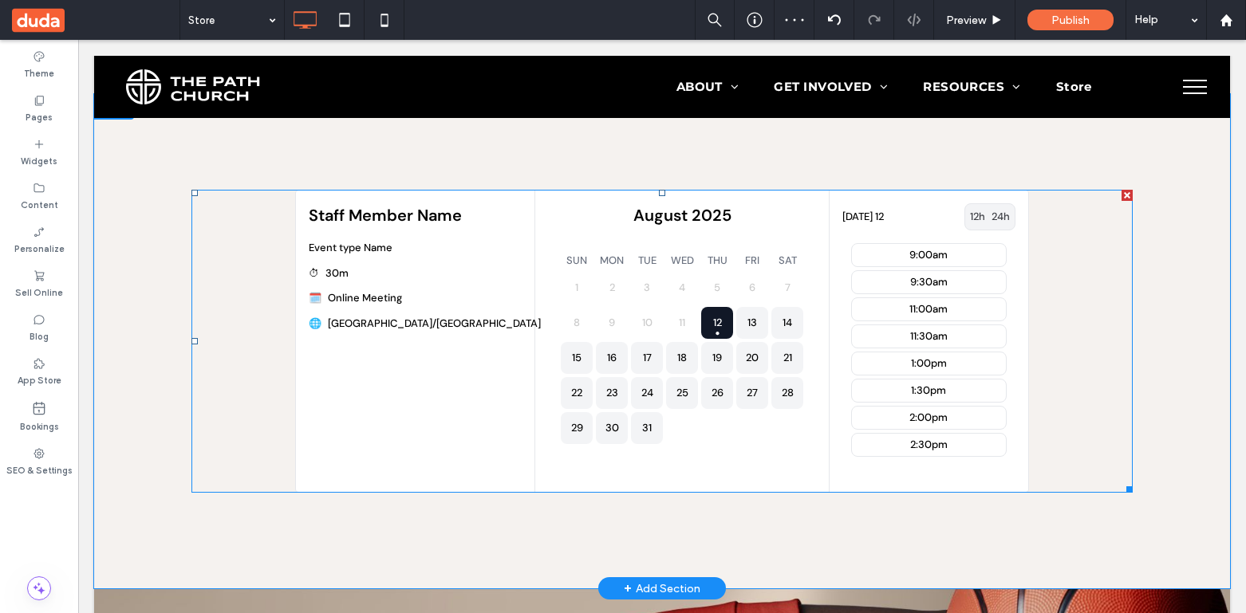
scroll to position [118, 0]
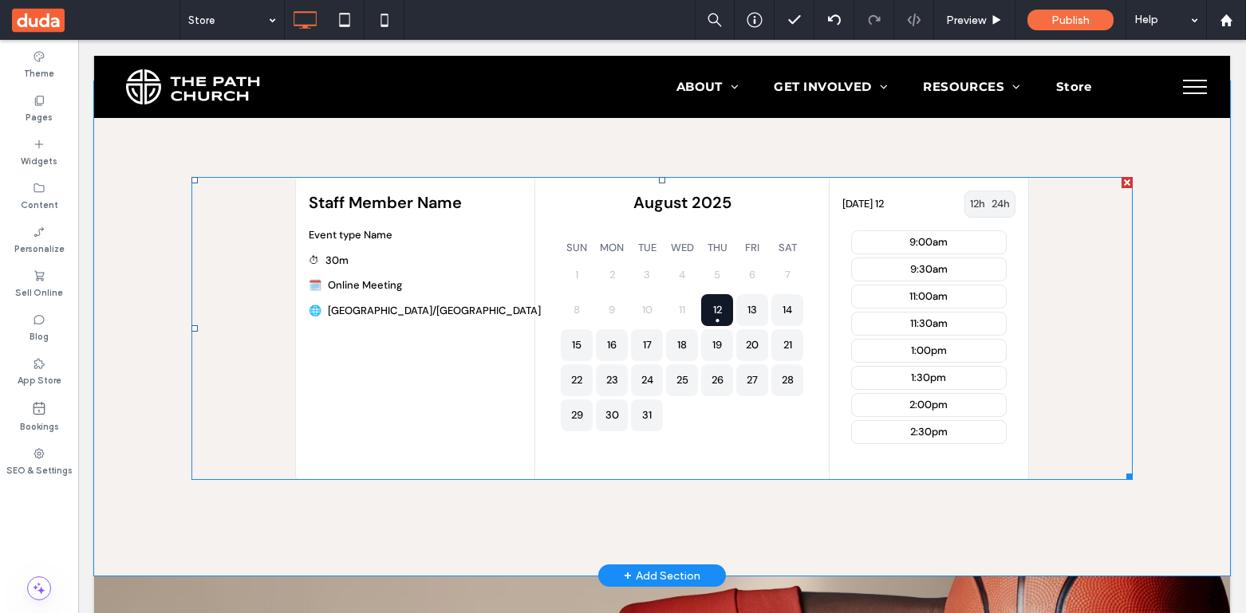
click at [754, 215] on div "[DATE] SUN MON TUE WED THU FRI SAT 1 2 3 4 5 6 7 8 9 10 11 12 13 14 15 16 17 18…" at bounding box center [681, 328] width 293 height 301
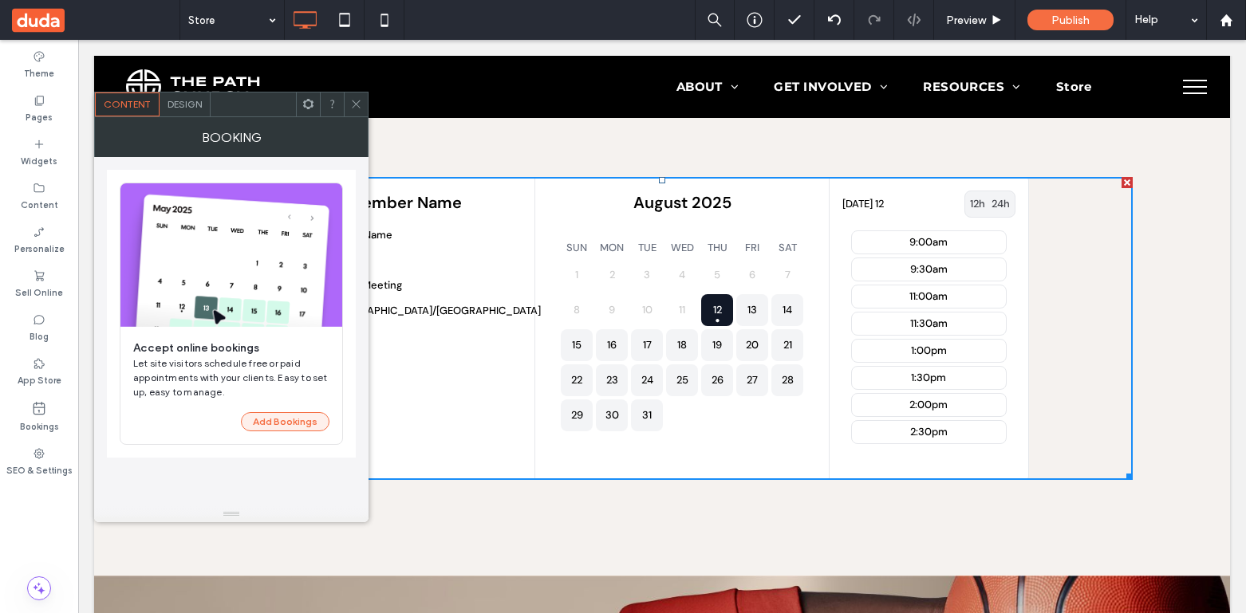
click at [269, 419] on button "Add Bookings" at bounding box center [285, 421] width 89 height 19
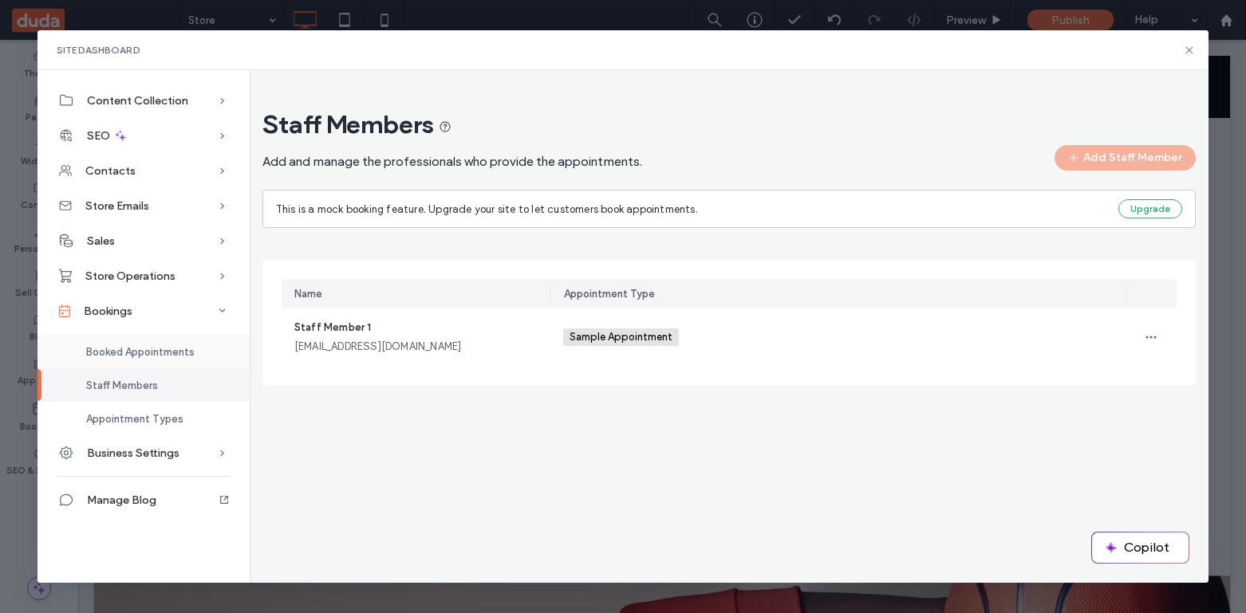
click at [126, 349] on span "Booked Appointments" at bounding box center [140, 352] width 108 height 12
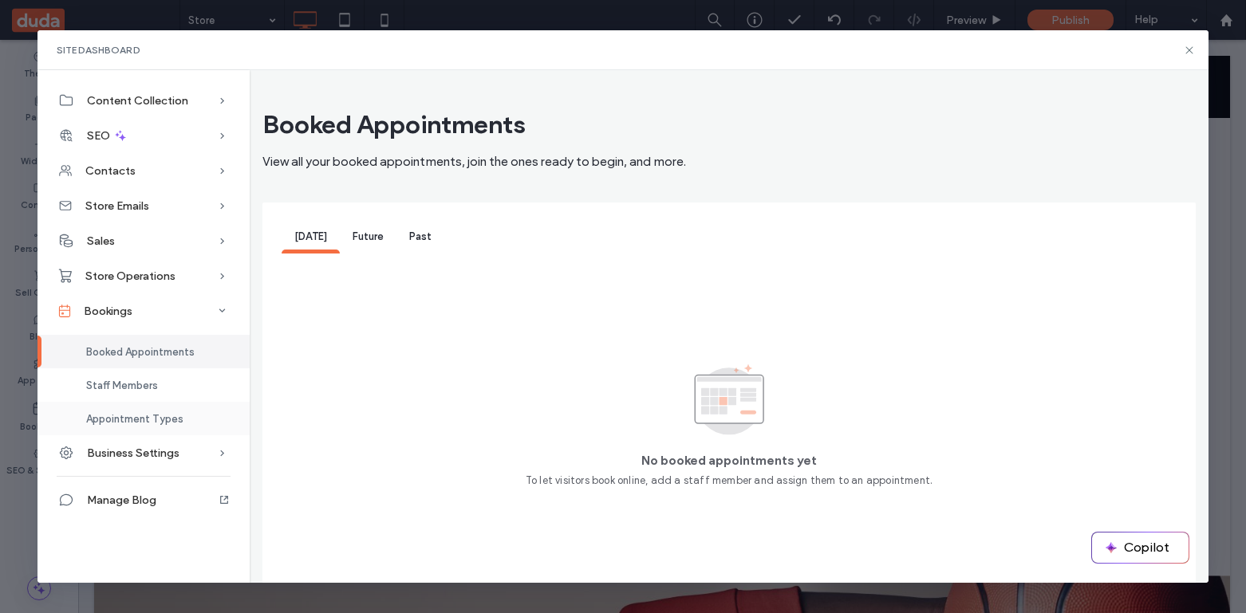
click at [128, 417] on span "Appointment Types" at bounding box center [134, 419] width 97 height 12
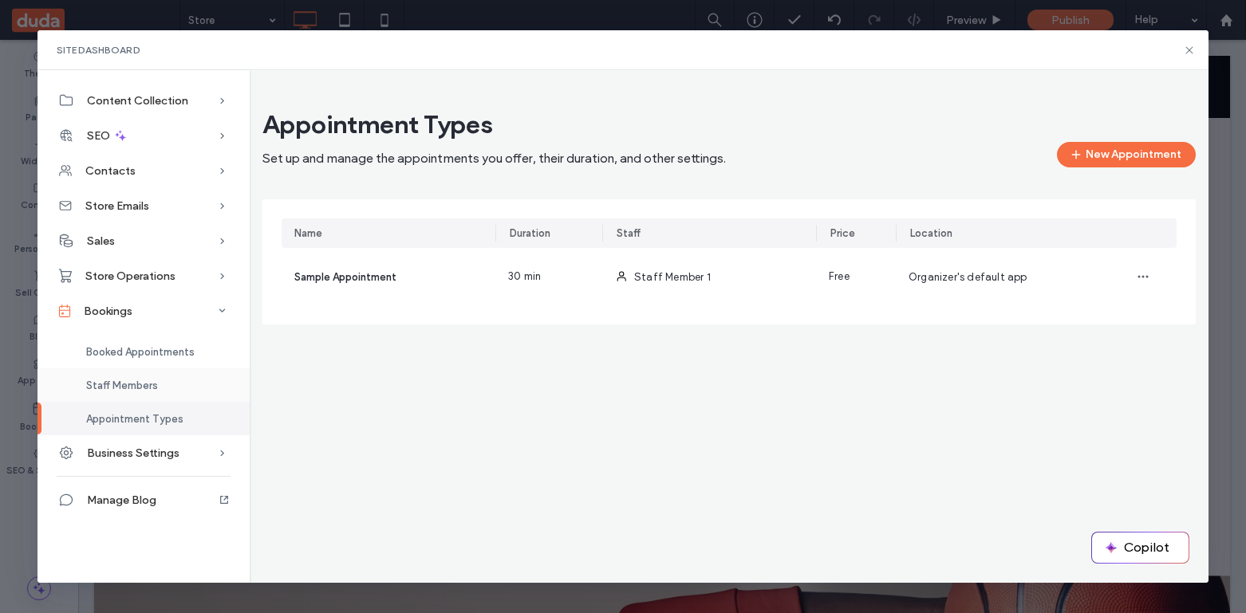
click at [142, 385] on span "Staff Members" at bounding box center [122, 386] width 72 height 12
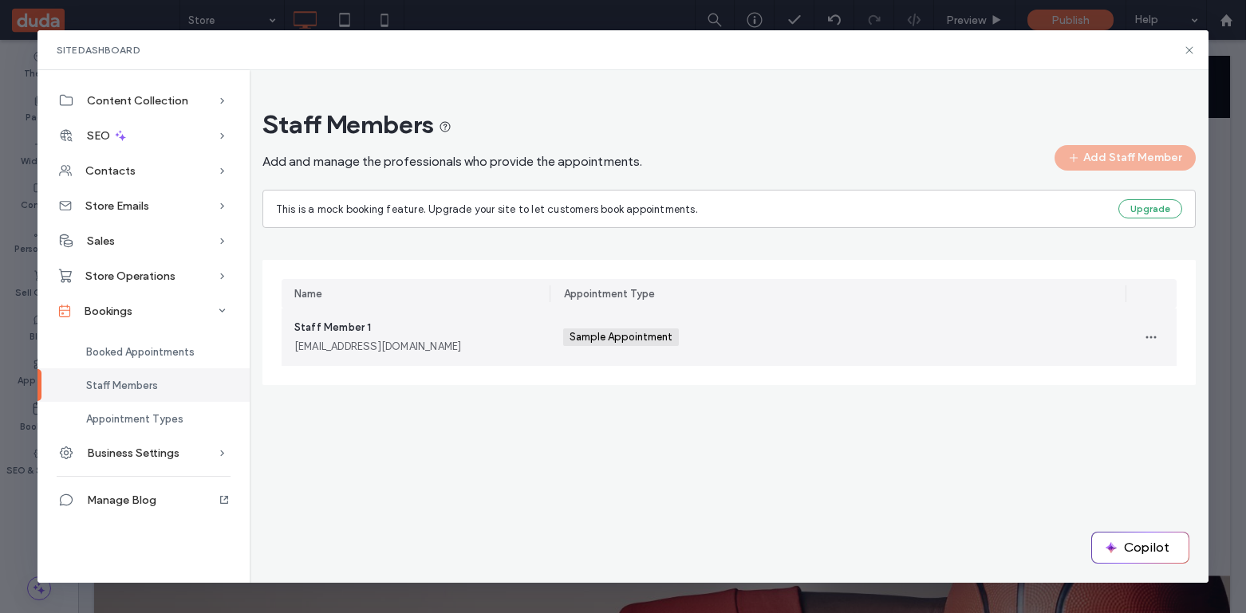
click at [775, 348] on div "Sample Appointment +0 Sample Appointment +0" at bounding box center [838, 337] width 550 height 57
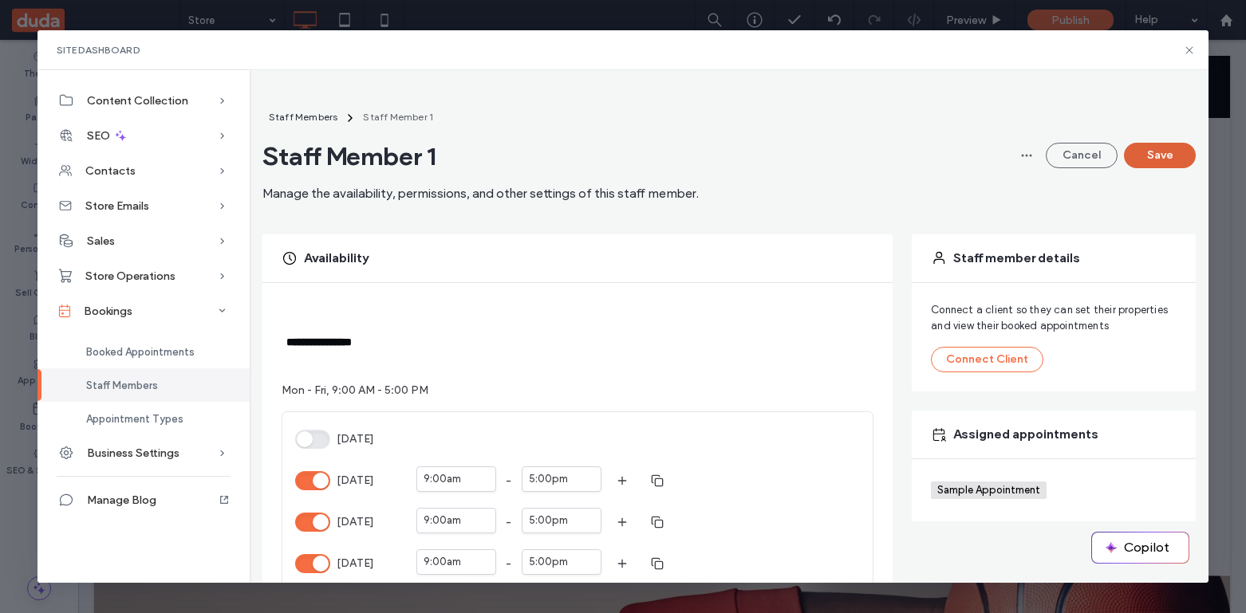
click at [1152, 166] on button "Save" at bounding box center [1160, 156] width 72 height 26
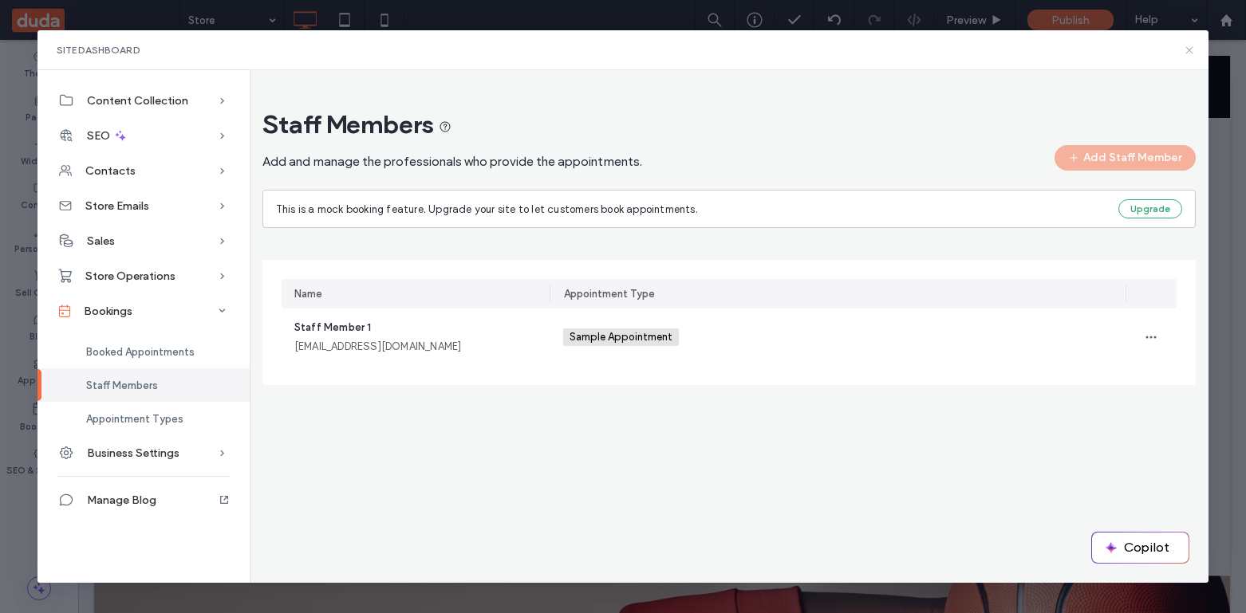
click at [1192, 47] on icon at bounding box center [1189, 50] width 13 height 13
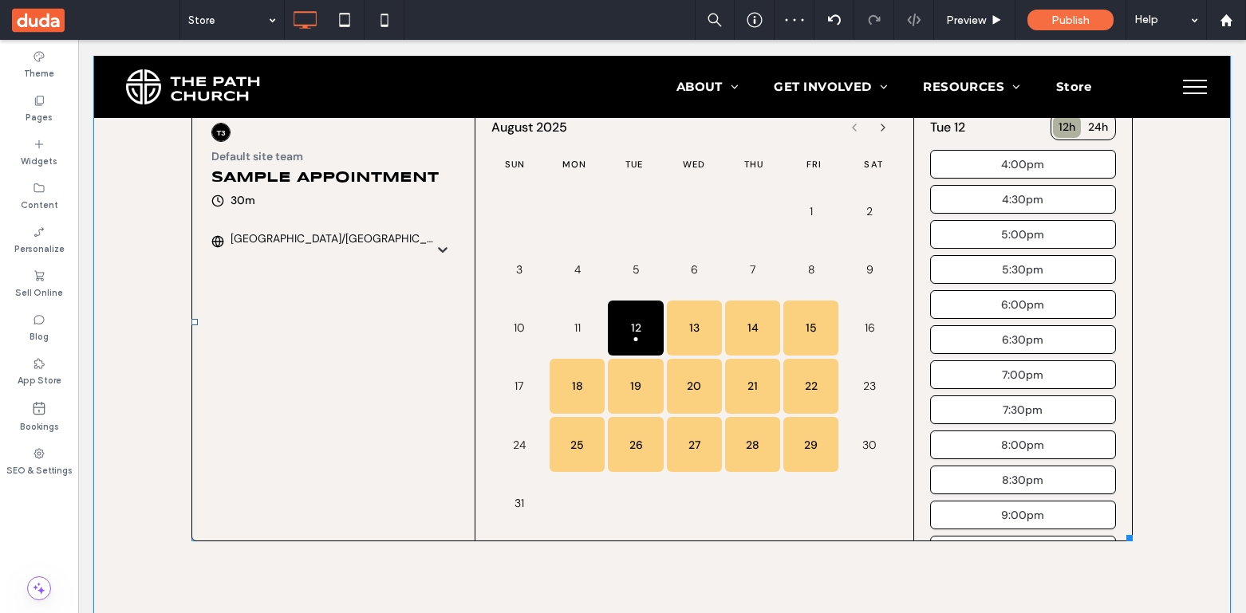
scroll to position [0, 0]
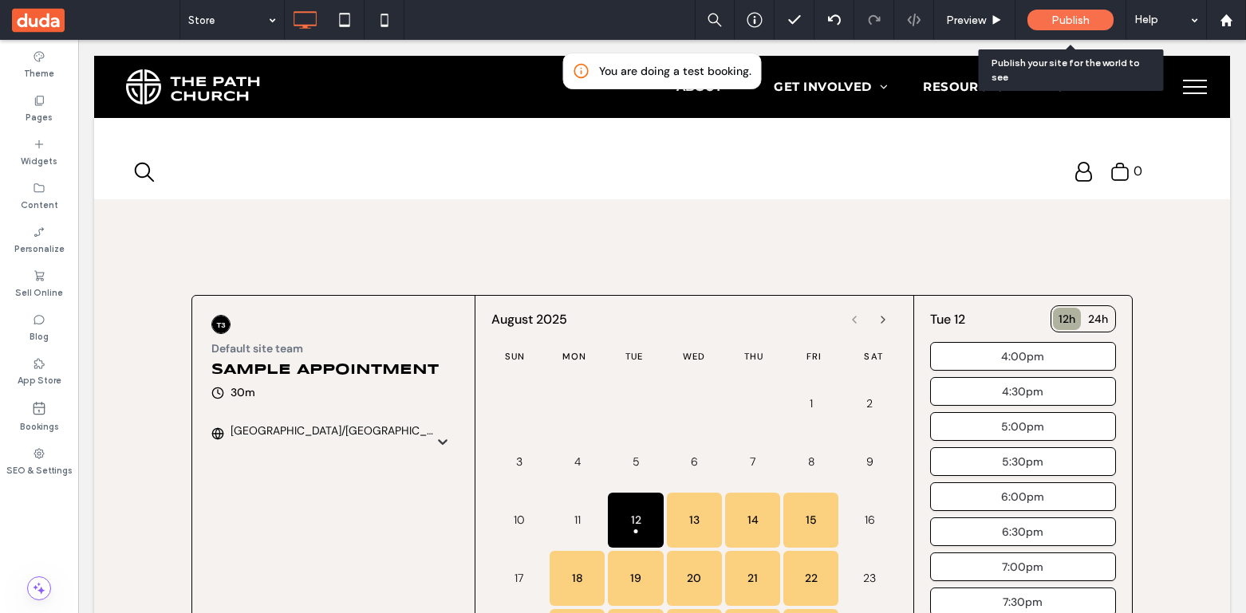
click at [1062, 16] on span "Publish" at bounding box center [1070, 21] width 38 height 14
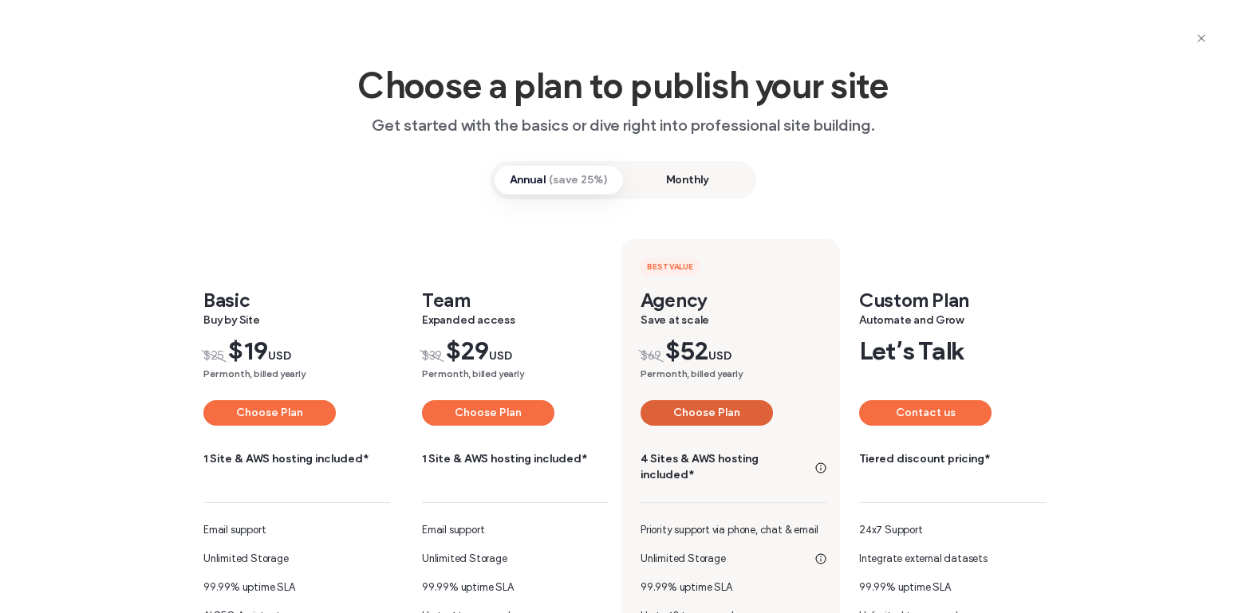
click at [715, 411] on button "Choose Plan" at bounding box center [706, 413] width 132 height 26
